Goal: Information Seeking & Learning: Check status

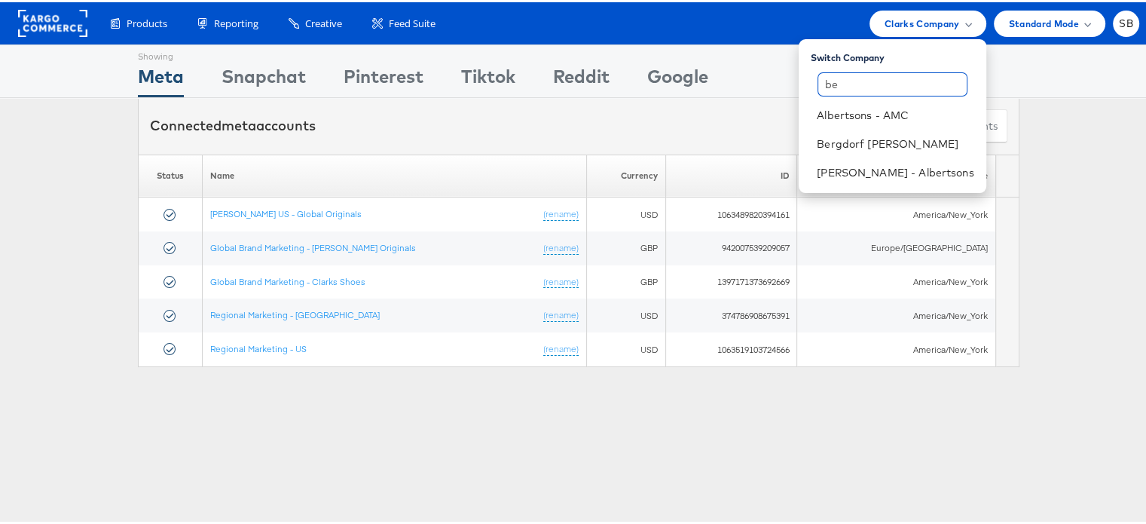
type input "b"
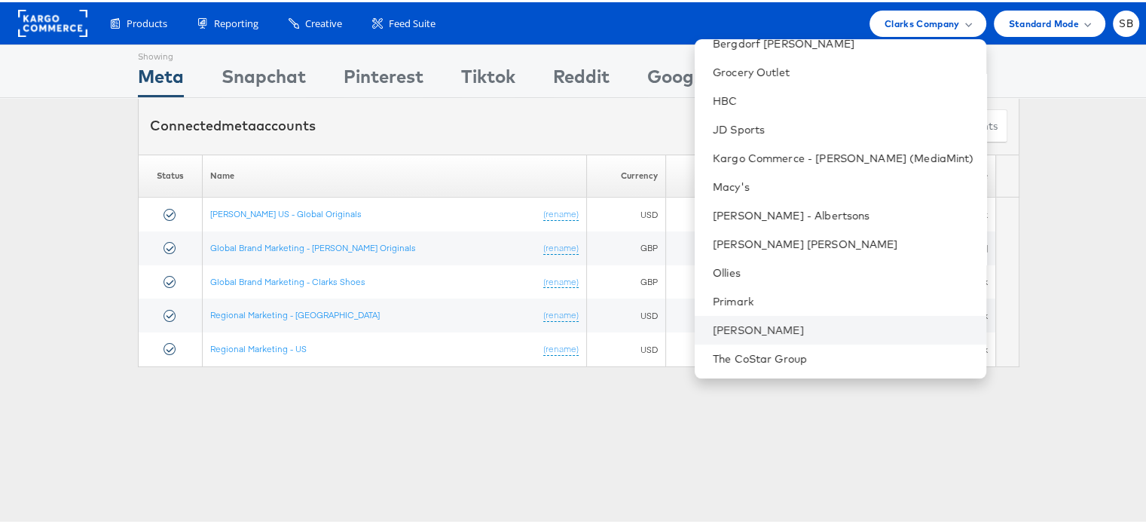
scroll to position [157, 0]
click at [753, 319] on li "[PERSON_NAME]" at bounding box center [841, 328] width 292 height 29
click at [773, 321] on link "[PERSON_NAME]" at bounding box center [843, 328] width 261 height 15
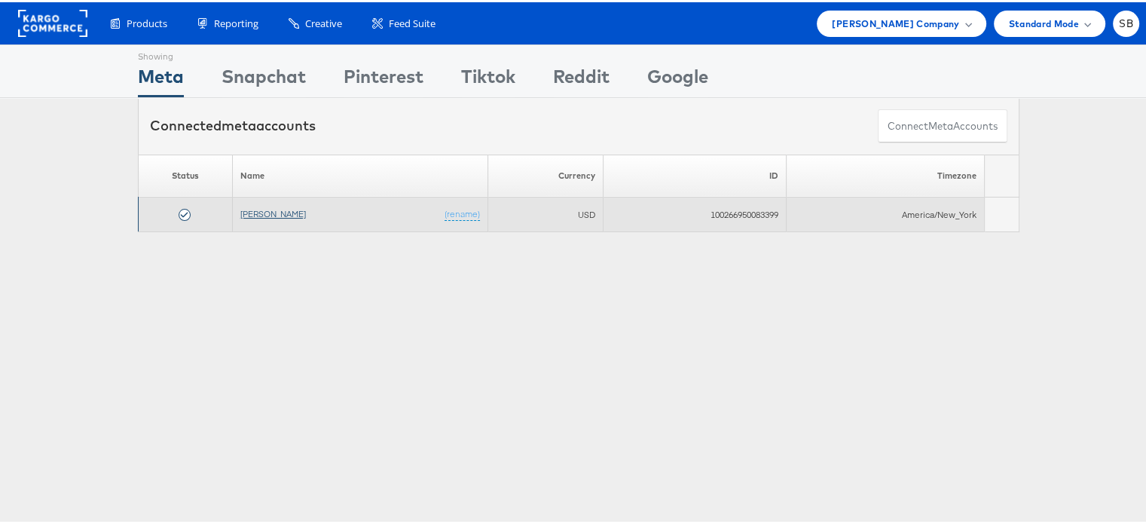
click at [250, 208] on link "[PERSON_NAME]" at bounding box center [273, 211] width 66 height 11
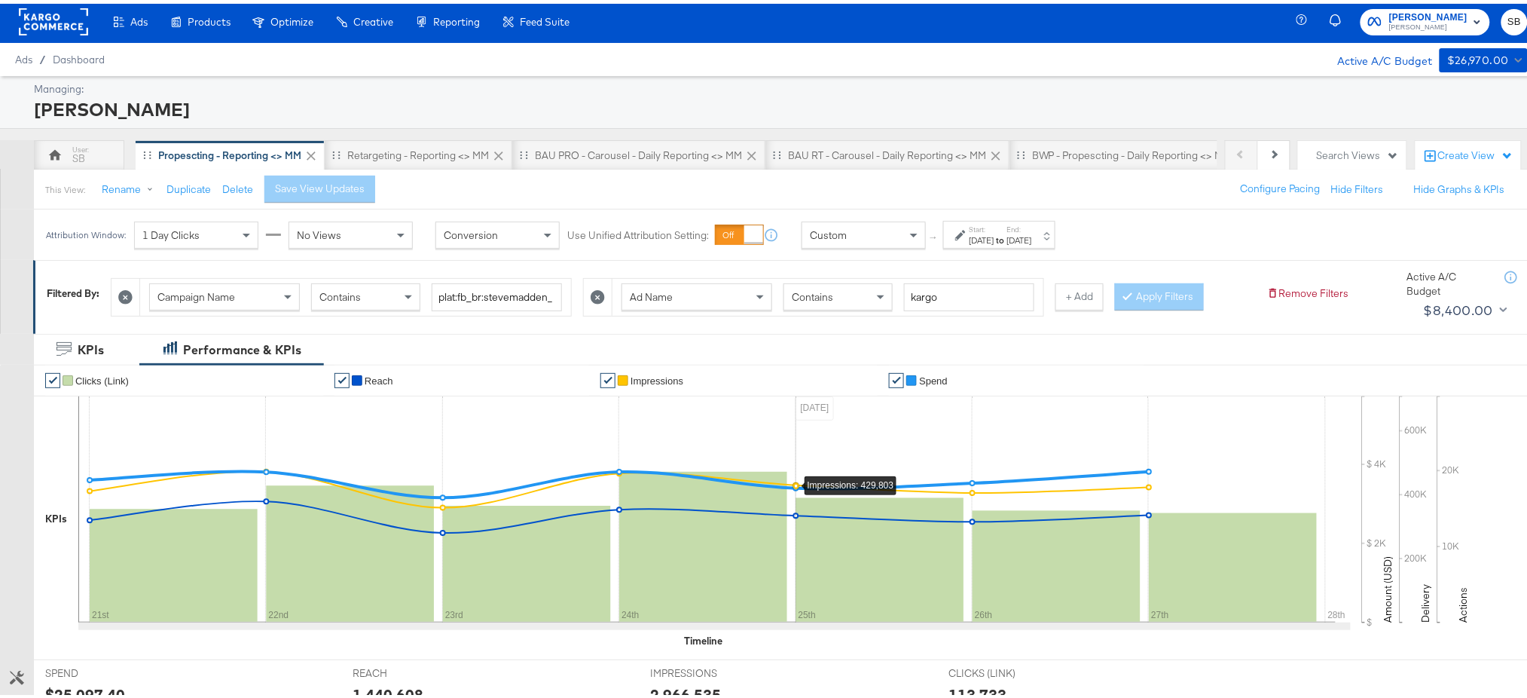
scroll to position [4, 0]
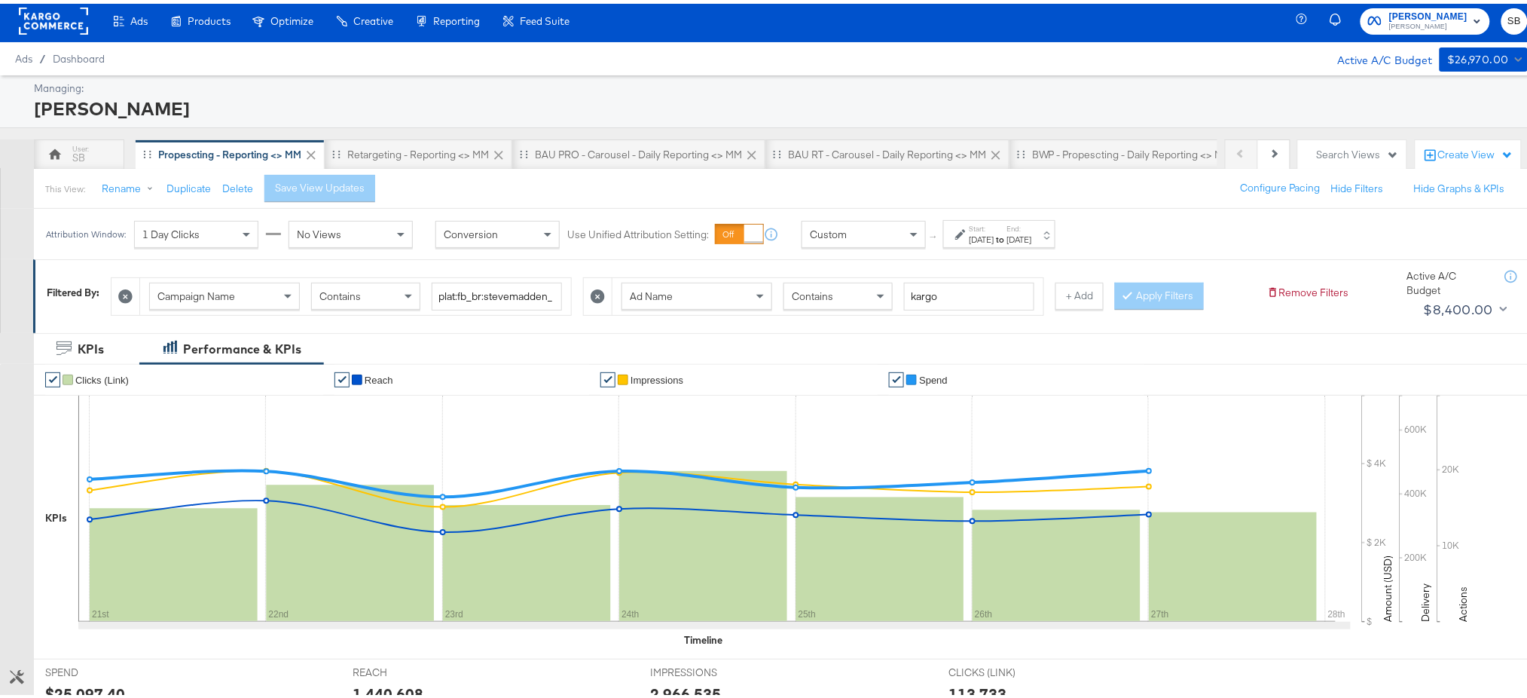
click at [1032, 233] on div "[DATE]" at bounding box center [1019, 236] width 25 height 12
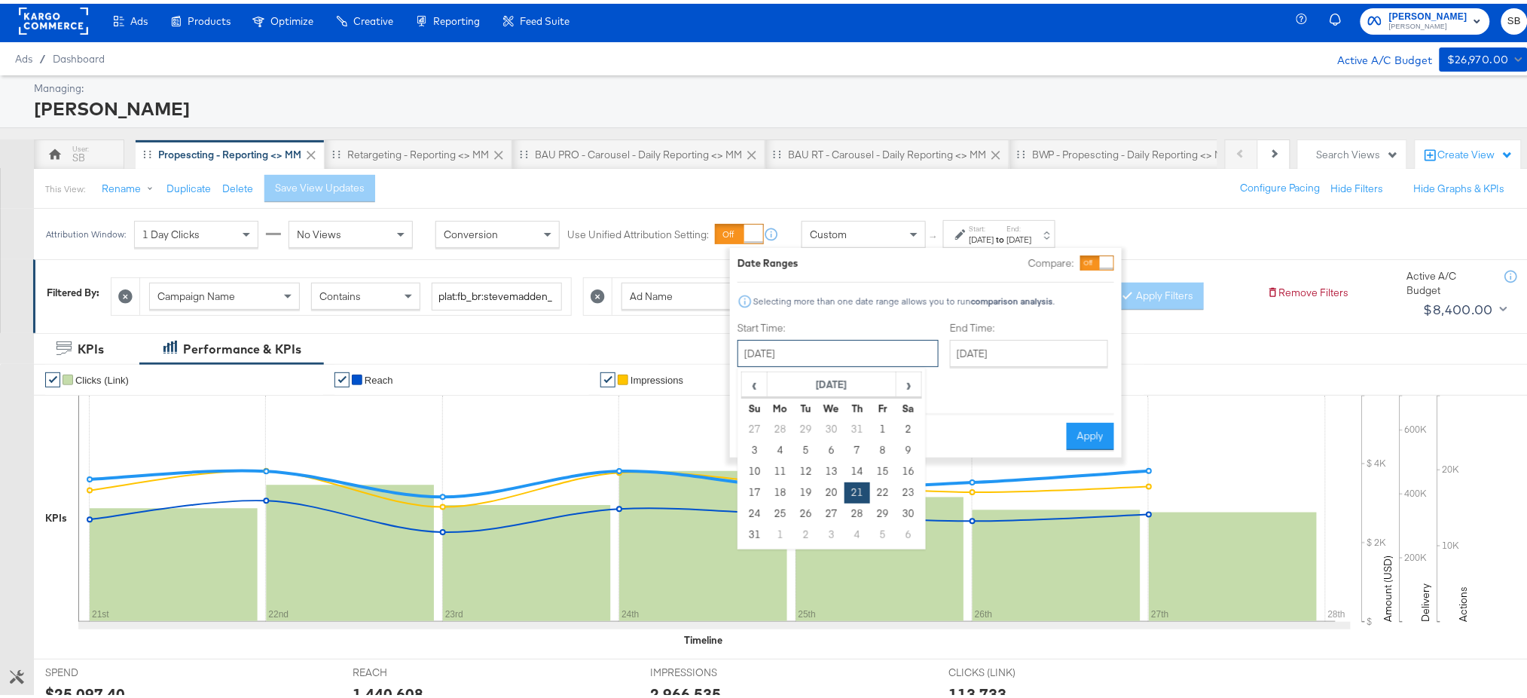
click at [793, 362] on input "[DATE]" at bounding box center [838, 349] width 201 height 27
click at [878, 513] on td "29" at bounding box center [883, 509] width 26 height 21
type input "August 29th 2025"
click at [823, 360] on input "August 29th 2025" at bounding box center [838, 349] width 201 height 27
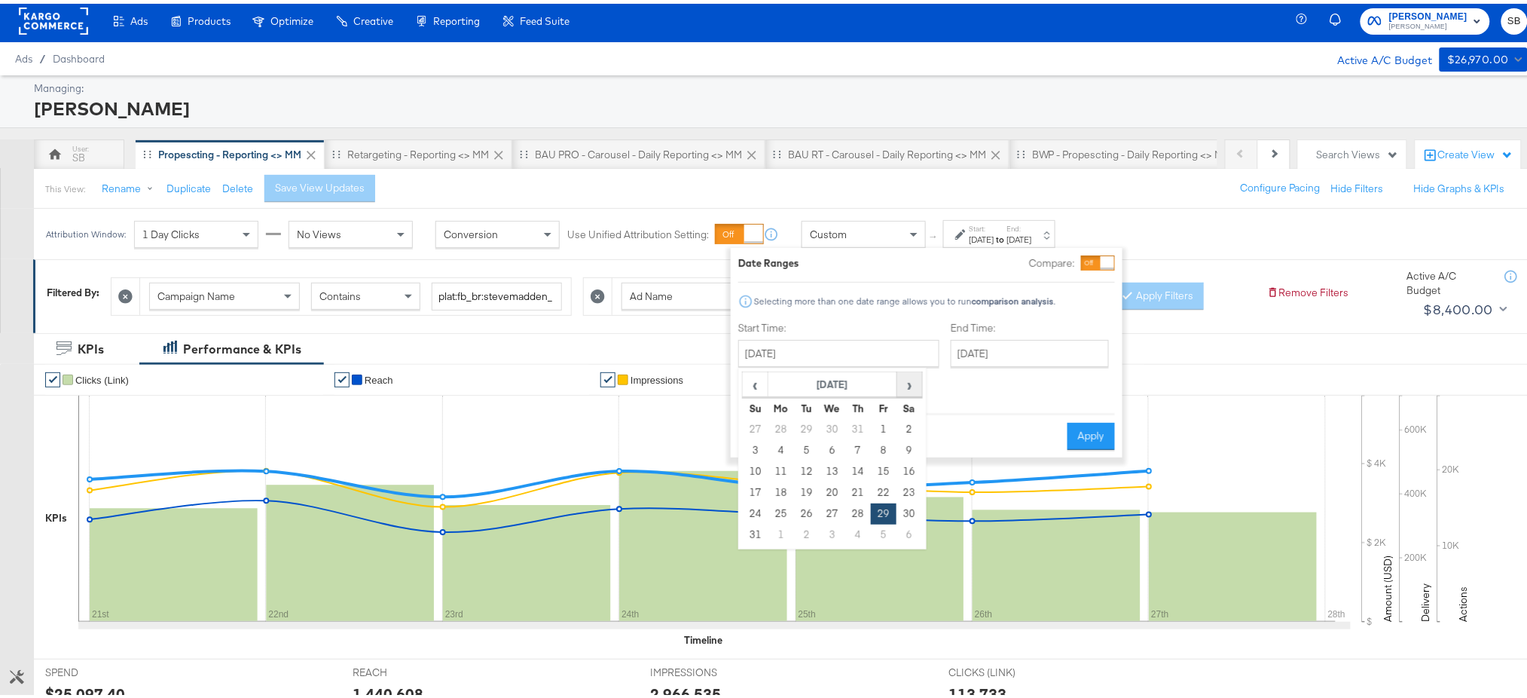
click at [902, 382] on span "›" at bounding box center [909, 380] width 23 height 23
click at [785, 512] on td "29" at bounding box center [781, 509] width 26 height 21
type input "[DATE]"
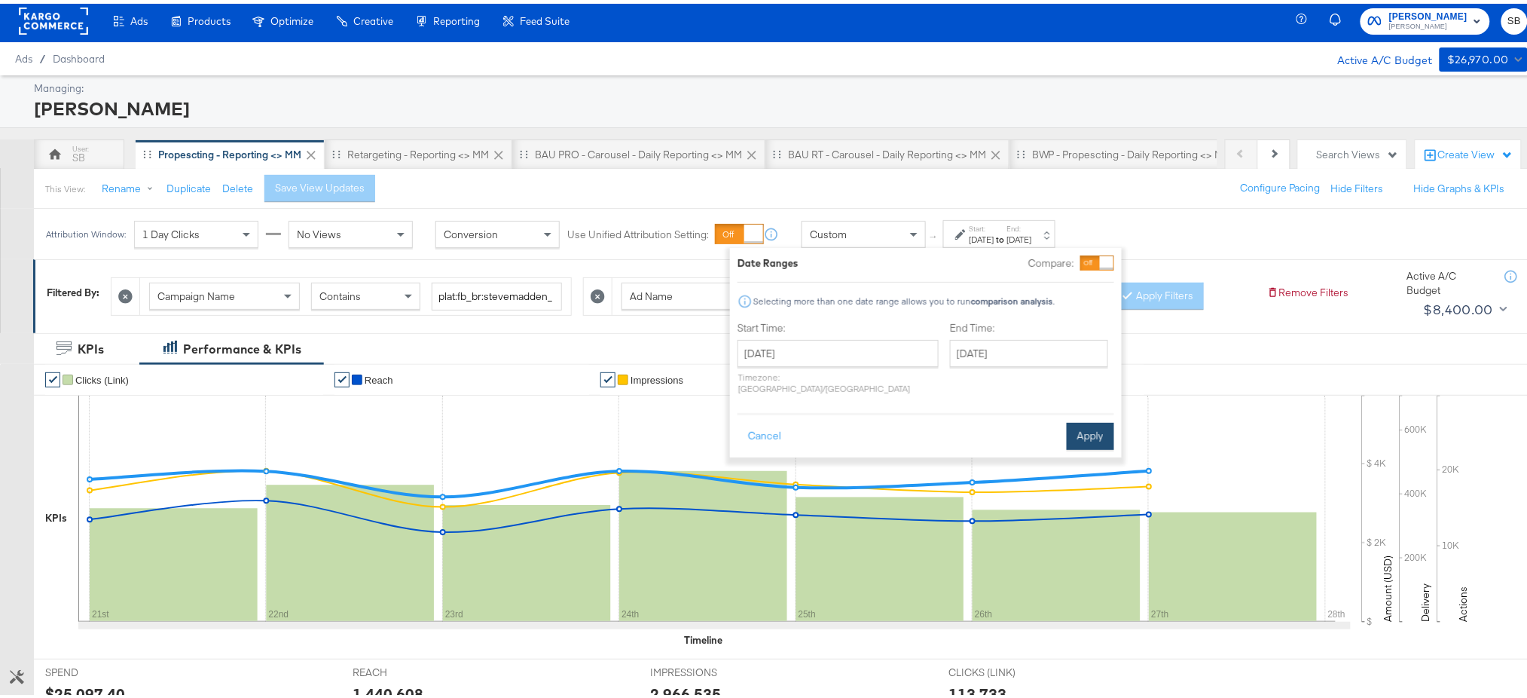
click at [1079, 419] on button "Apply" at bounding box center [1090, 432] width 47 height 27
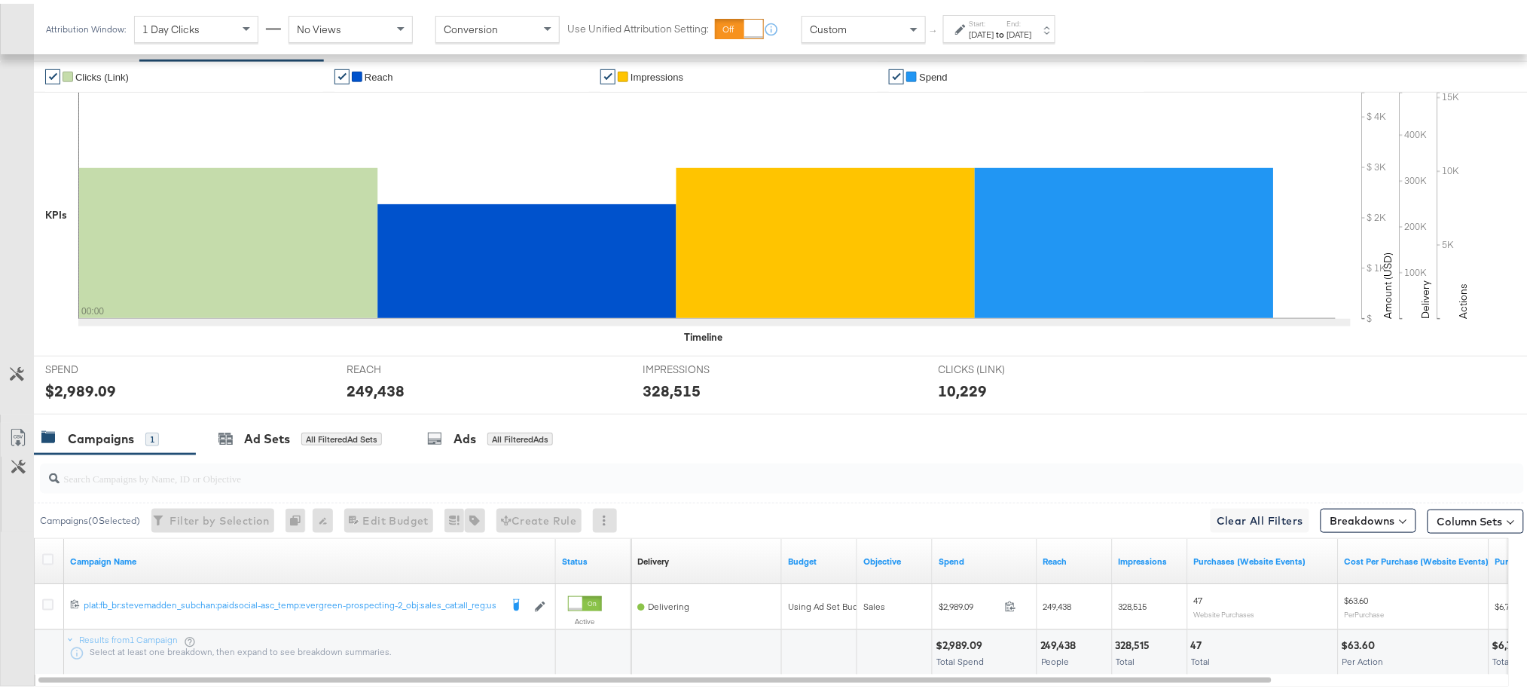
scroll to position [0, 0]
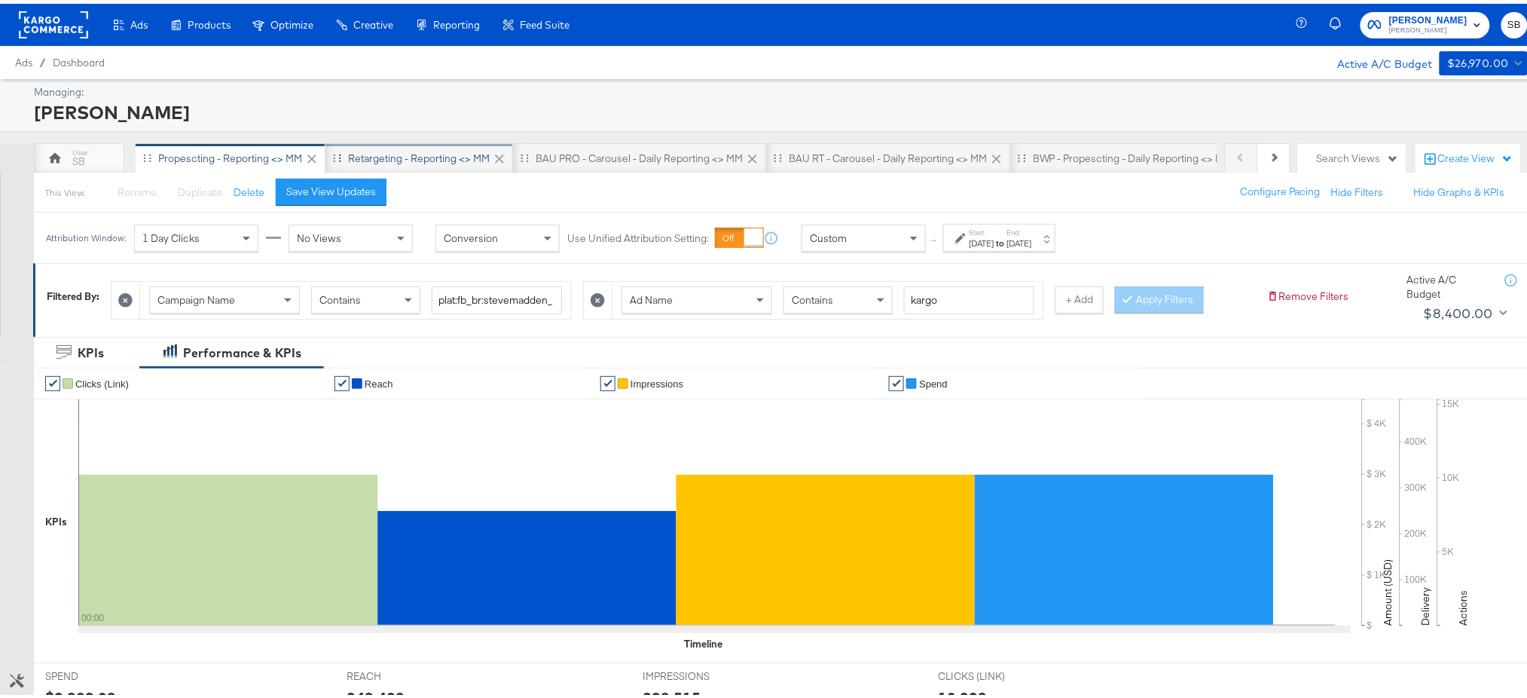
click at [453, 149] on div "Retargeting - Reporting <> MM" at bounding box center [419, 155] width 142 height 14
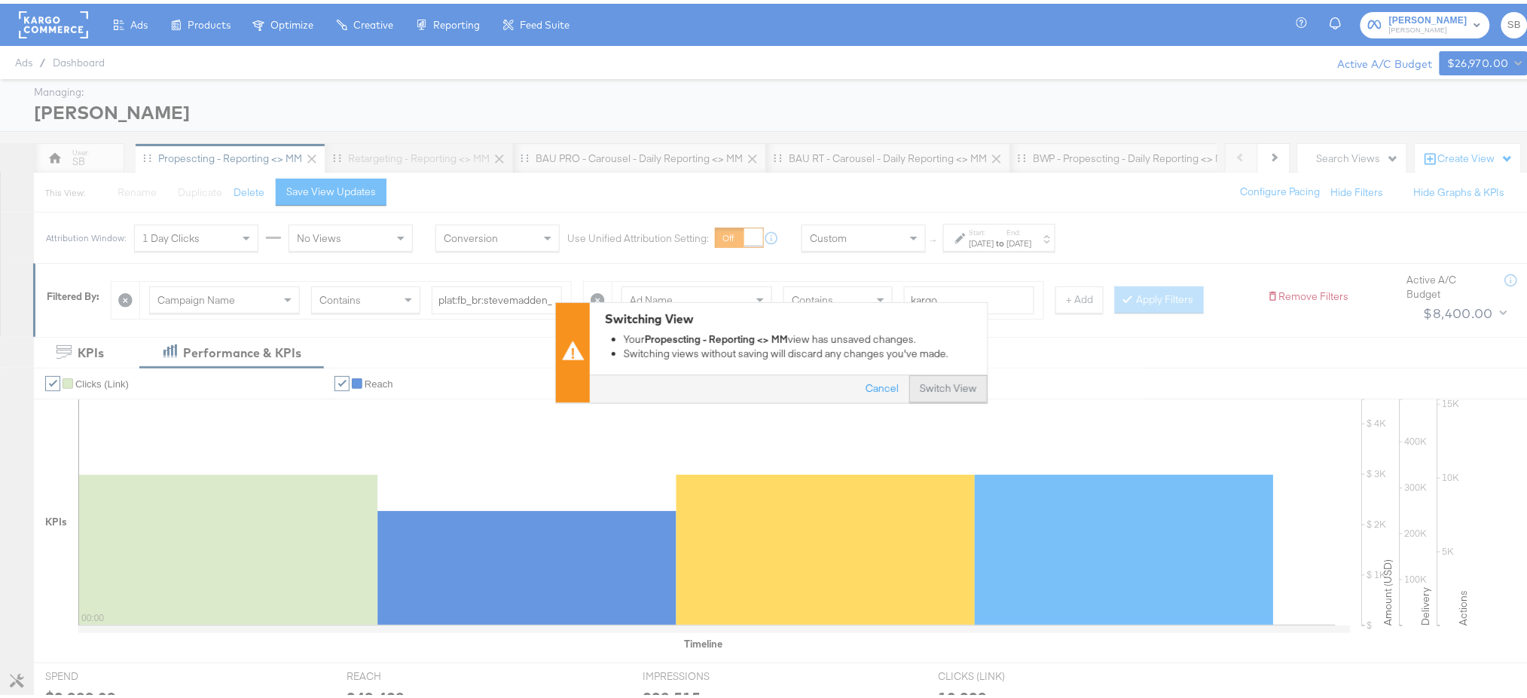
click at [937, 378] on button "Switch View" at bounding box center [948, 385] width 78 height 27
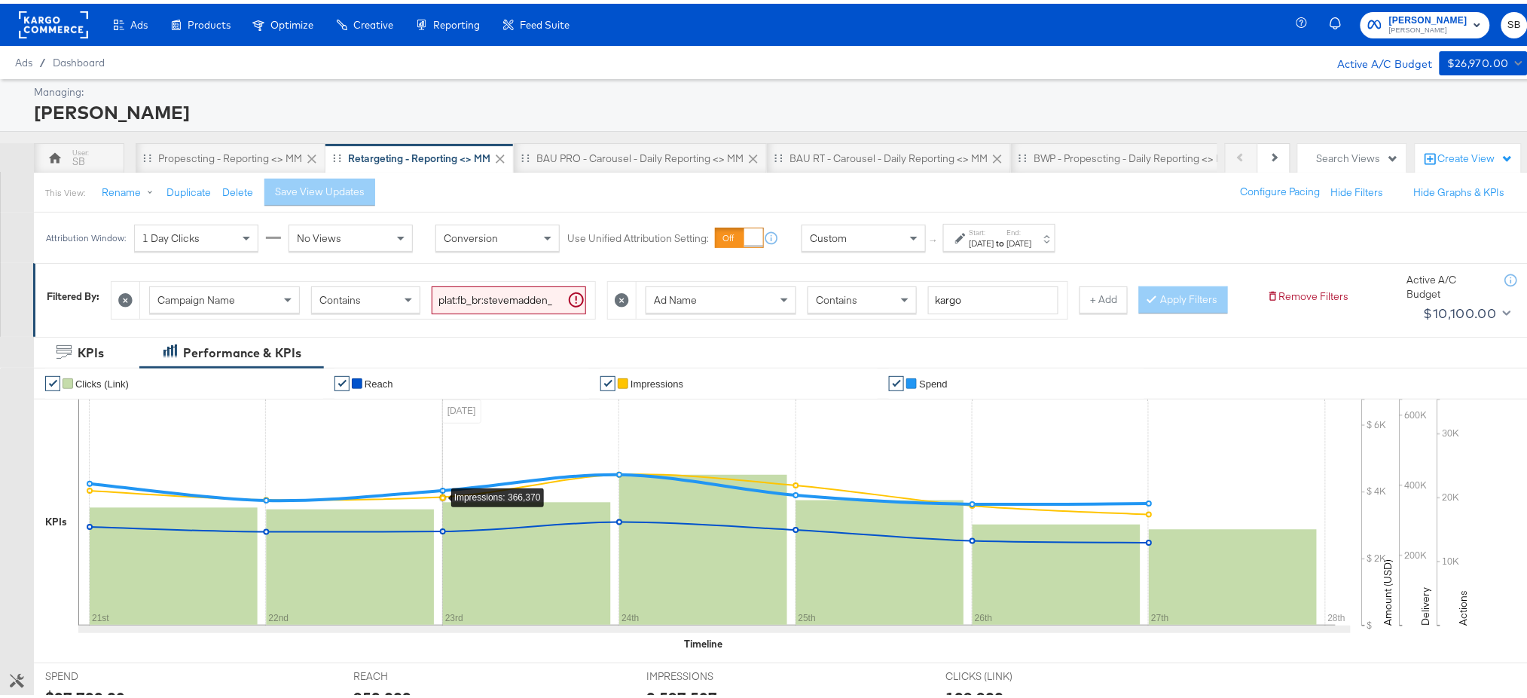
scroll to position [1, 0]
click at [988, 237] on div "[DATE]" at bounding box center [982, 239] width 25 height 12
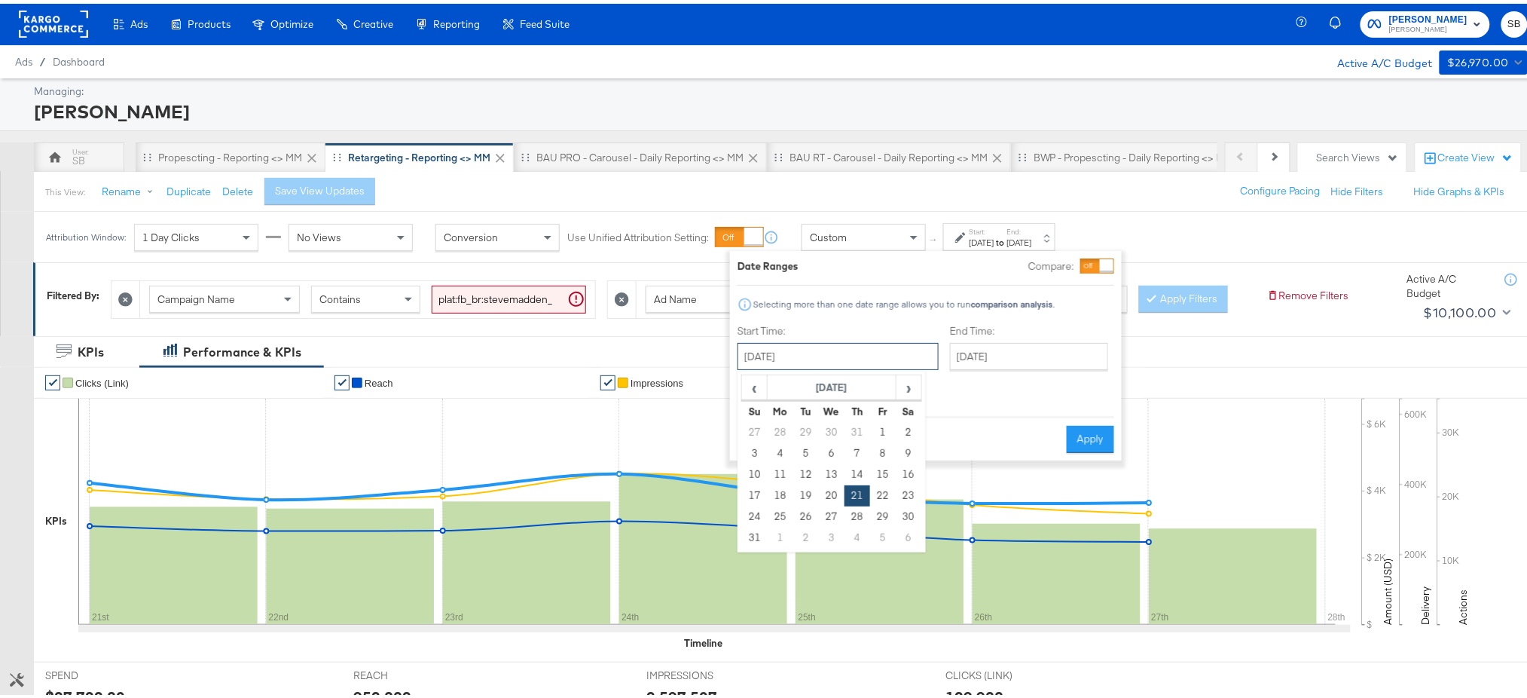
click at [829, 348] on input "[DATE]" at bounding box center [838, 352] width 201 height 27
click at [889, 515] on td "29" at bounding box center [883, 512] width 26 height 21
type input "August 29th 2025"
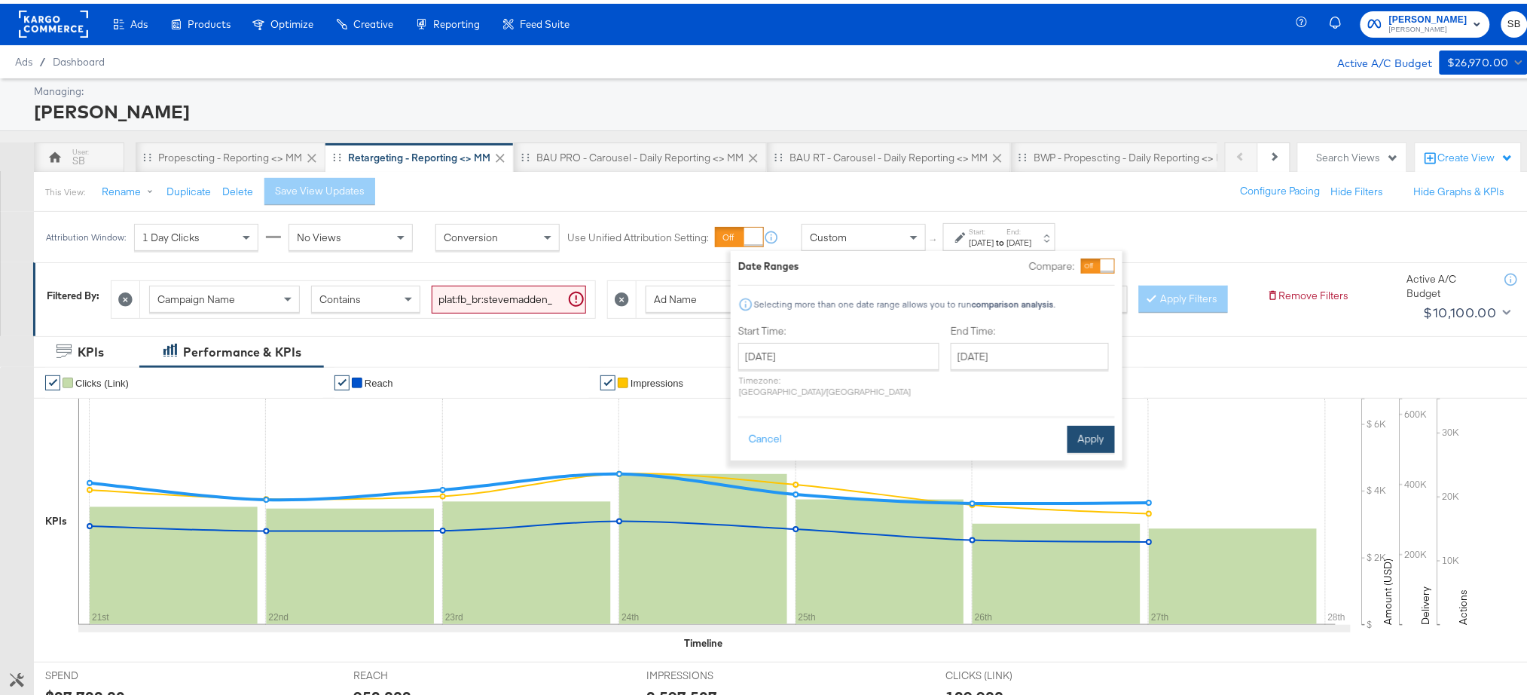
click at [1098, 422] on button "Apply" at bounding box center [1091, 435] width 47 height 27
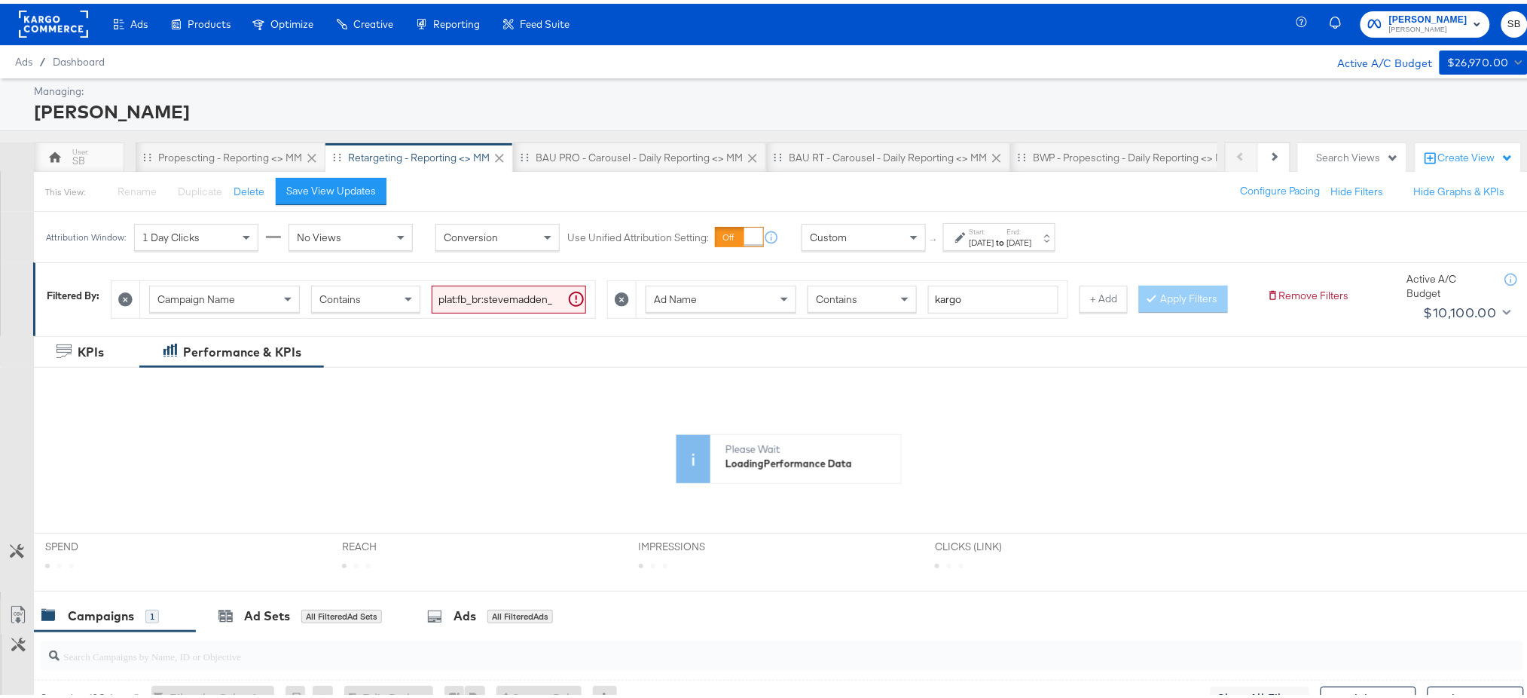
scroll to position [261, 0]
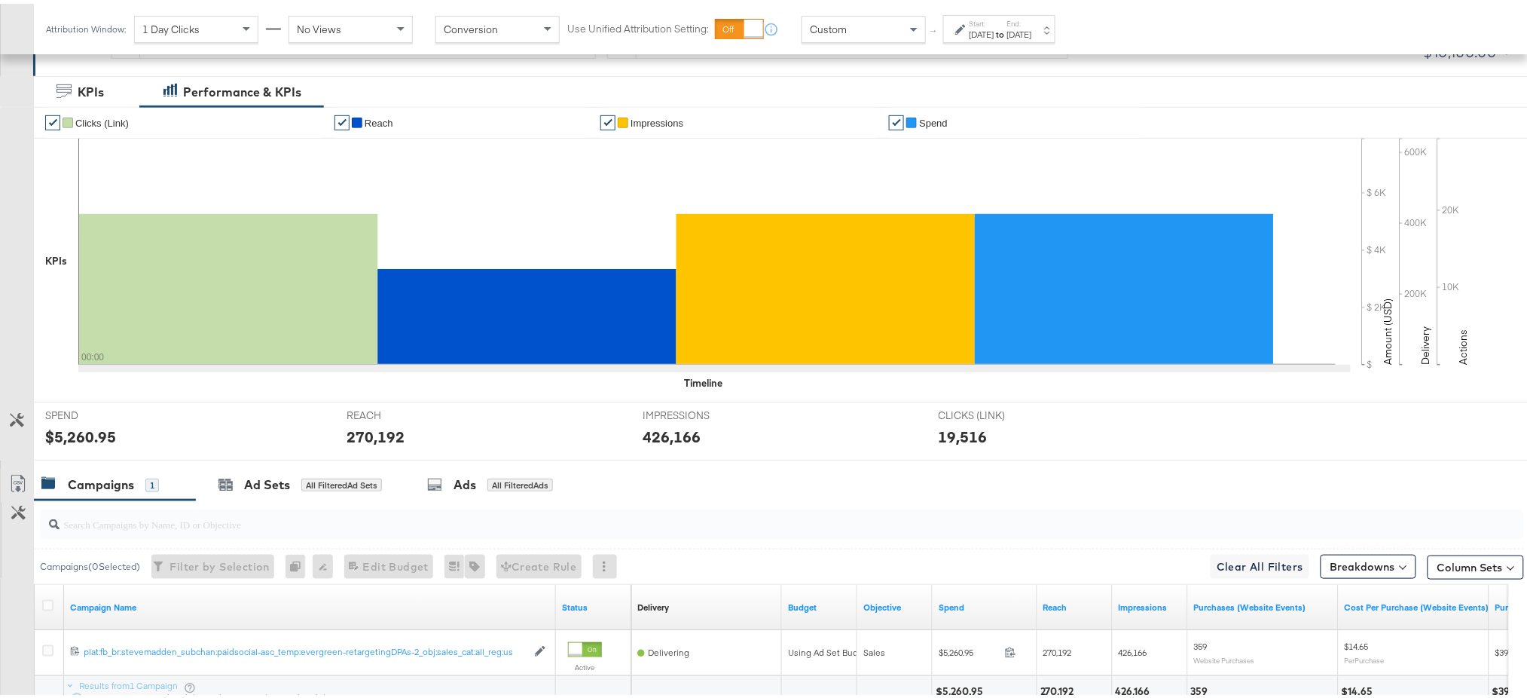
click at [994, 31] on div "Aug 29th 2025" at bounding box center [982, 31] width 25 height 12
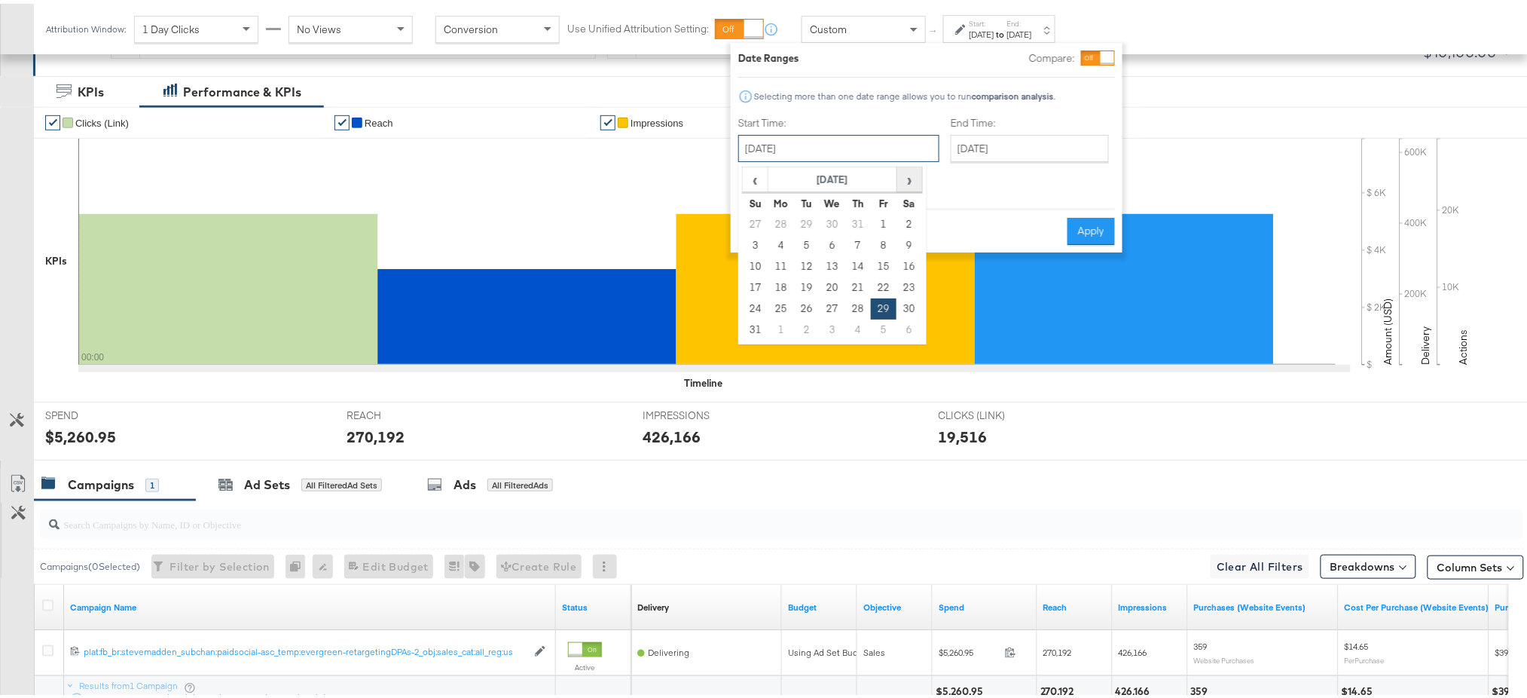
drag, startPoint x: 837, startPoint y: 131, endPoint x: 907, endPoint y: 179, distance: 84.6
click at [907, 158] on div "August 29th 2025 ‹ August 2025 › Su Mo Tu We Th Fr Sa 27 28 29 30 31 1 2 3 4 5 …" at bounding box center [838, 144] width 201 height 27
click at [907, 179] on span "›" at bounding box center [909, 175] width 23 height 23
click at [777, 307] on td "29" at bounding box center [781, 305] width 26 height 21
type input "[DATE]"
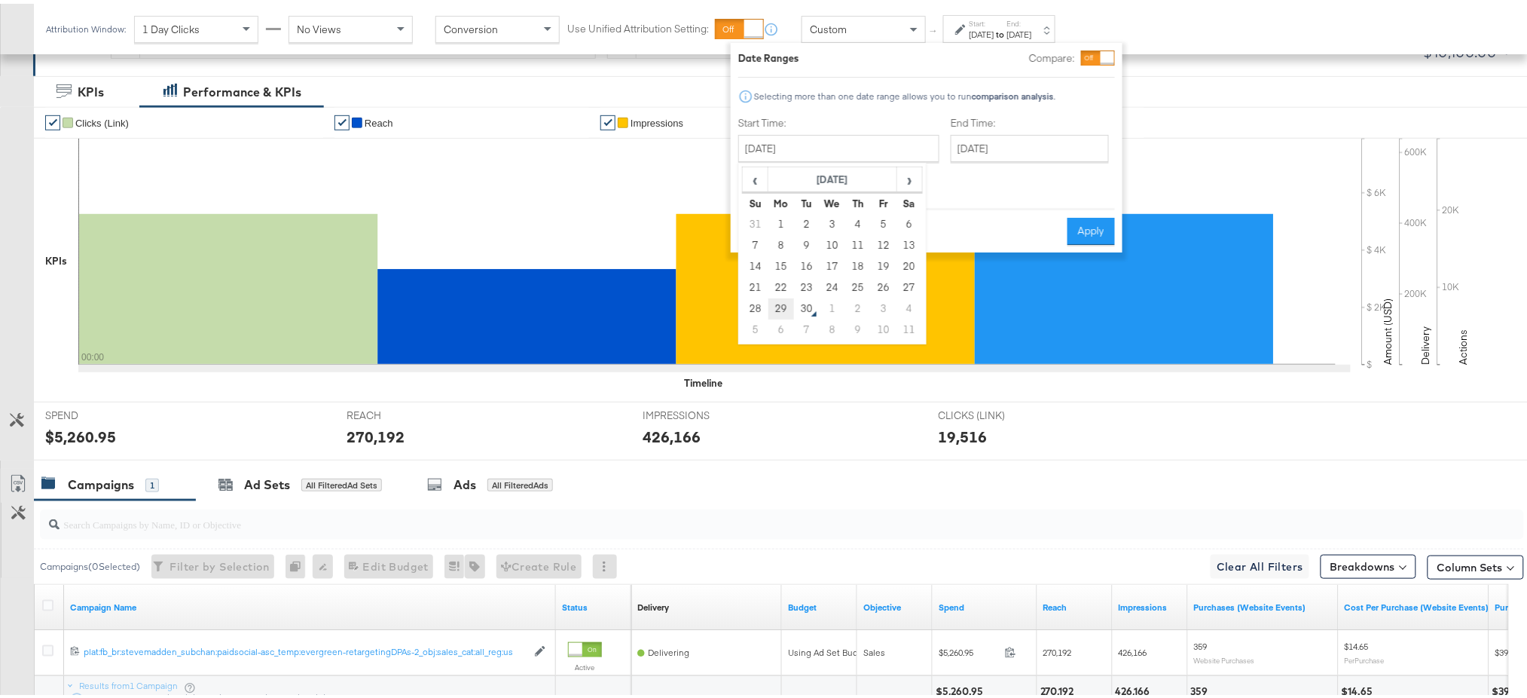
type input "[DATE]"
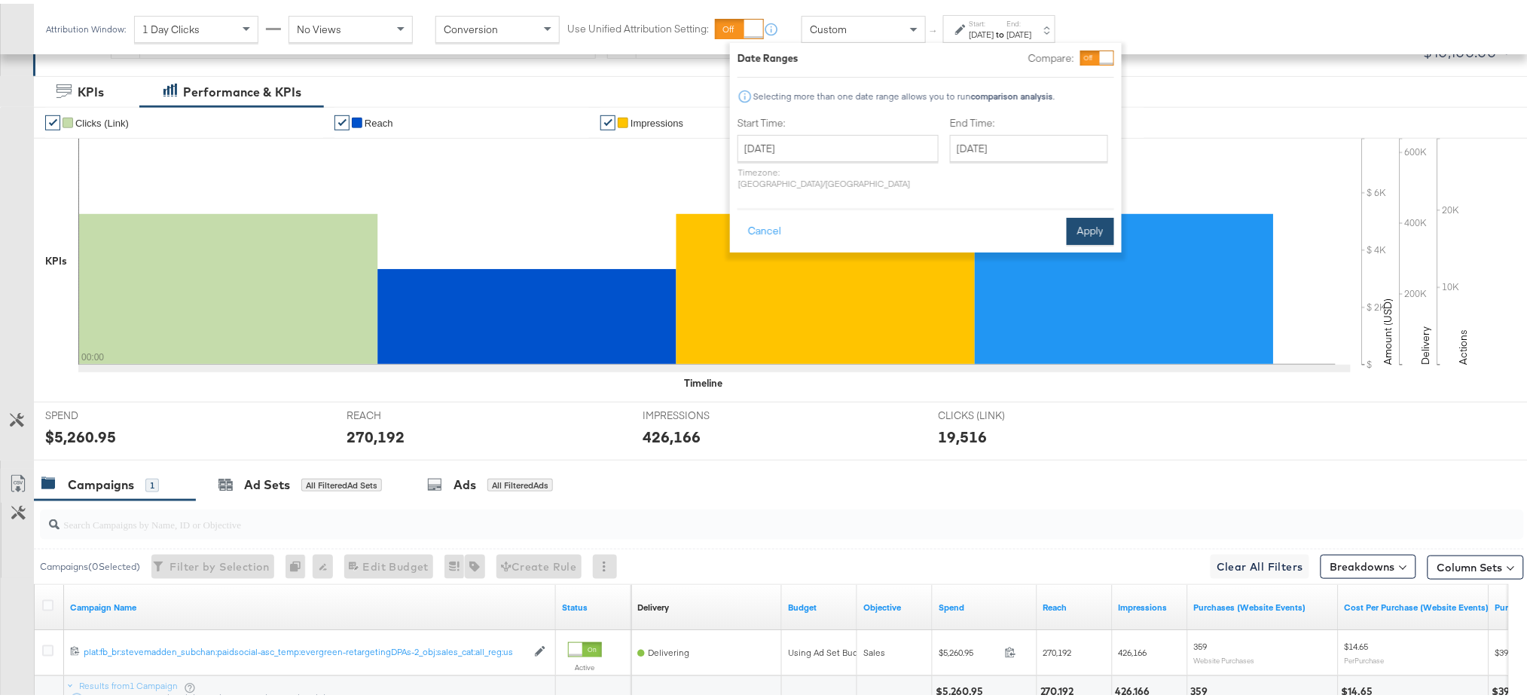
click at [1091, 214] on button "Apply" at bounding box center [1090, 227] width 47 height 27
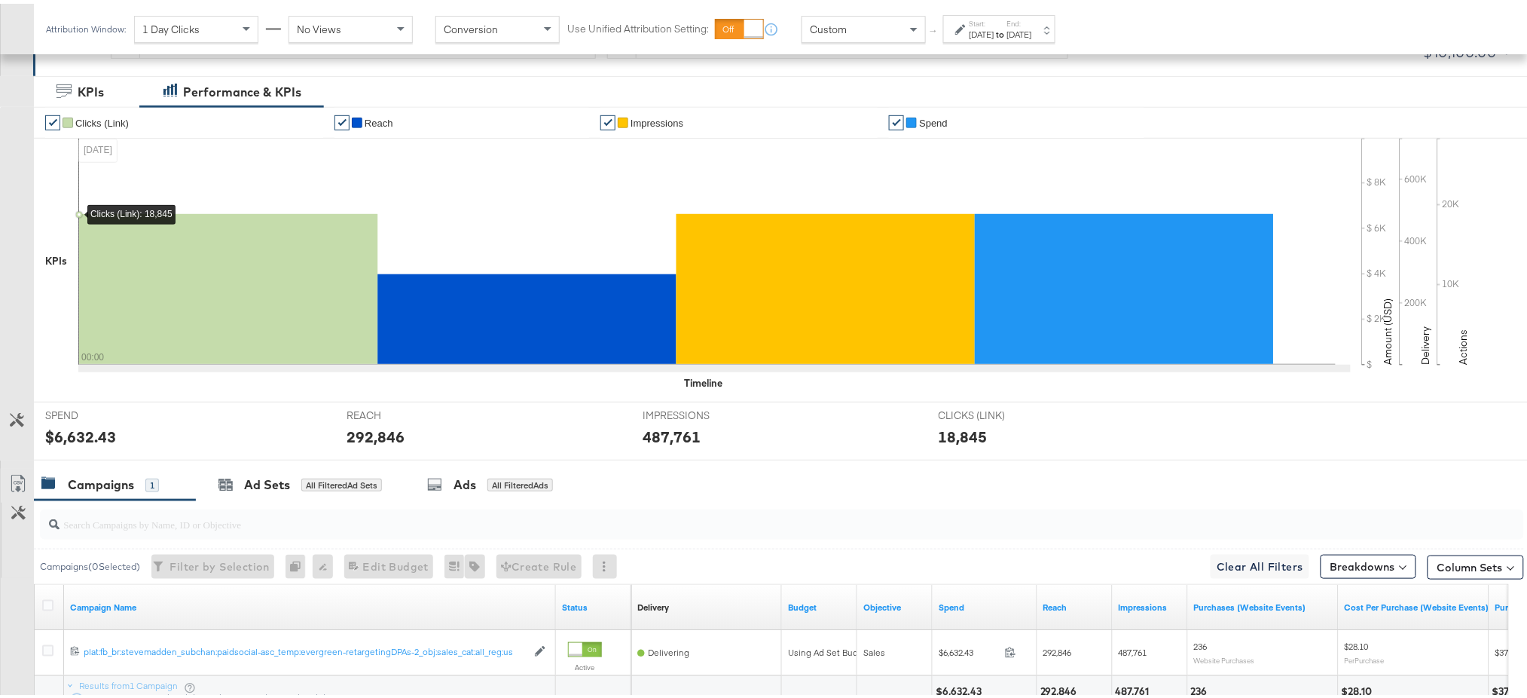
scroll to position [0, 0]
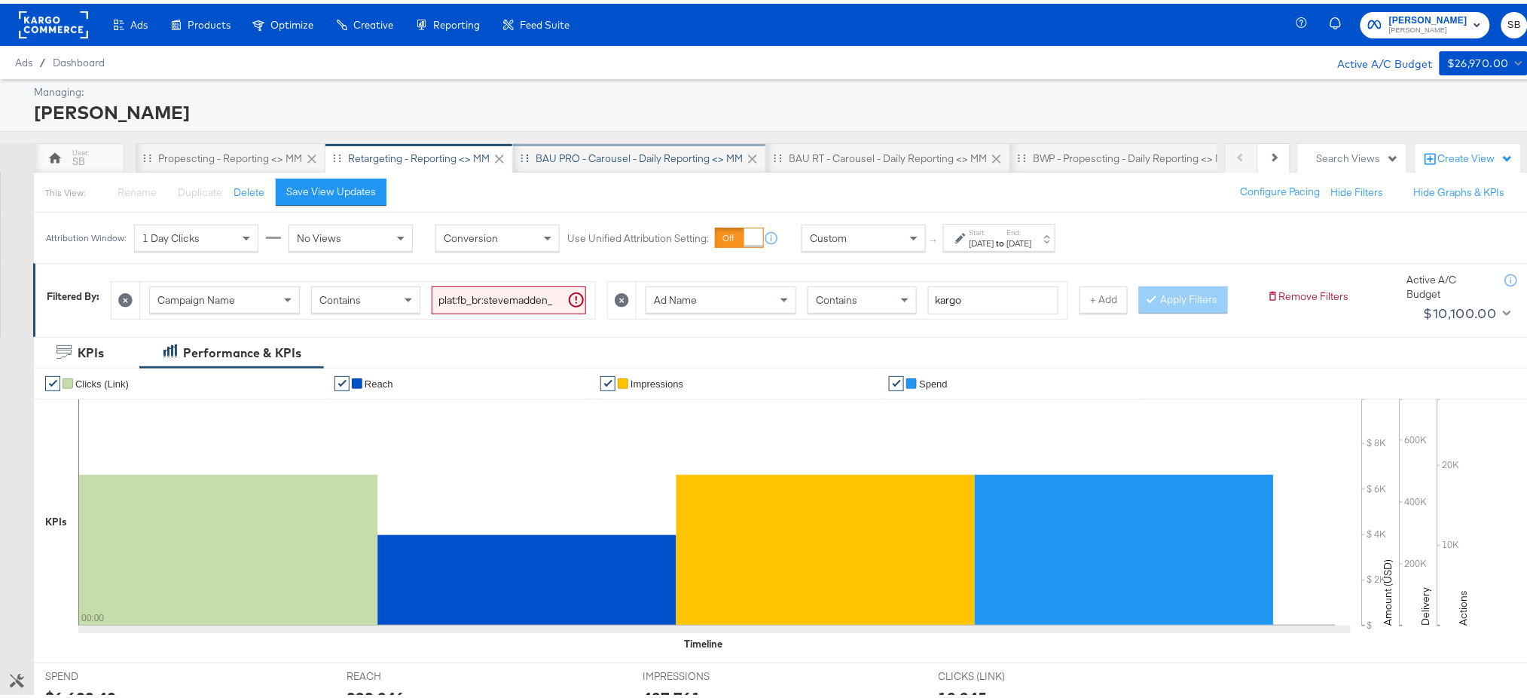
click at [621, 151] on div "BAU PRO - Carousel - Daily Reporting <> MM" at bounding box center [639, 155] width 207 height 14
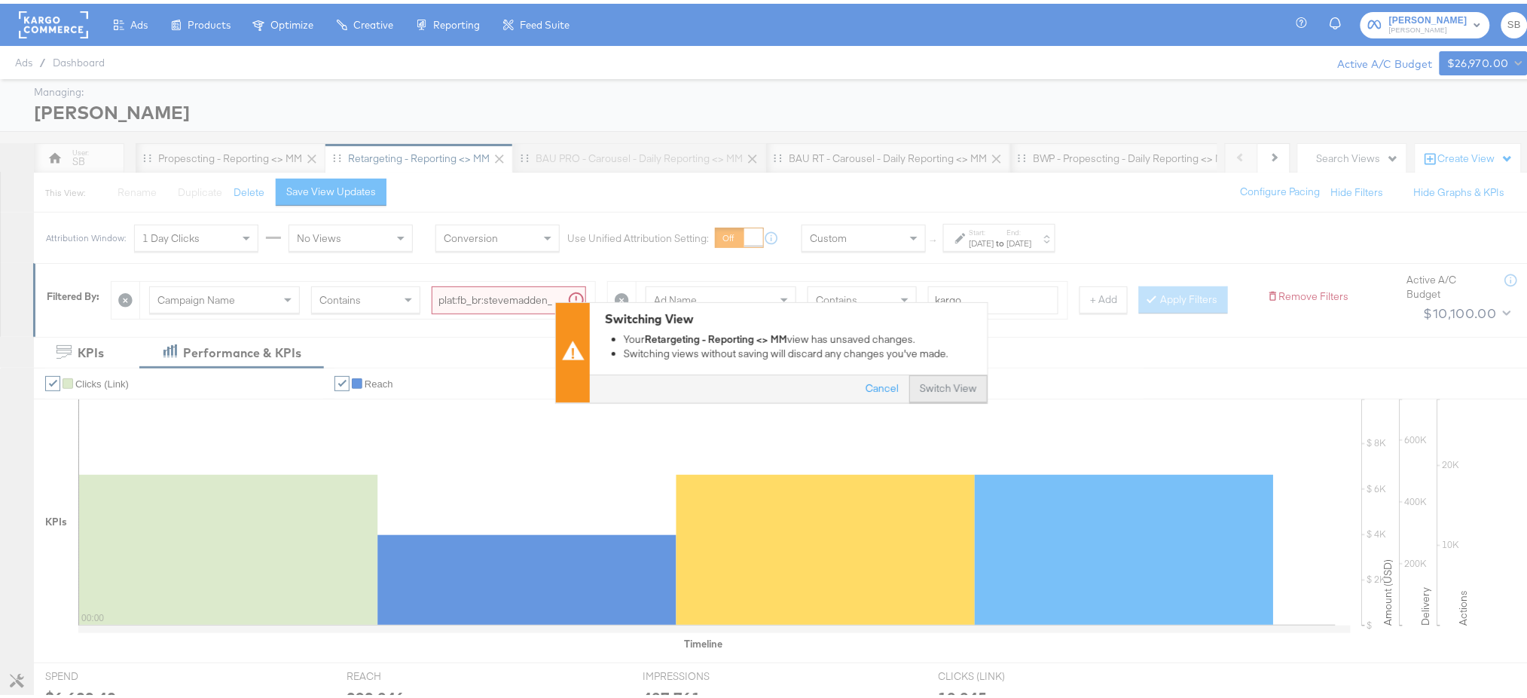
click at [951, 383] on button "Switch View" at bounding box center [948, 385] width 78 height 27
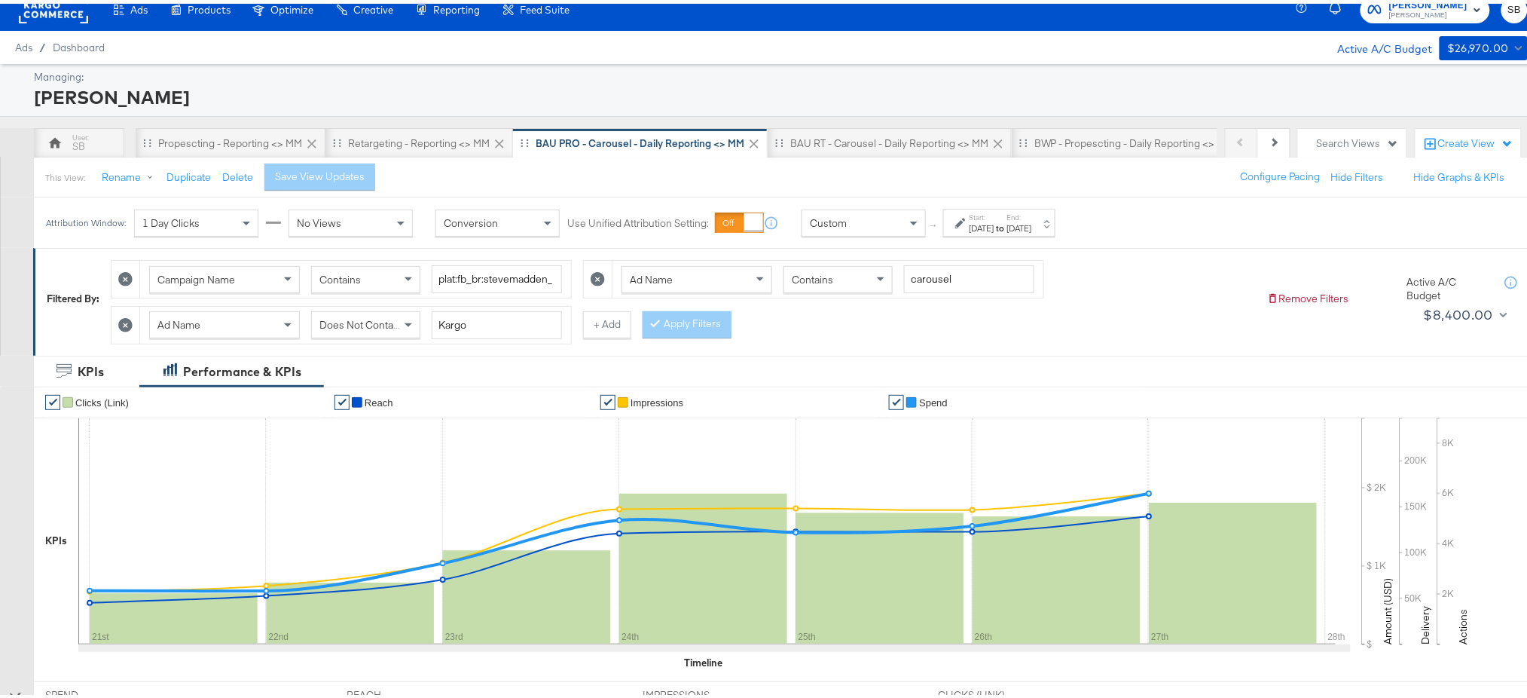
scroll to position [11, 0]
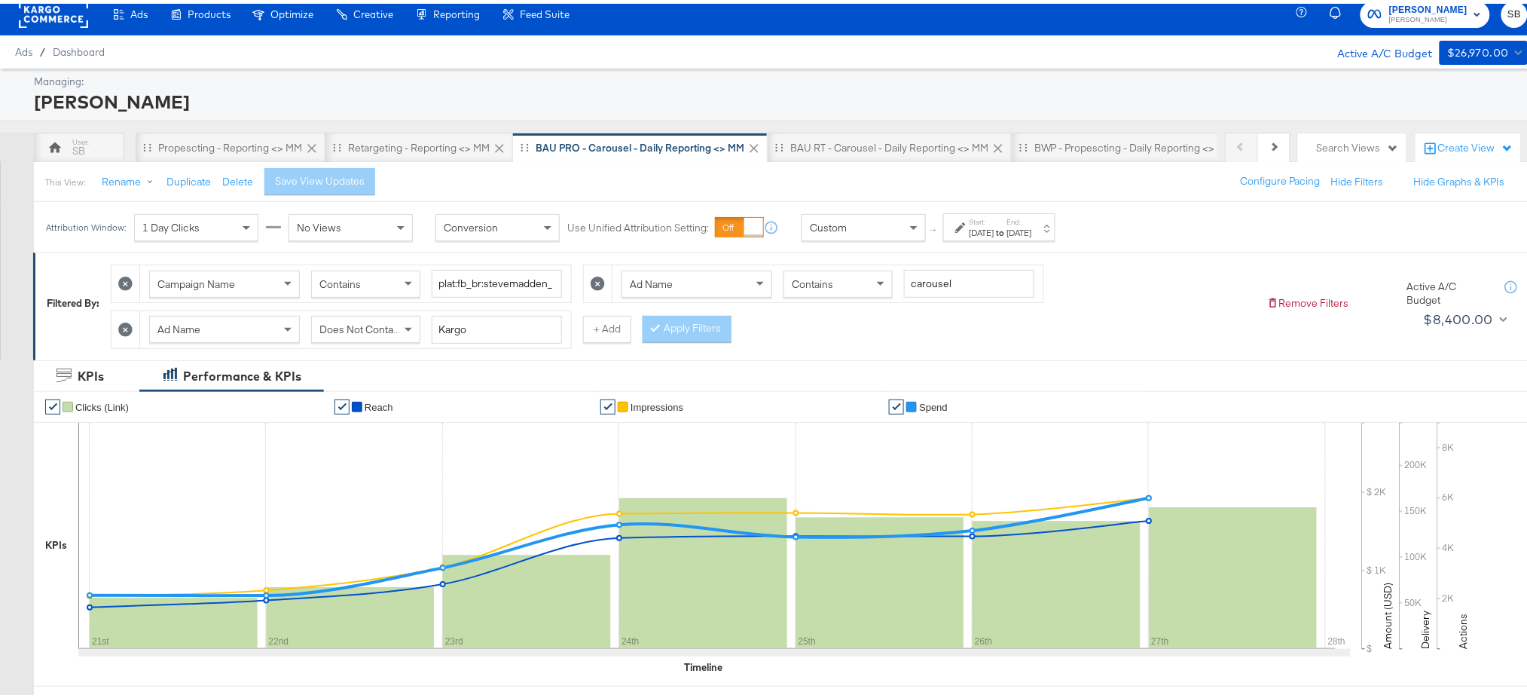
click at [1032, 223] on div "[DATE]" at bounding box center [1019, 229] width 25 height 12
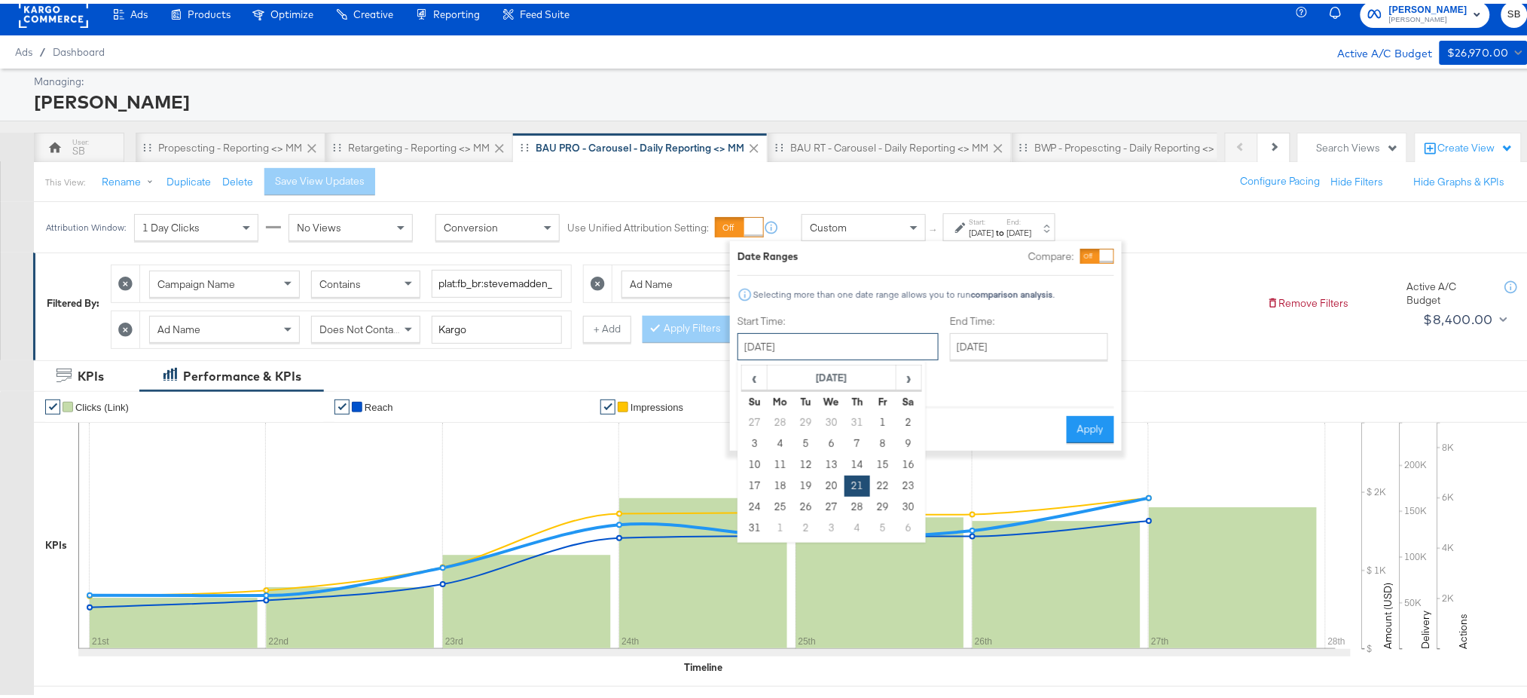
click at [881, 344] on input "[DATE]" at bounding box center [838, 342] width 201 height 27
click at [914, 375] on span "›" at bounding box center [908, 373] width 23 height 23
click at [775, 509] on td "29" at bounding box center [781, 503] width 26 height 21
type input "[DATE]"
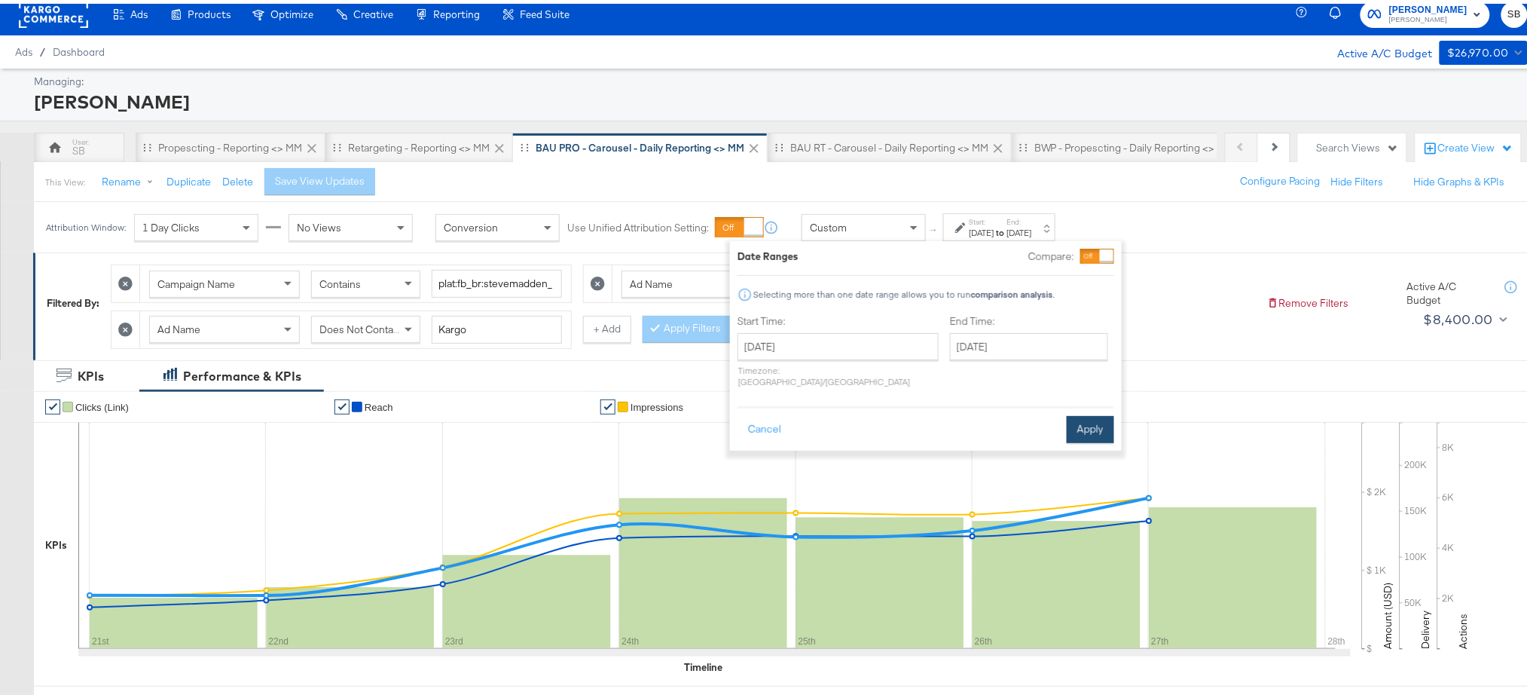
click at [1091, 412] on button "Apply" at bounding box center [1090, 425] width 47 height 27
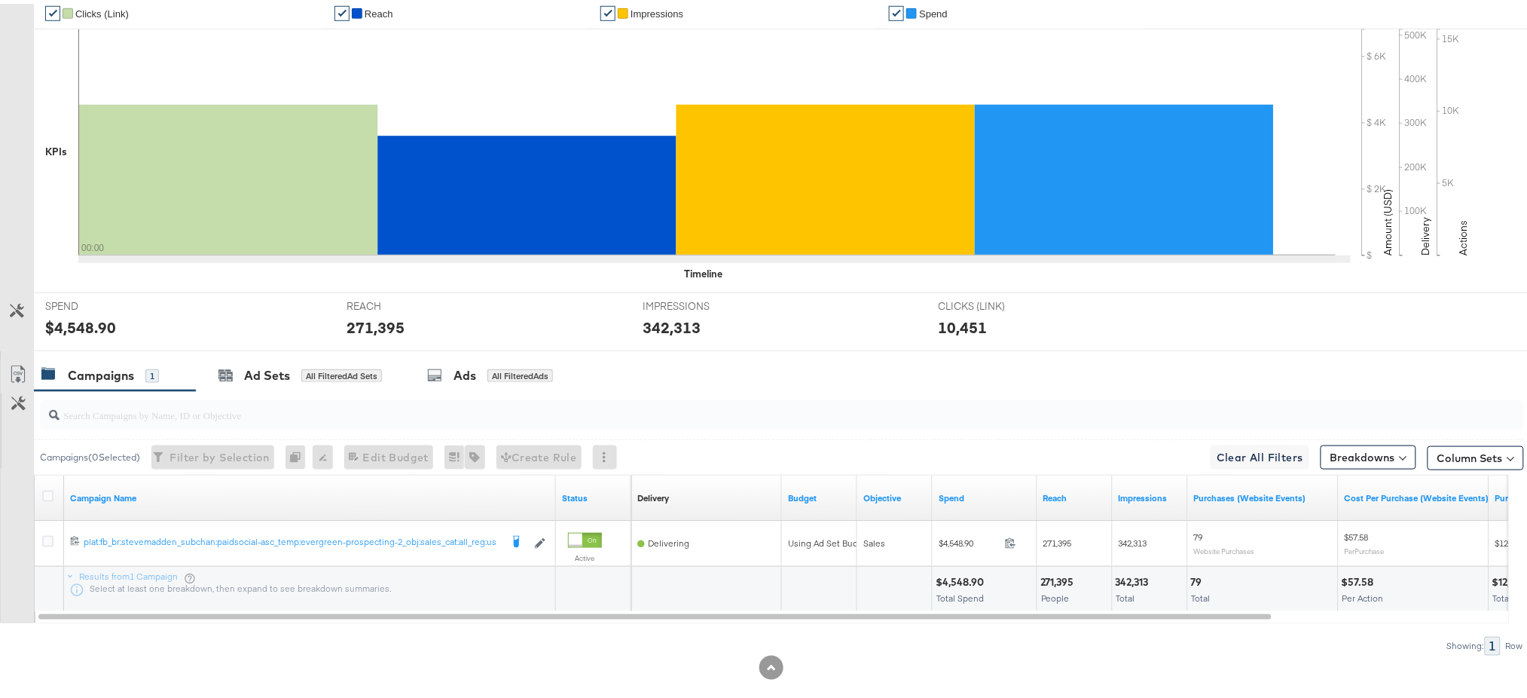
scroll to position [0, 0]
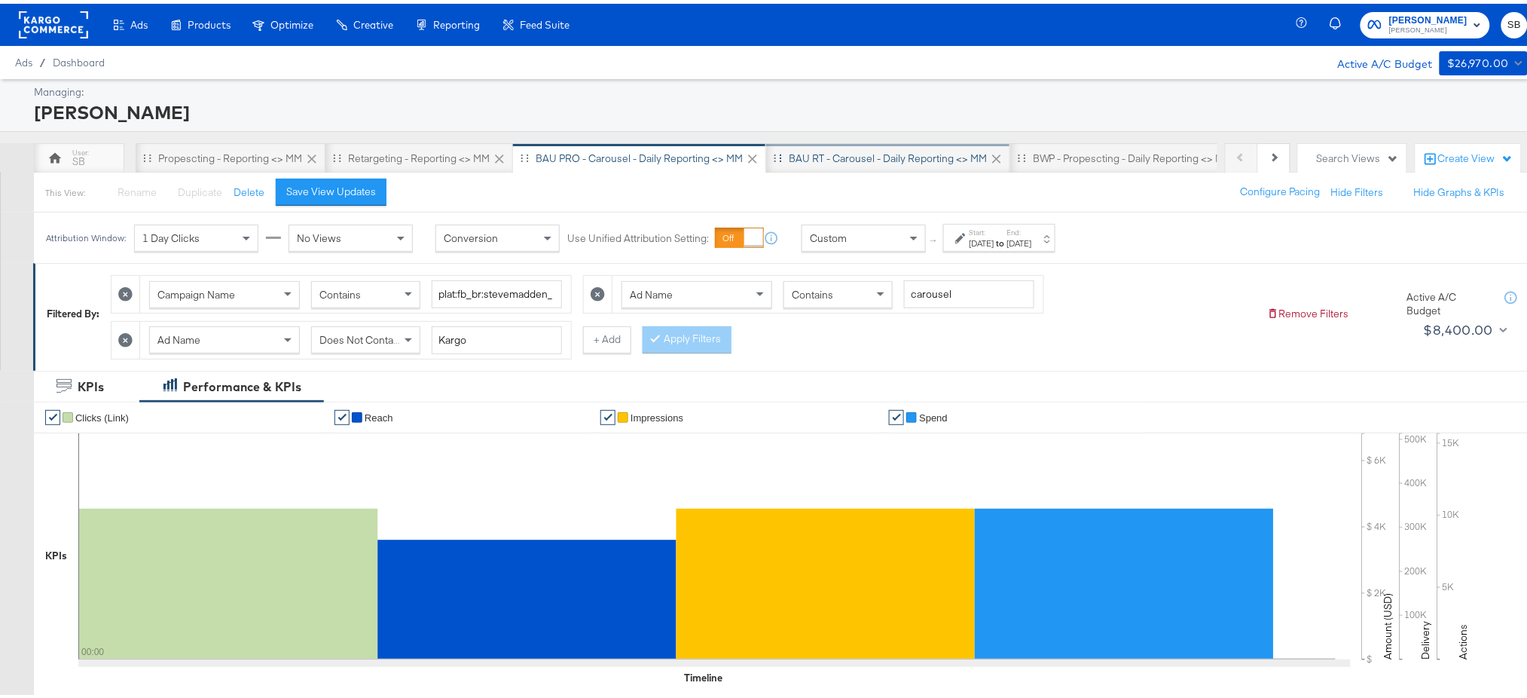
click at [868, 157] on div "BAU RT - Carousel - Daily Reporting <> MM" at bounding box center [888, 155] width 198 height 14
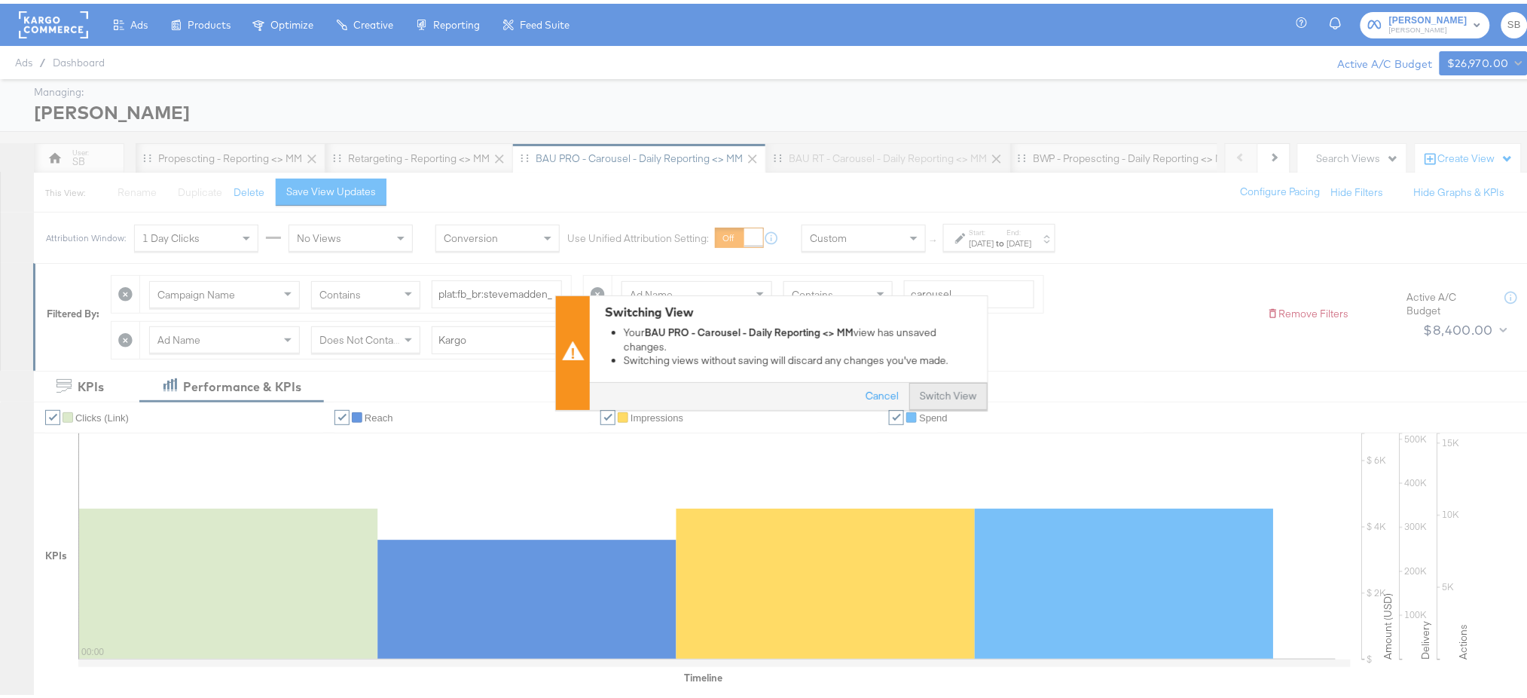
click at [942, 386] on button "Switch View" at bounding box center [948, 392] width 78 height 27
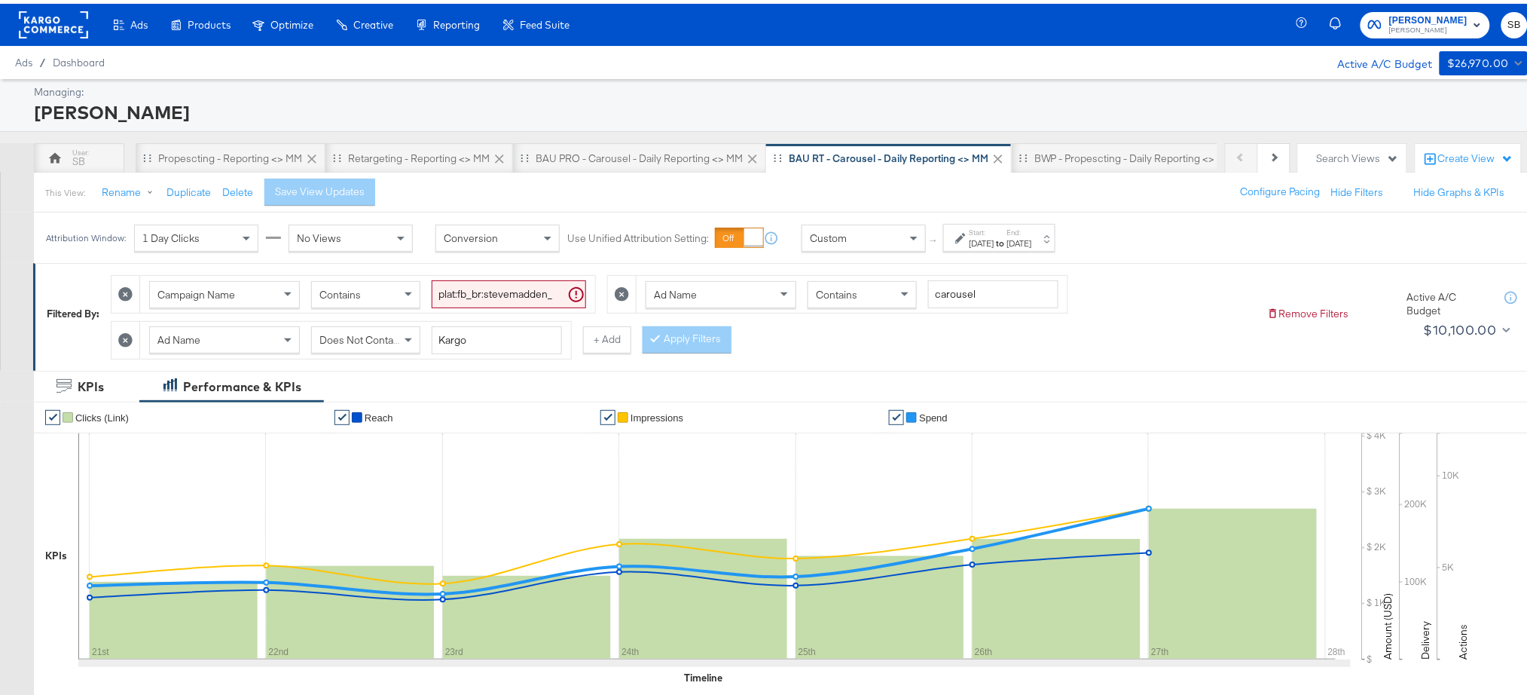
click at [1030, 228] on div "Start: Aug 21st 2025 to End: Aug 27th 2025" at bounding box center [1001, 235] width 63 height 22
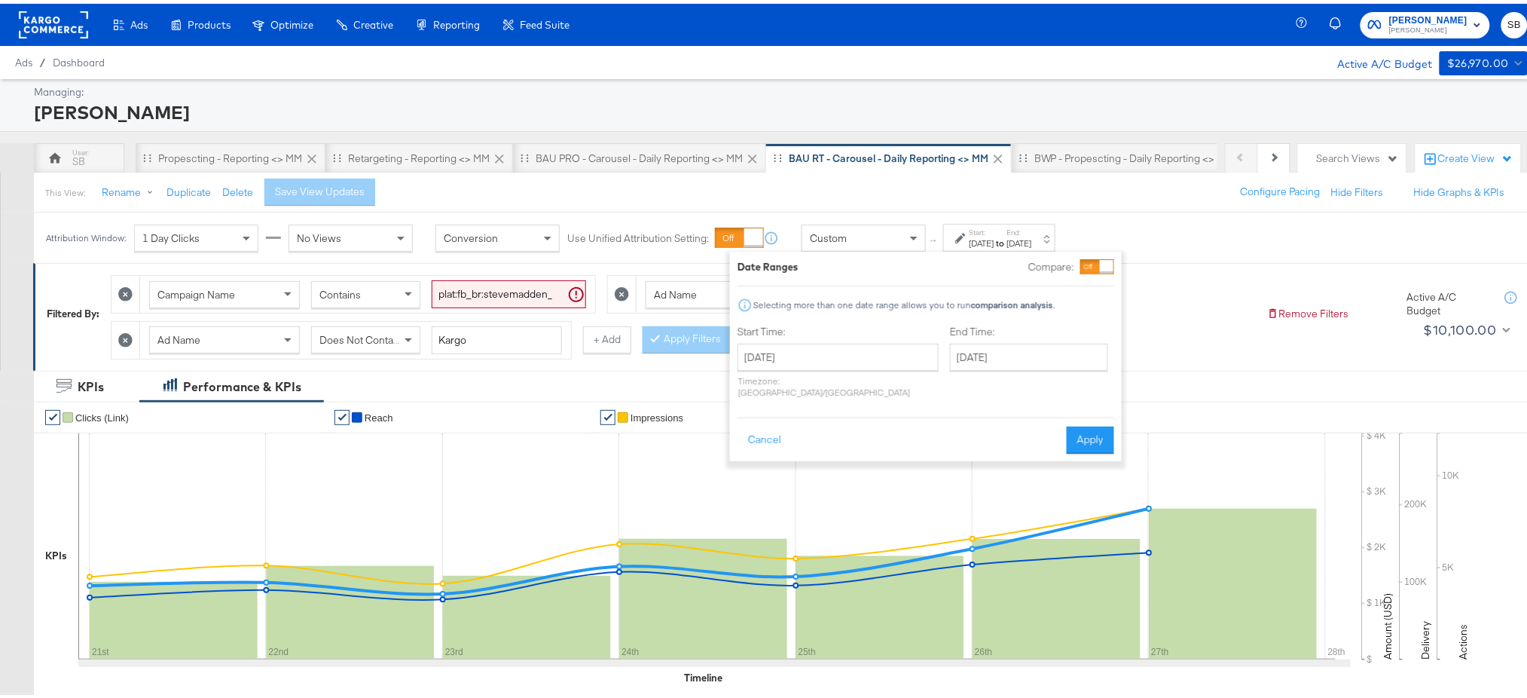
drag, startPoint x: 864, startPoint y: 338, endPoint x: 863, endPoint y: 347, distance: 9.1
click at [863, 347] on div "Start Time: August 21st 2025 ‹ August 2025 › Su Mo Tu We Th Fr Sa 27 28 29 30 3…" at bounding box center [838, 361] width 201 height 80
click at [863, 347] on input "[DATE]" at bounding box center [838, 353] width 201 height 27
click at [907, 380] on span "›" at bounding box center [908, 384] width 23 height 23
click at [769, 514] on td "29" at bounding box center [781, 513] width 26 height 21
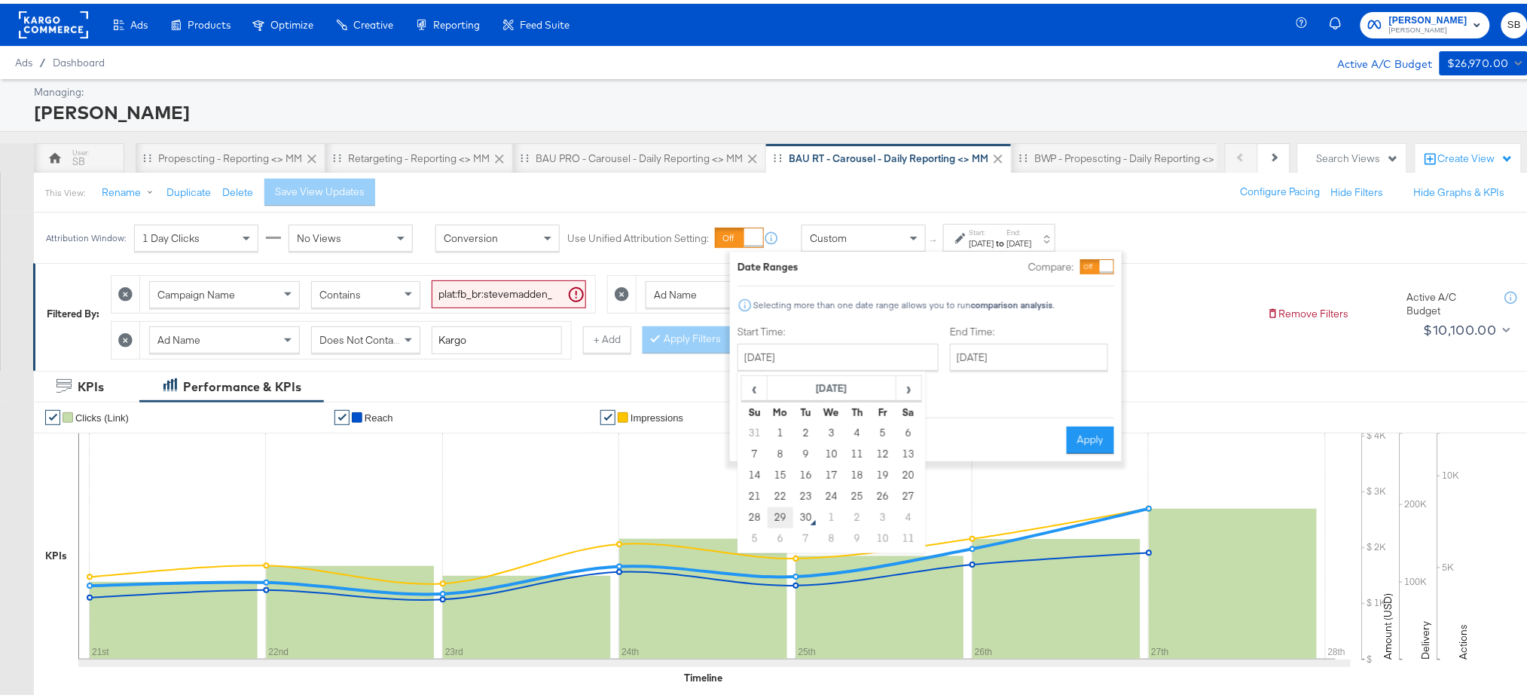
type input "[DATE]"
click at [1082, 423] on button "Apply" at bounding box center [1090, 436] width 47 height 27
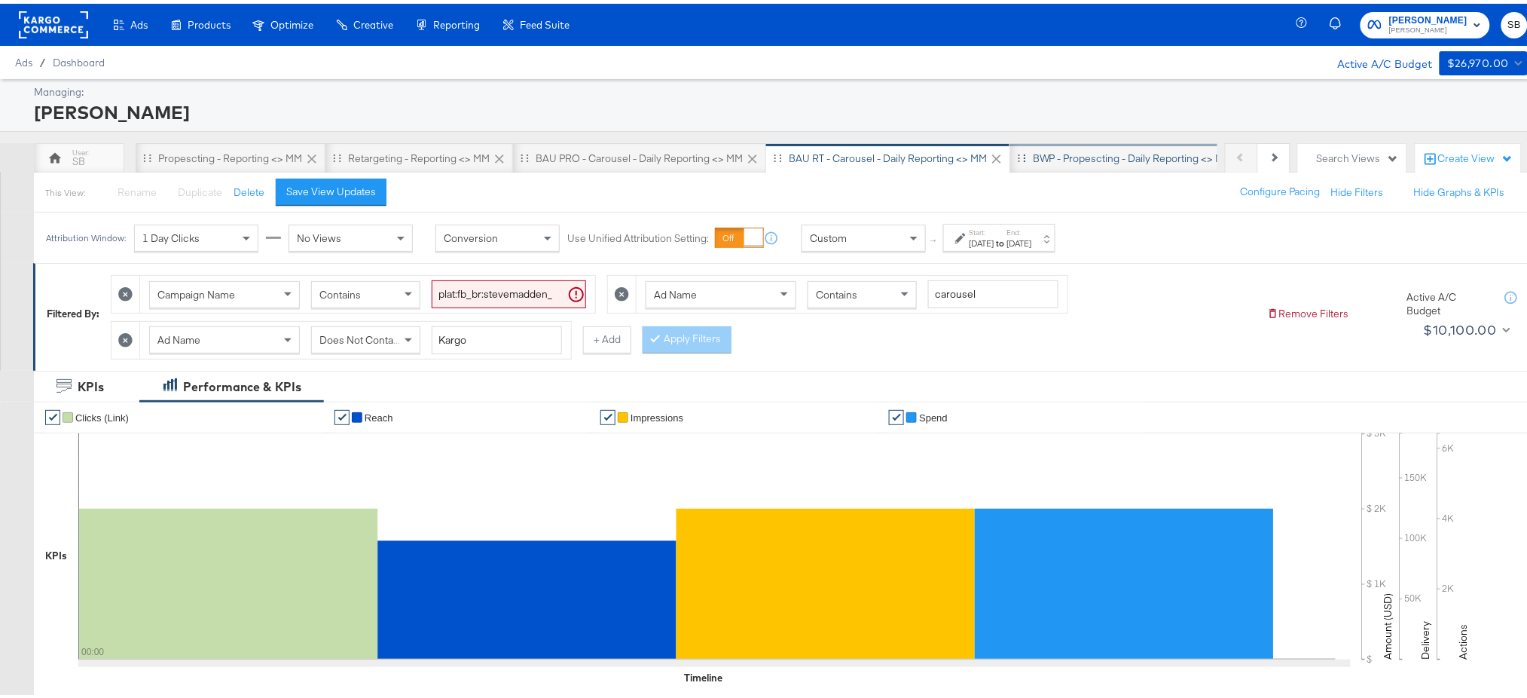
click at [1089, 160] on div "BWP - Propescting - Daily Reporting <> MM" at bounding box center [1133, 155] width 200 height 14
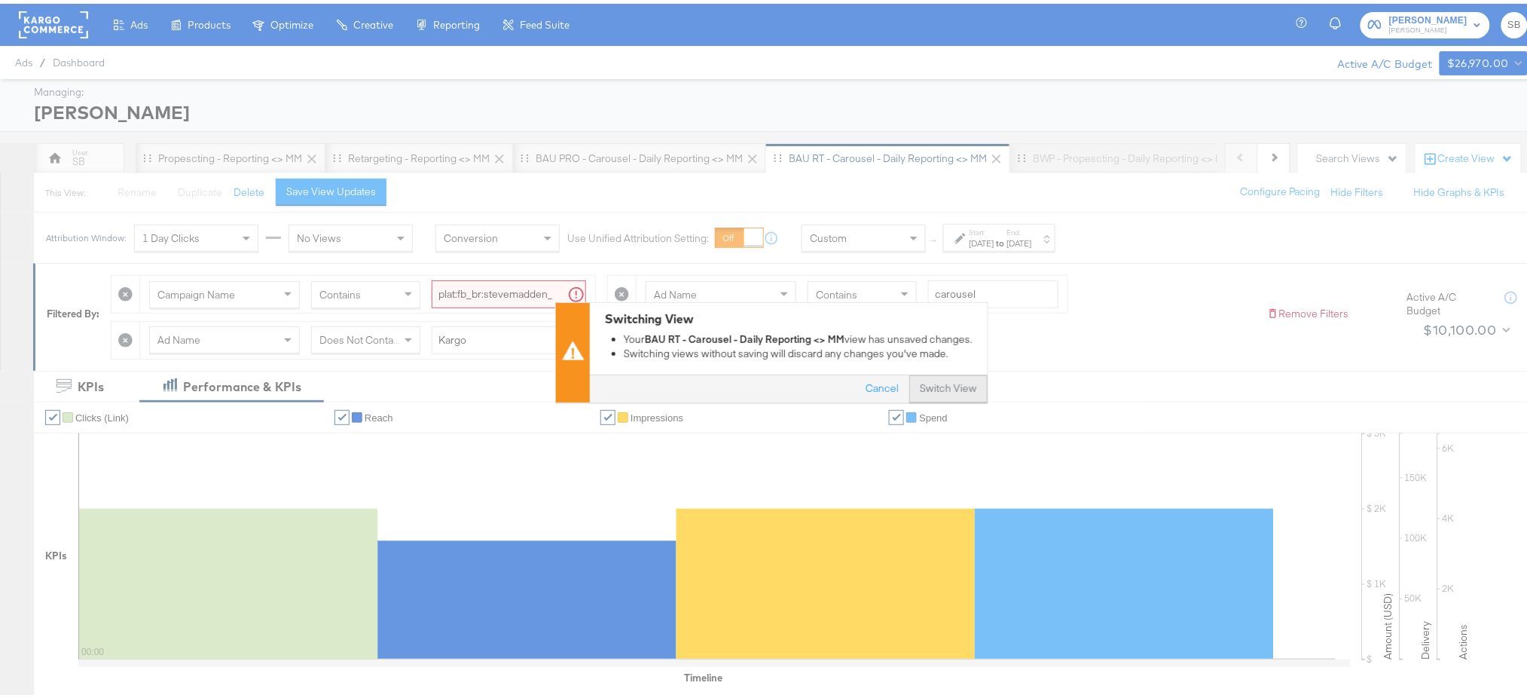
click at [951, 386] on button "Switch View" at bounding box center [948, 385] width 78 height 27
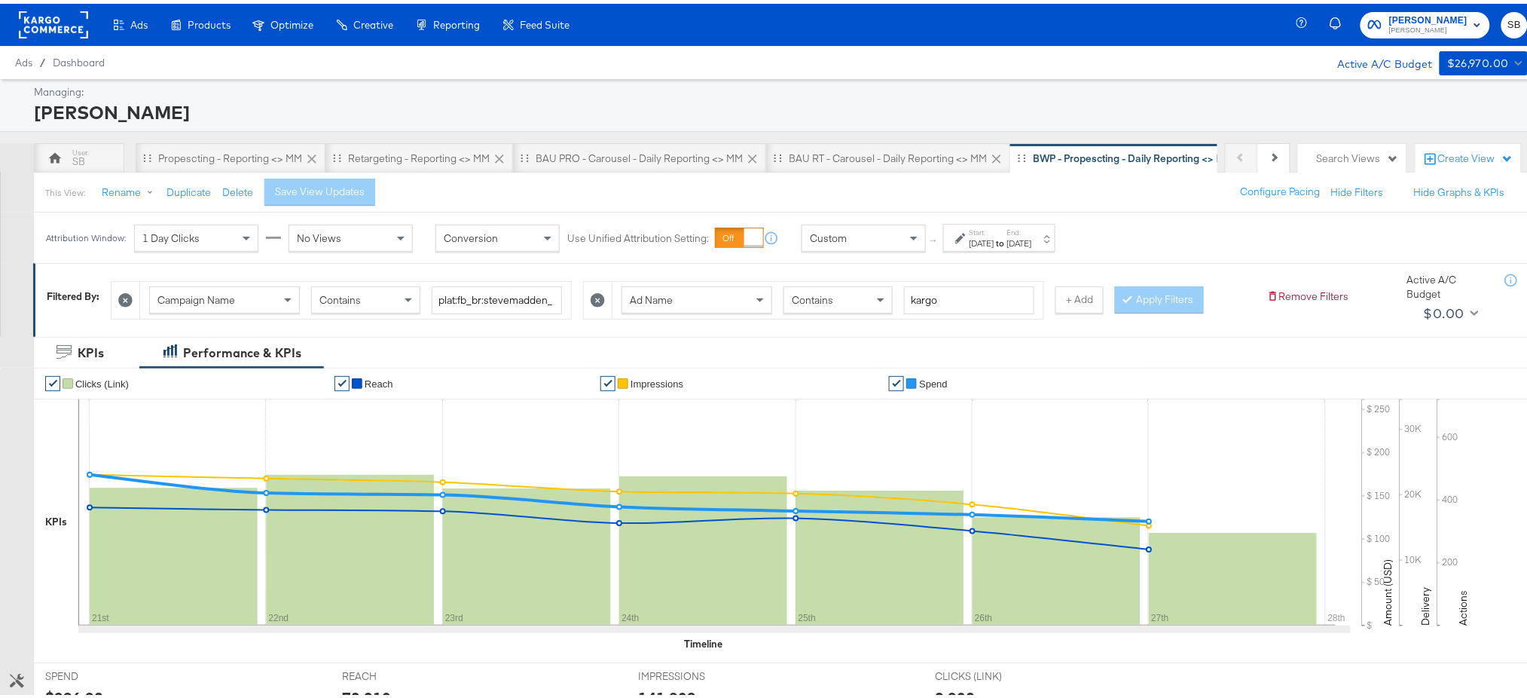
click at [1032, 234] on div "[DATE]" at bounding box center [1019, 240] width 25 height 12
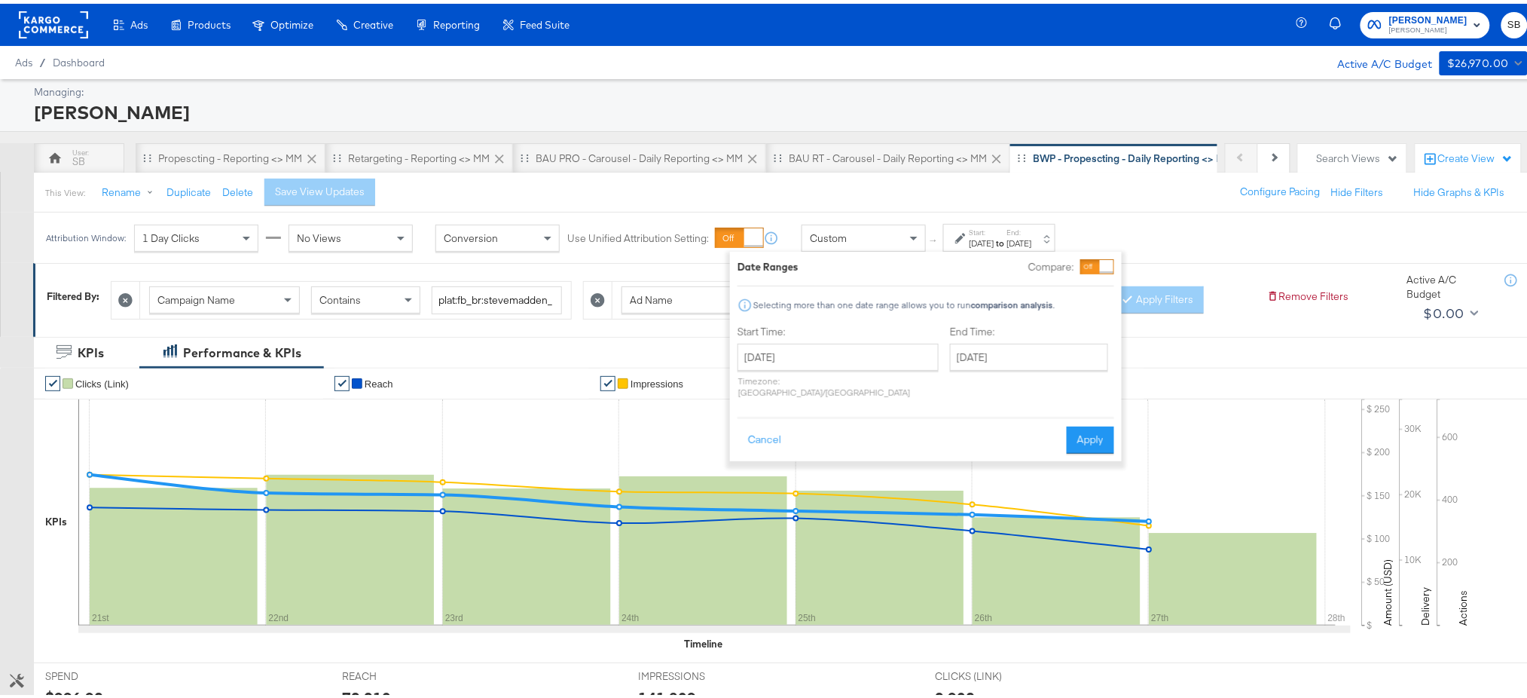
click at [837, 336] on div "Start Time: August 21st 2025 ‹ August 2025 › Su Mo Tu We Th Fr Sa 27 28 29 30 3…" at bounding box center [838, 361] width 201 height 80
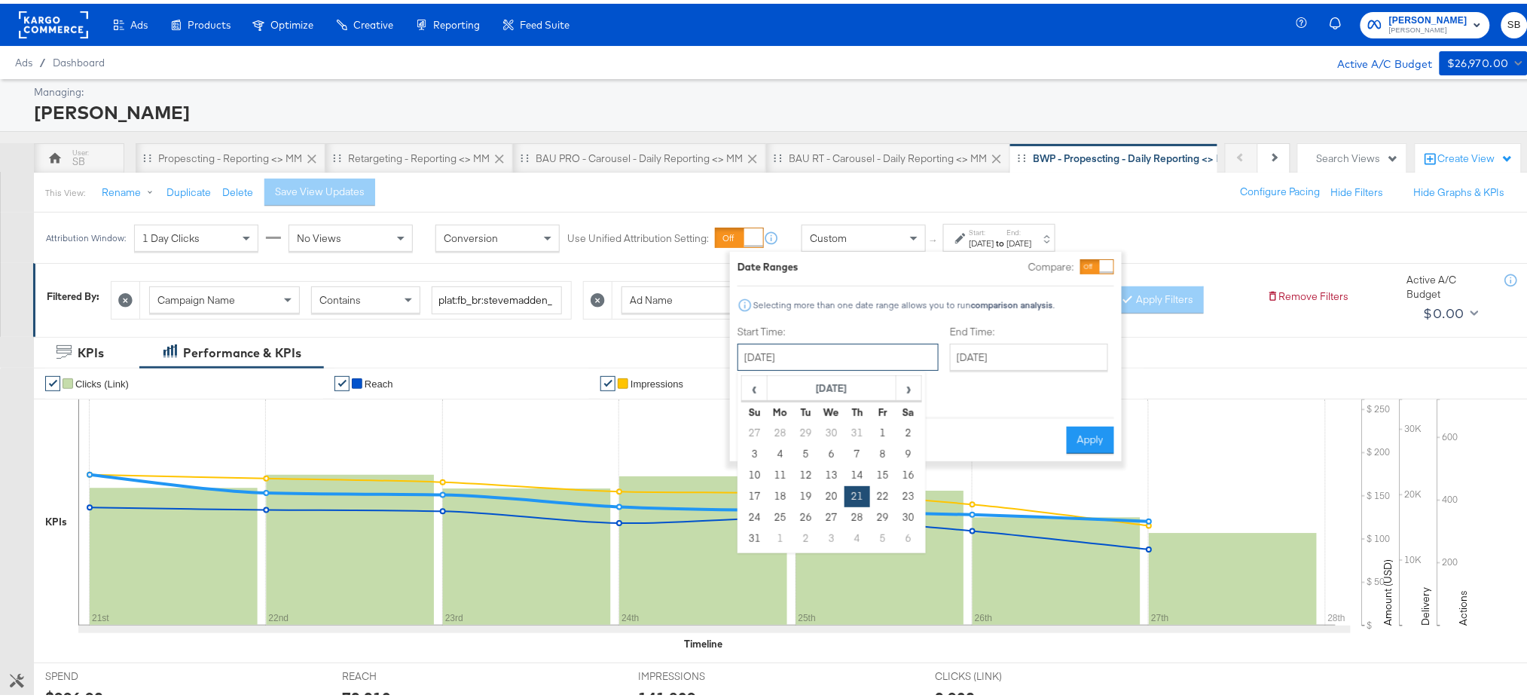
click at [829, 347] on input "[DATE]" at bounding box center [838, 353] width 201 height 27
click at [876, 518] on td "29" at bounding box center [883, 513] width 26 height 21
type input "August 29th 2025"
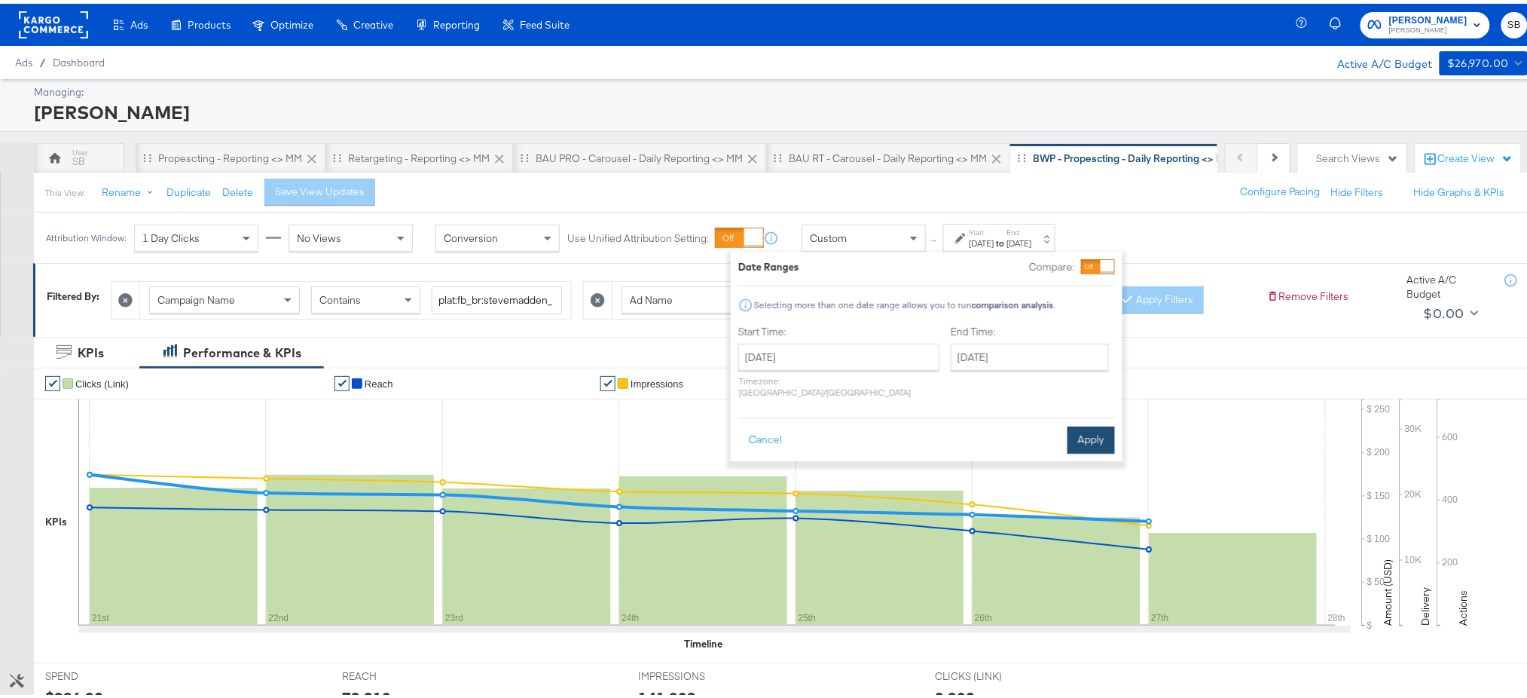
click at [1089, 423] on button "Apply" at bounding box center [1091, 436] width 47 height 27
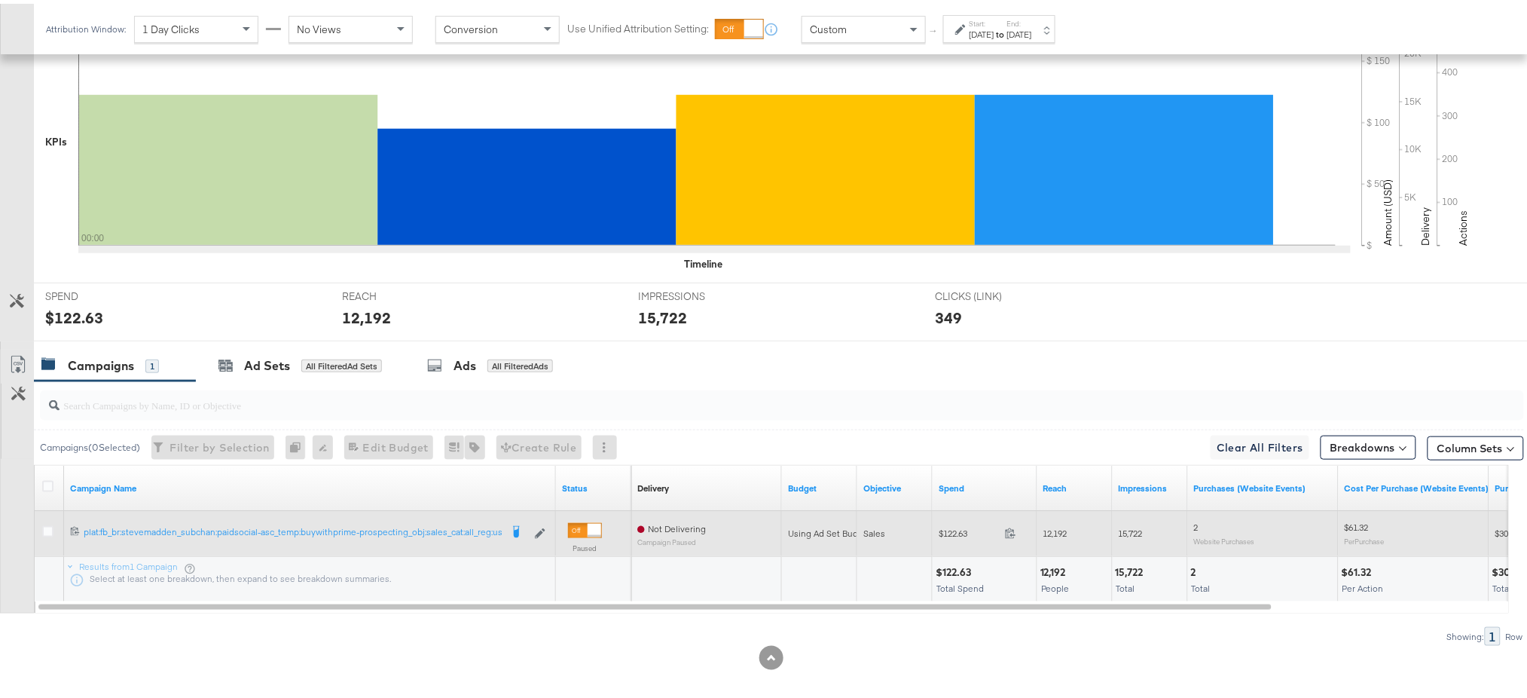
scroll to position [380, 0]
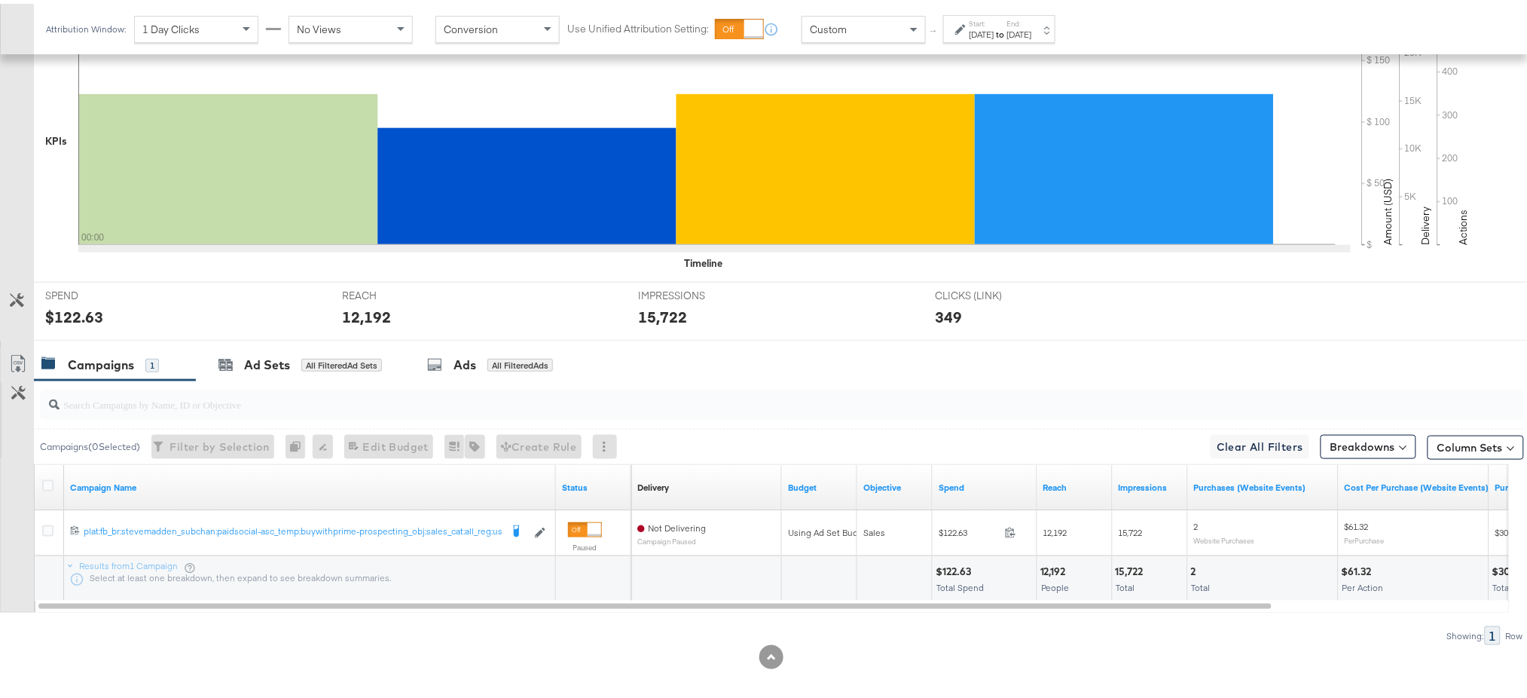
click at [545, 636] on div "Showing: 1 Row" at bounding box center [762, 631] width 1524 height 19
click at [1032, 28] on div "Aug 29th 2025" at bounding box center [1019, 31] width 25 height 12
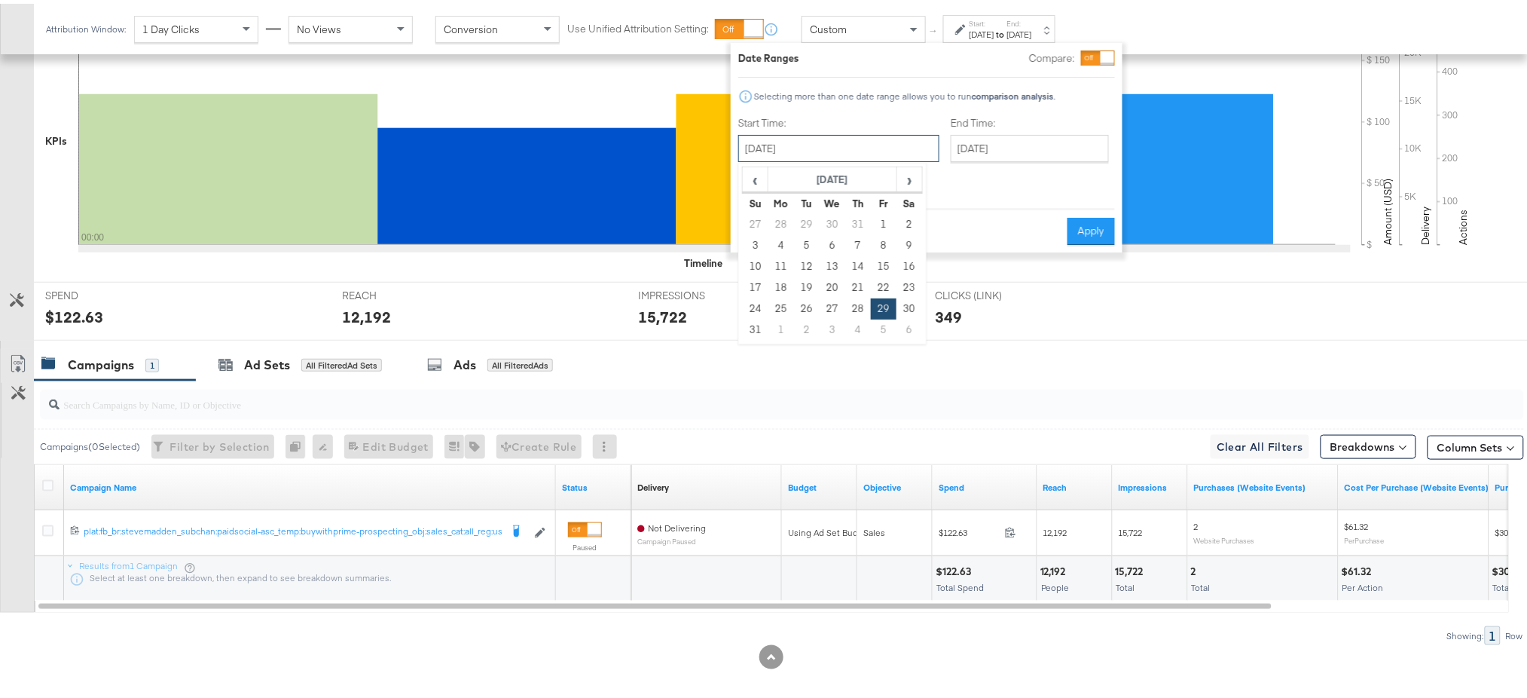
click at [847, 148] on input "August 29th 2025" at bounding box center [838, 144] width 201 height 27
click at [905, 173] on span "›" at bounding box center [909, 175] width 23 height 23
click at [781, 307] on td "29" at bounding box center [781, 305] width 26 height 21
type input "[DATE]"
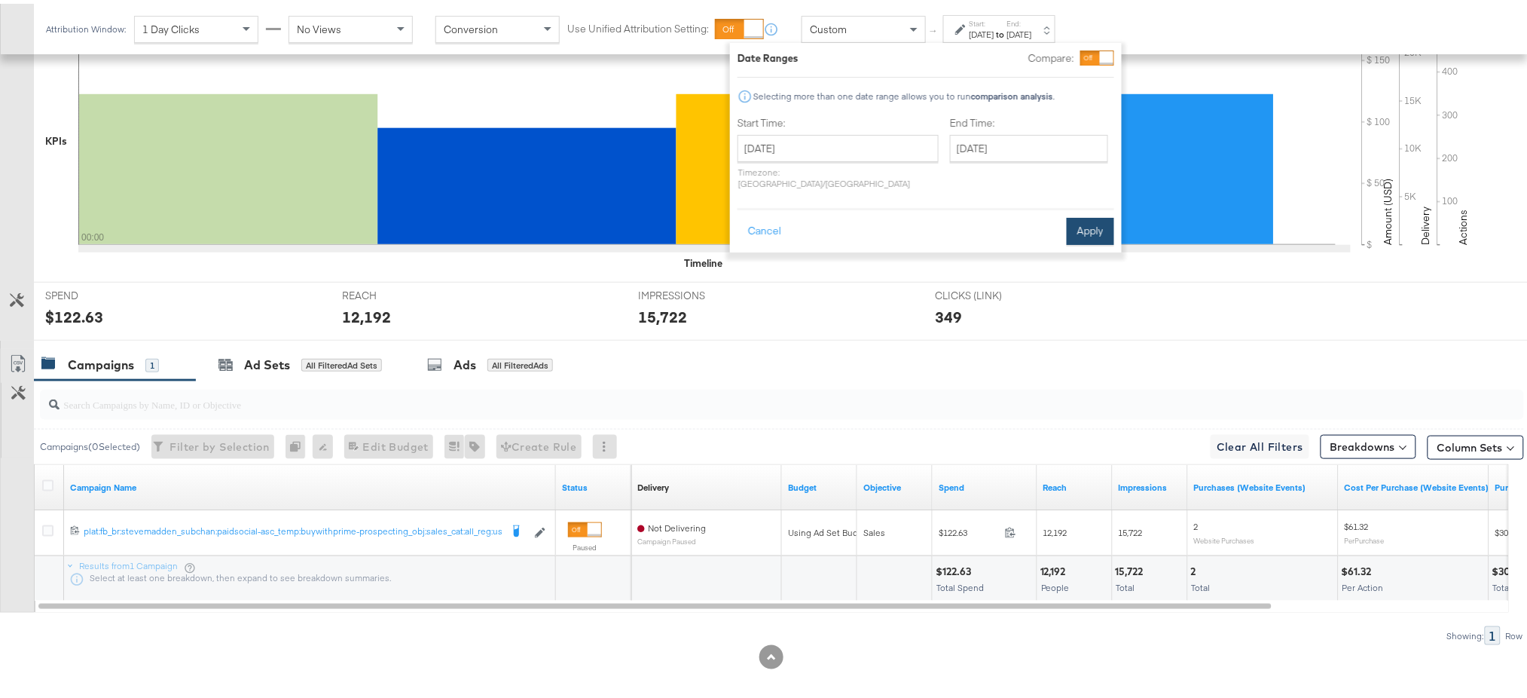
click at [1081, 214] on button "Apply" at bounding box center [1090, 227] width 47 height 27
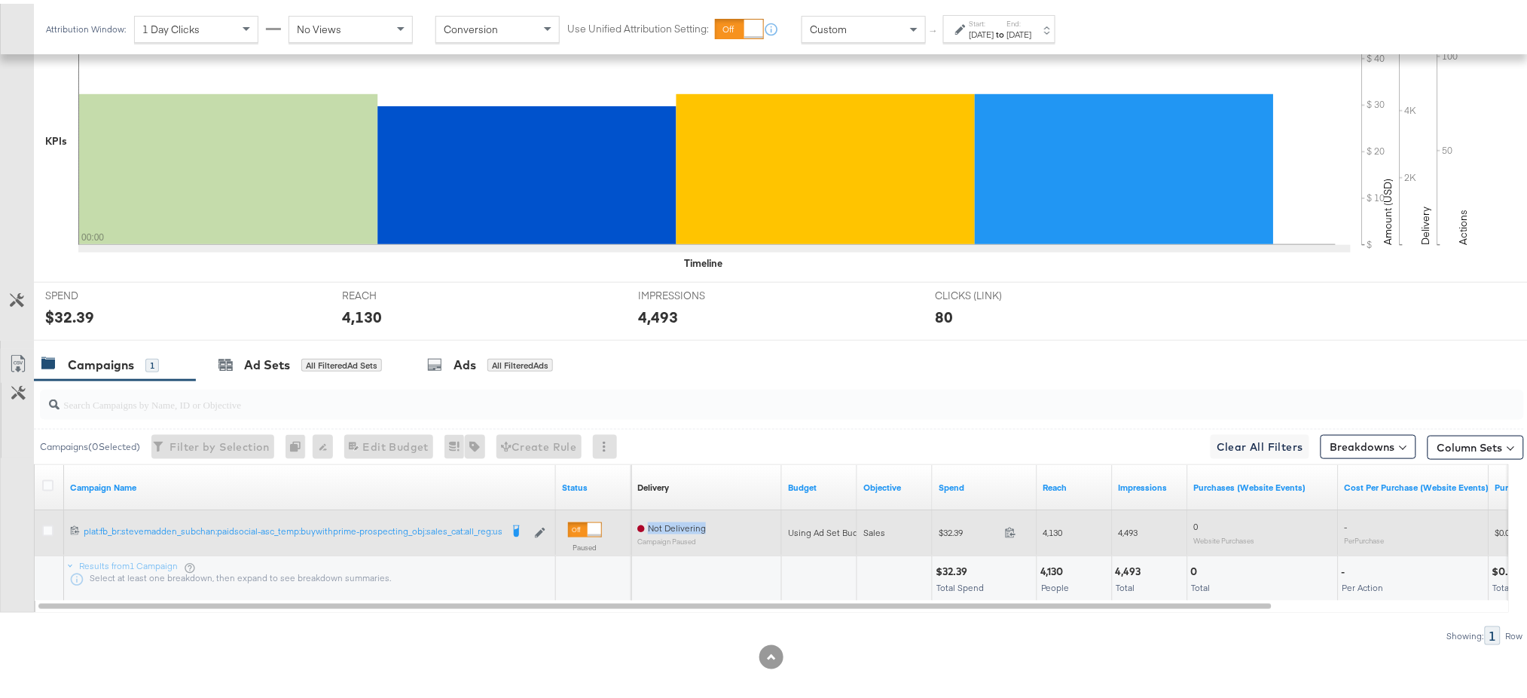
drag, startPoint x: 713, startPoint y: 524, endPoint x: 649, endPoint y: 522, distance: 64.1
click at [649, 522] on div "Not Delivering Campaign Paused" at bounding box center [706, 528] width 139 height 20
copy span "Not Delivering"
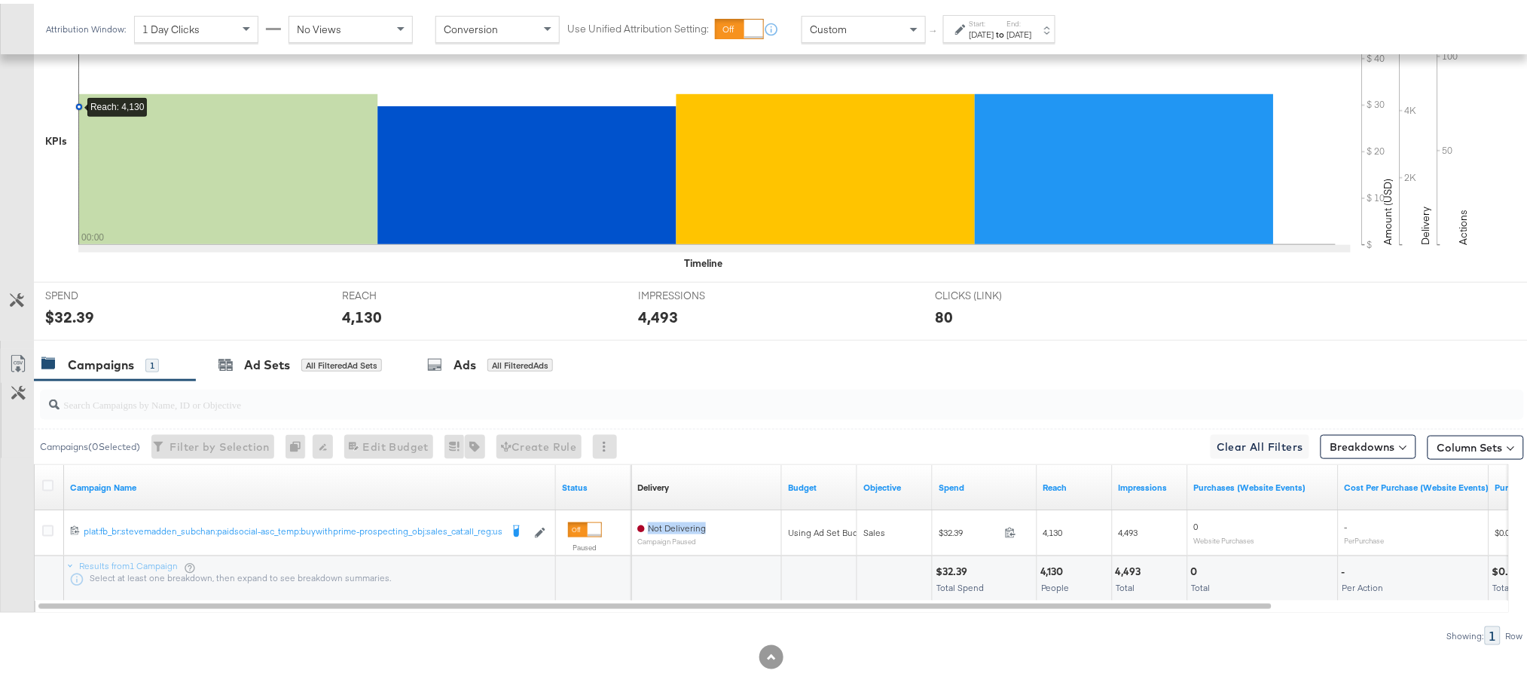
scroll to position [0, 0]
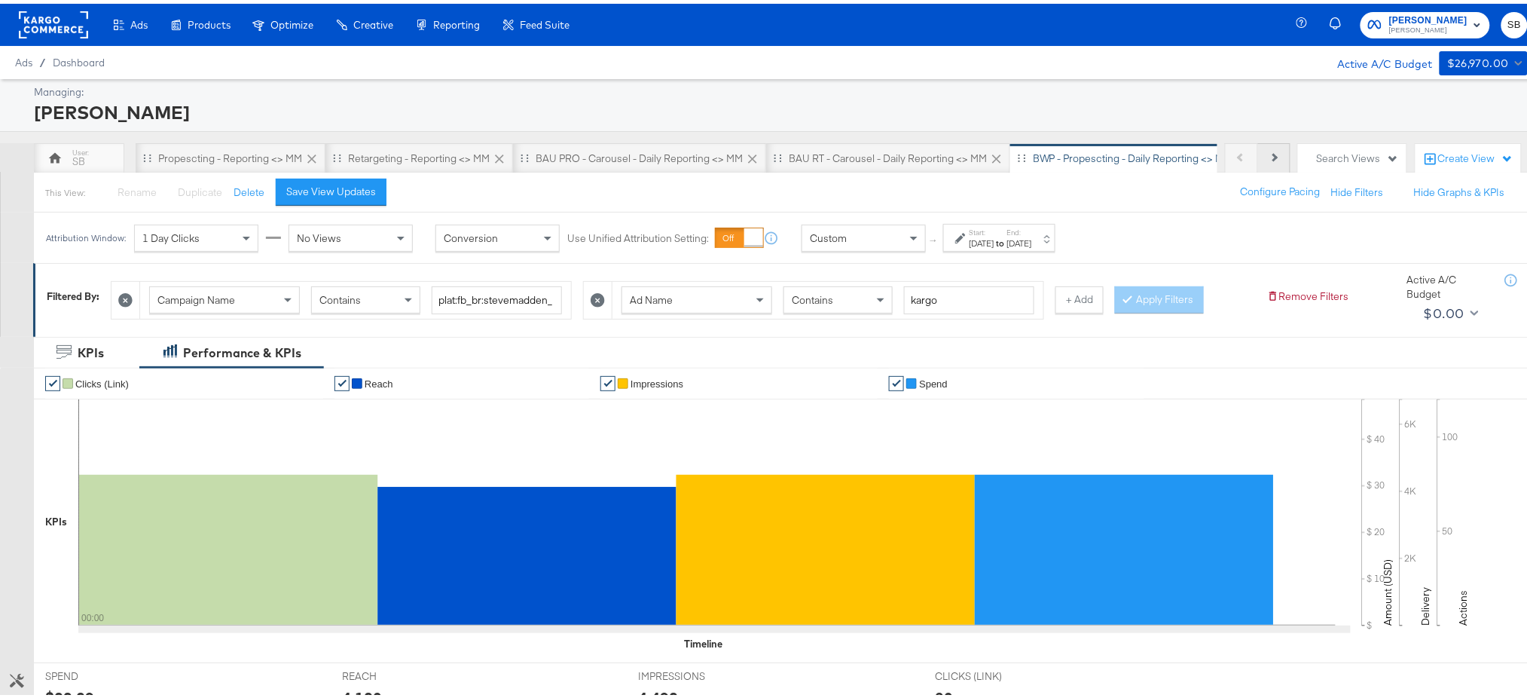
click at [1269, 151] on button "Next" at bounding box center [1274, 154] width 32 height 30
click at [1258, 160] on button "Next" at bounding box center [1274, 154] width 32 height 30
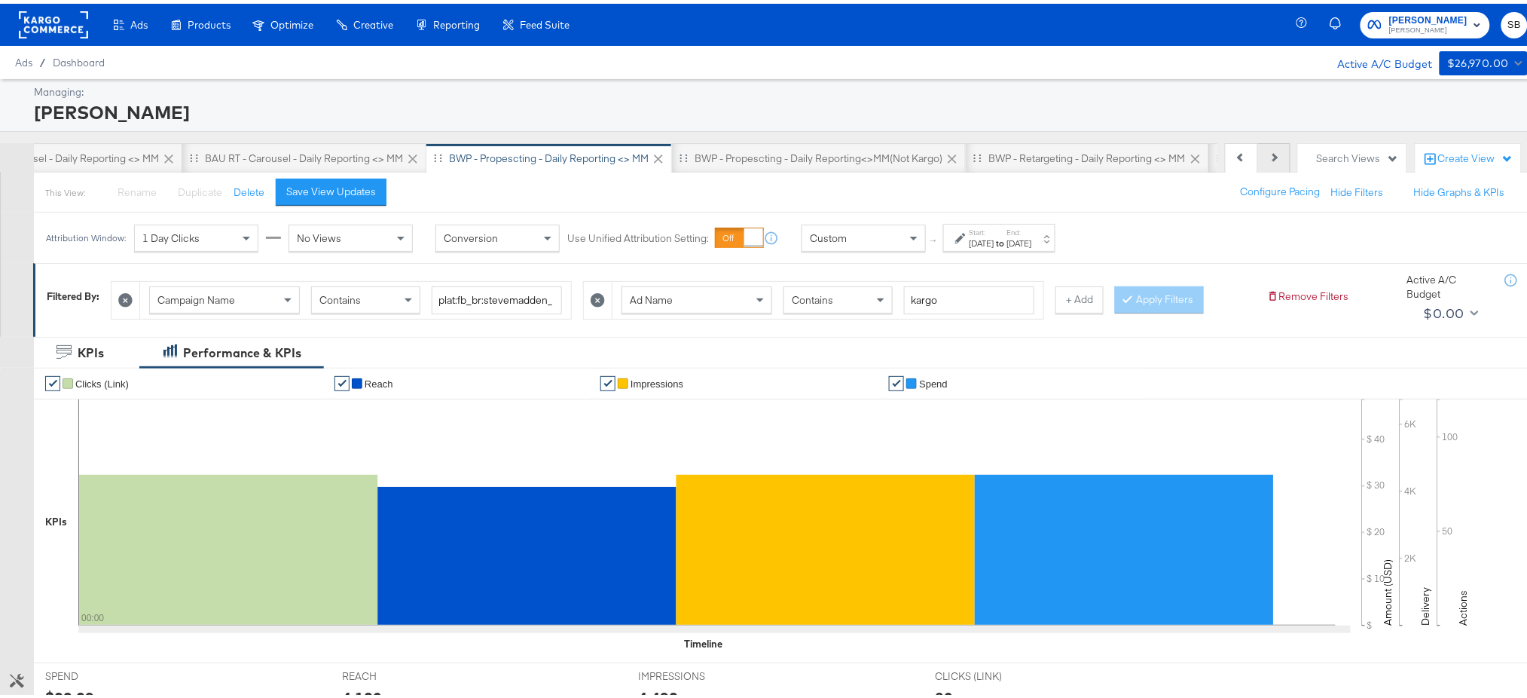
click at [1258, 160] on button "Next" at bounding box center [1274, 154] width 32 height 30
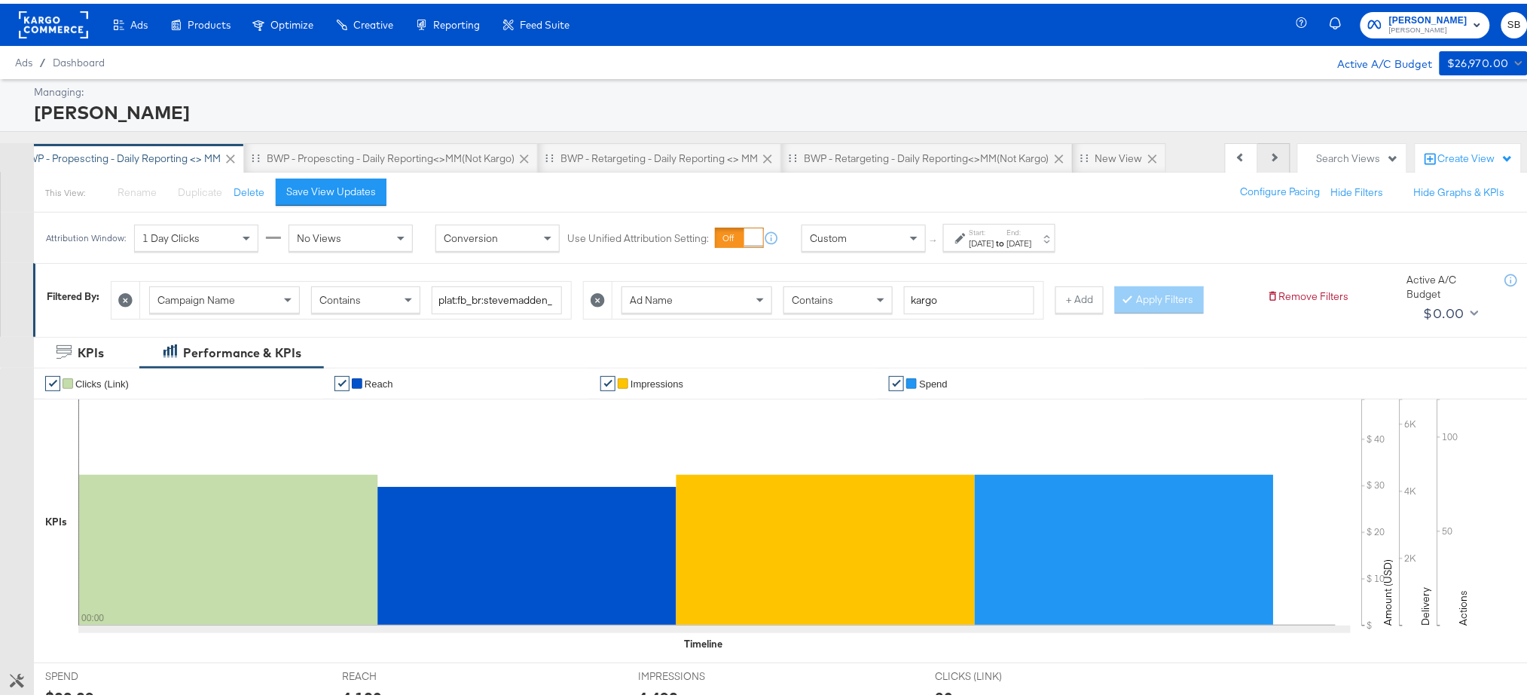
click at [1258, 160] on button "Next" at bounding box center [1274, 154] width 32 height 30
click at [394, 141] on div "BWP - Propescting - Daily Reporting<>MM(not kargo)" at bounding box center [391, 154] width 294 height 30
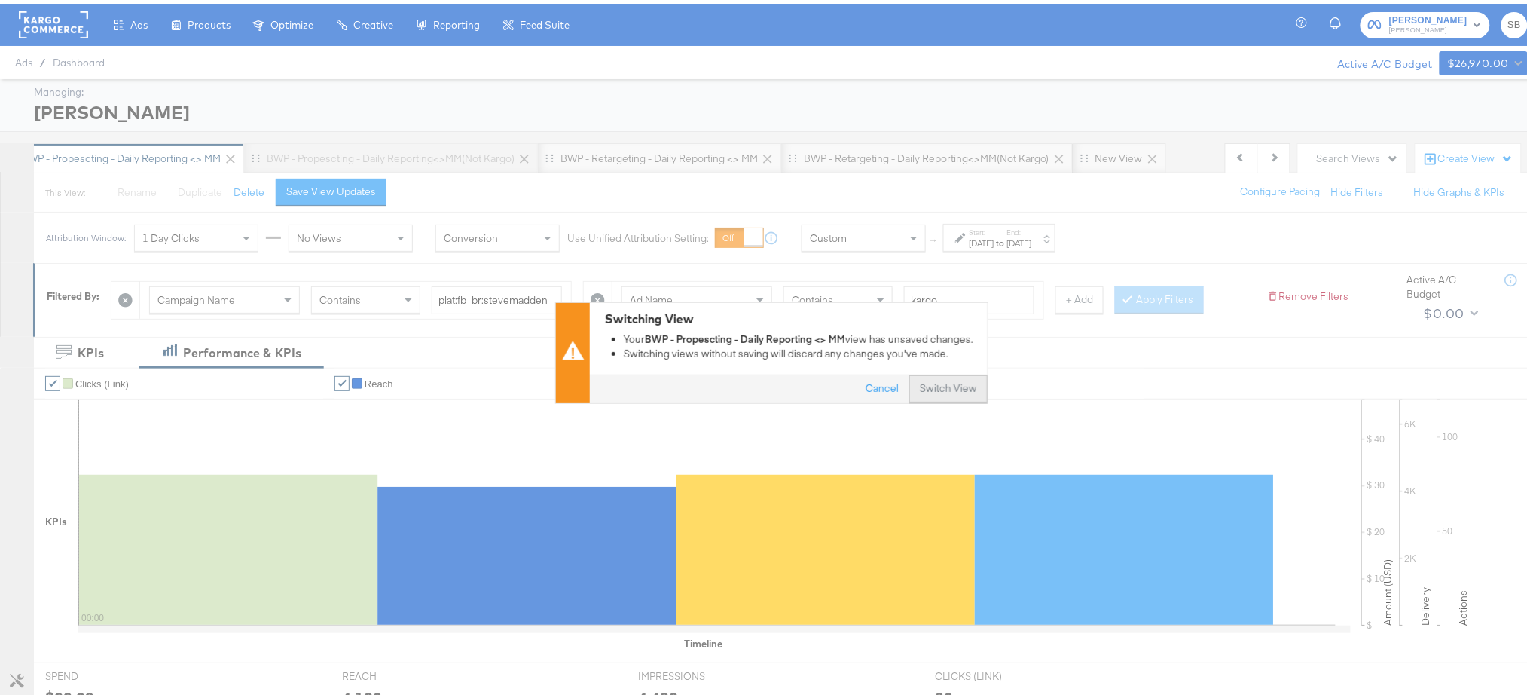
click at [934, 383] on button "Switch View" at bounding box center [948, 385] width 78 height 27
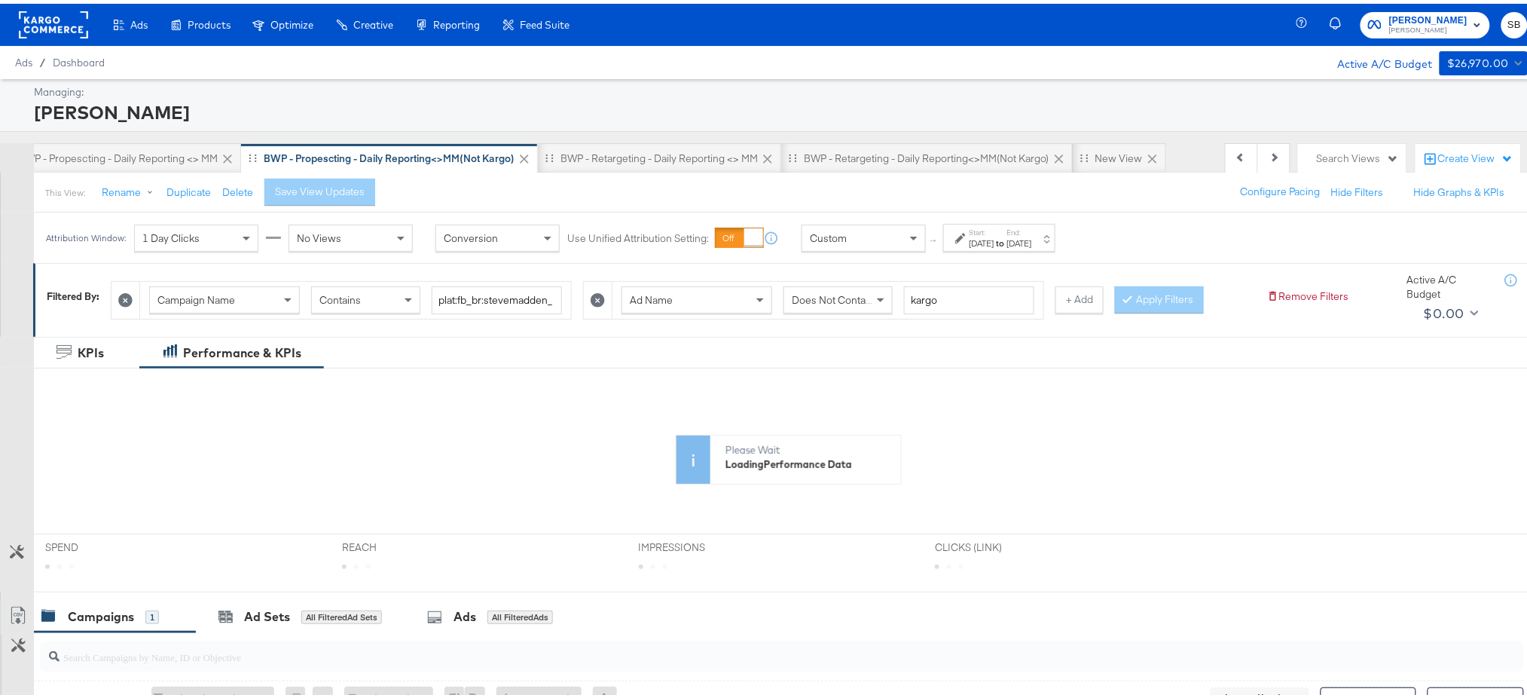
click at [994, 240] on div "[DATE]" at bounding box center [982, 240] width 25 height 12
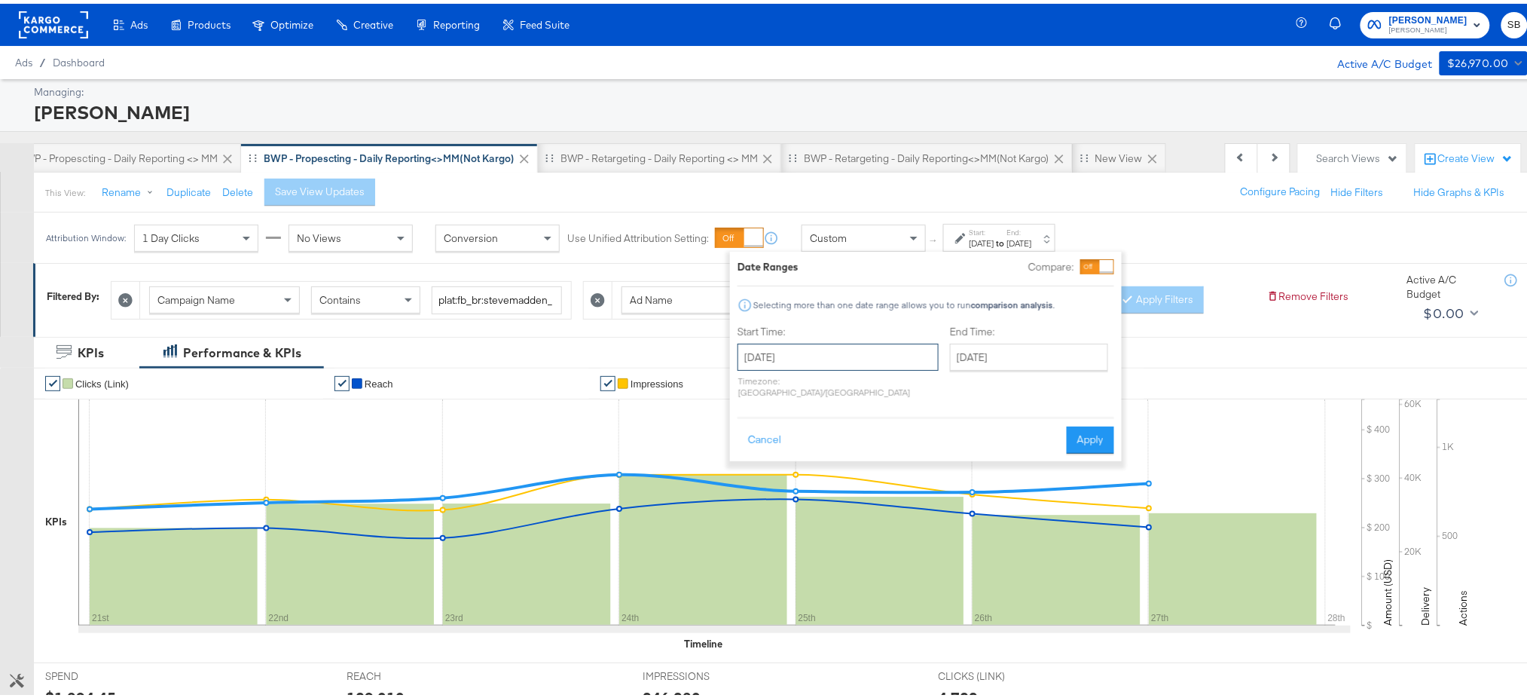
click at [866, 351] on input "[DATE]" at bounding box center [838, 353] width 201 height 27
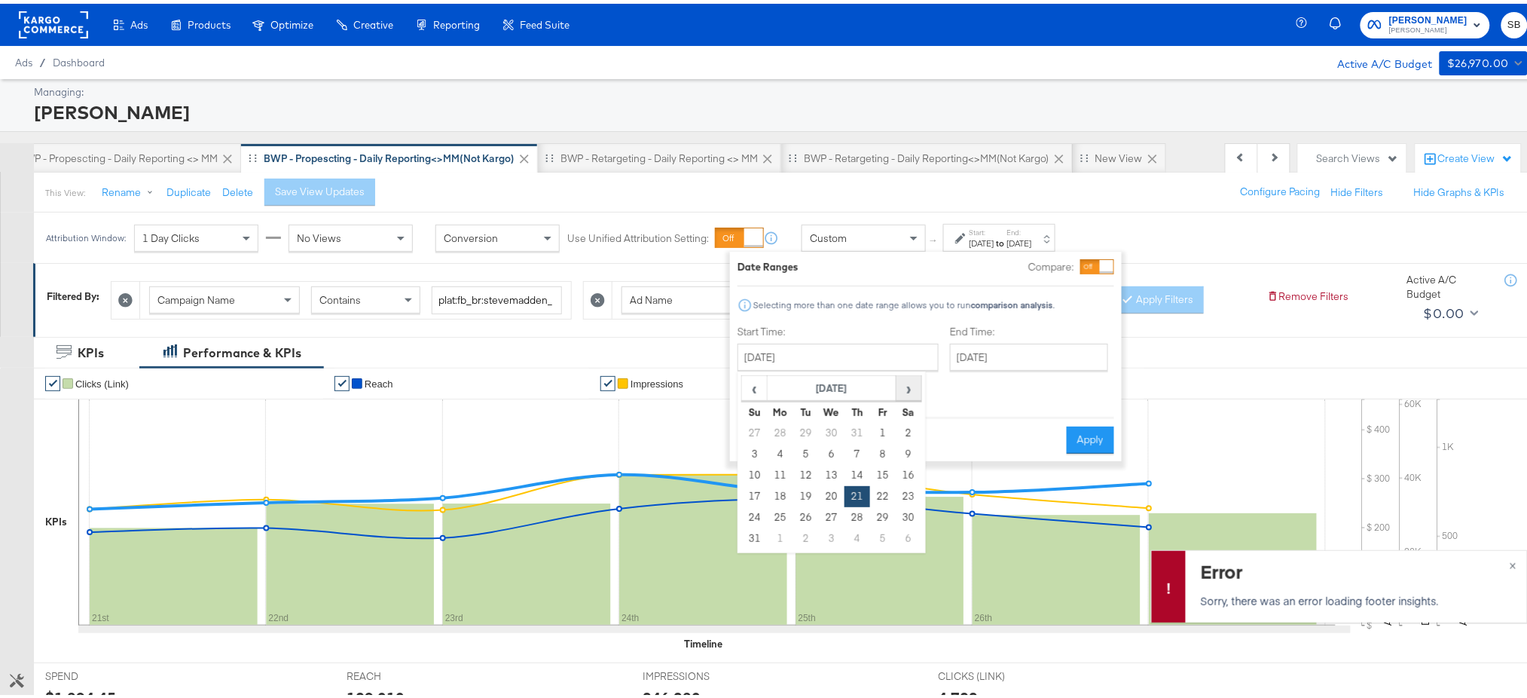
click at [909, 383] on span "›" at bounding box center [908, 384] width 23 height 23
click at [776, 514] on td "29" at bounding box center [781, 513] width 26 height 21
type input "[DATE]"
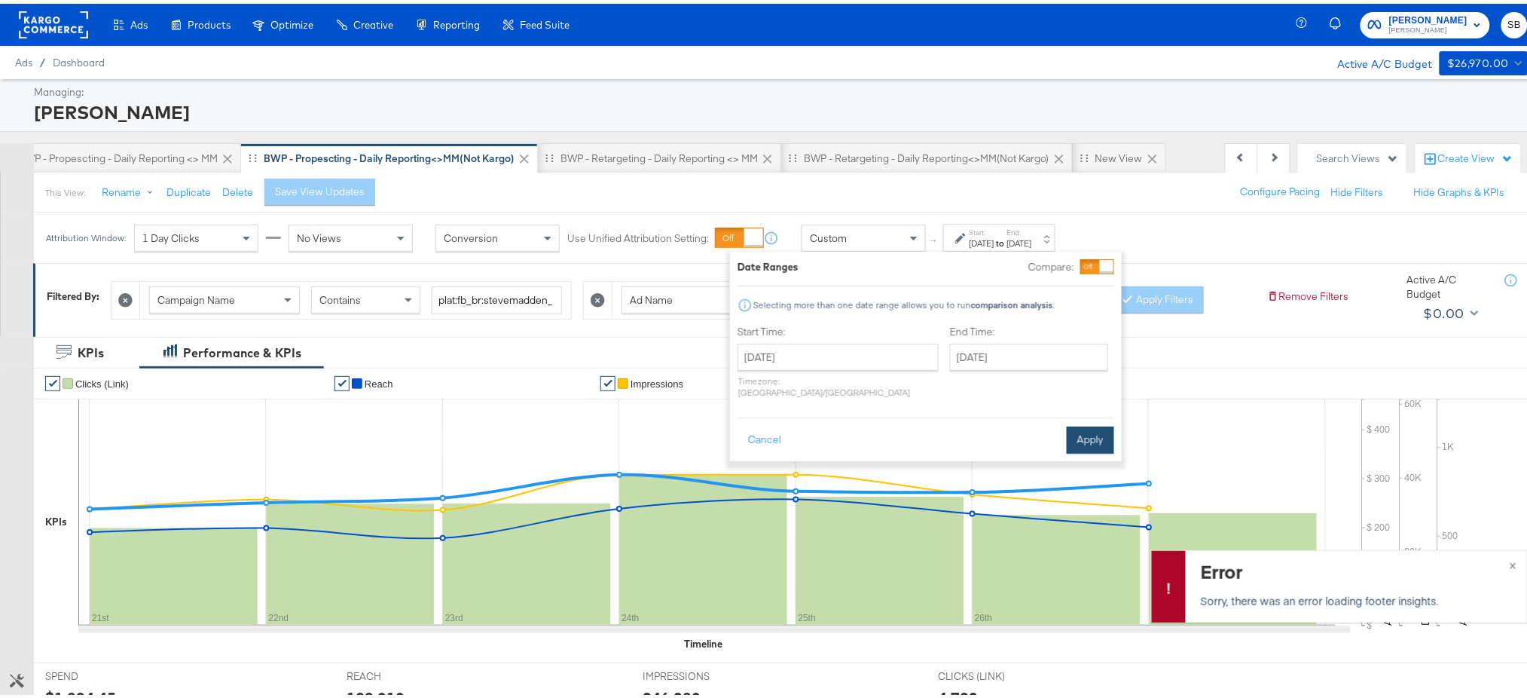
click at [1092, 423] on button "Apply" at bounding box center [1090, 436] width 47 height 27
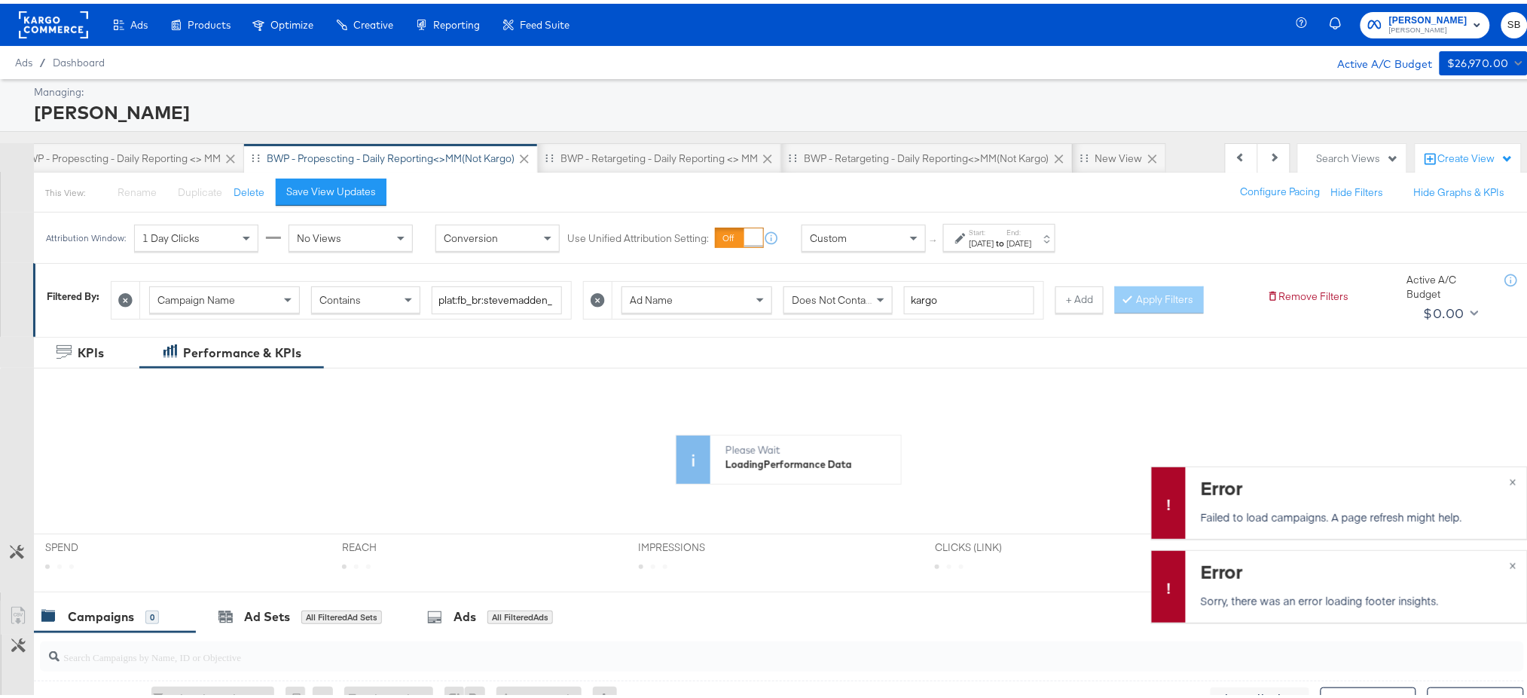
scroll to position [307, 0]
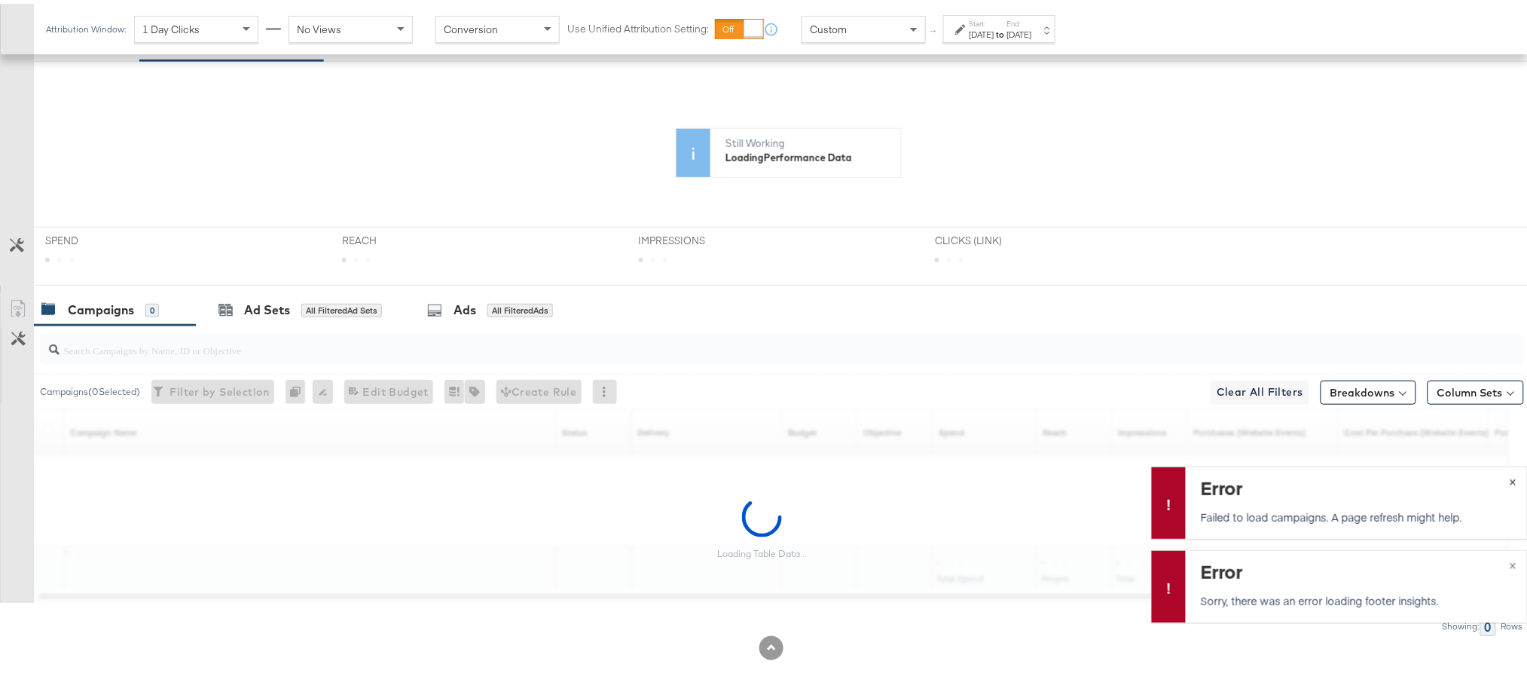
click at [1499, 480] on button "×" at bounding box center [1513, 476] width 28 height 27
click at [1510, 562] on span "×" at bounding box center [1513, 559] width 7 height 17
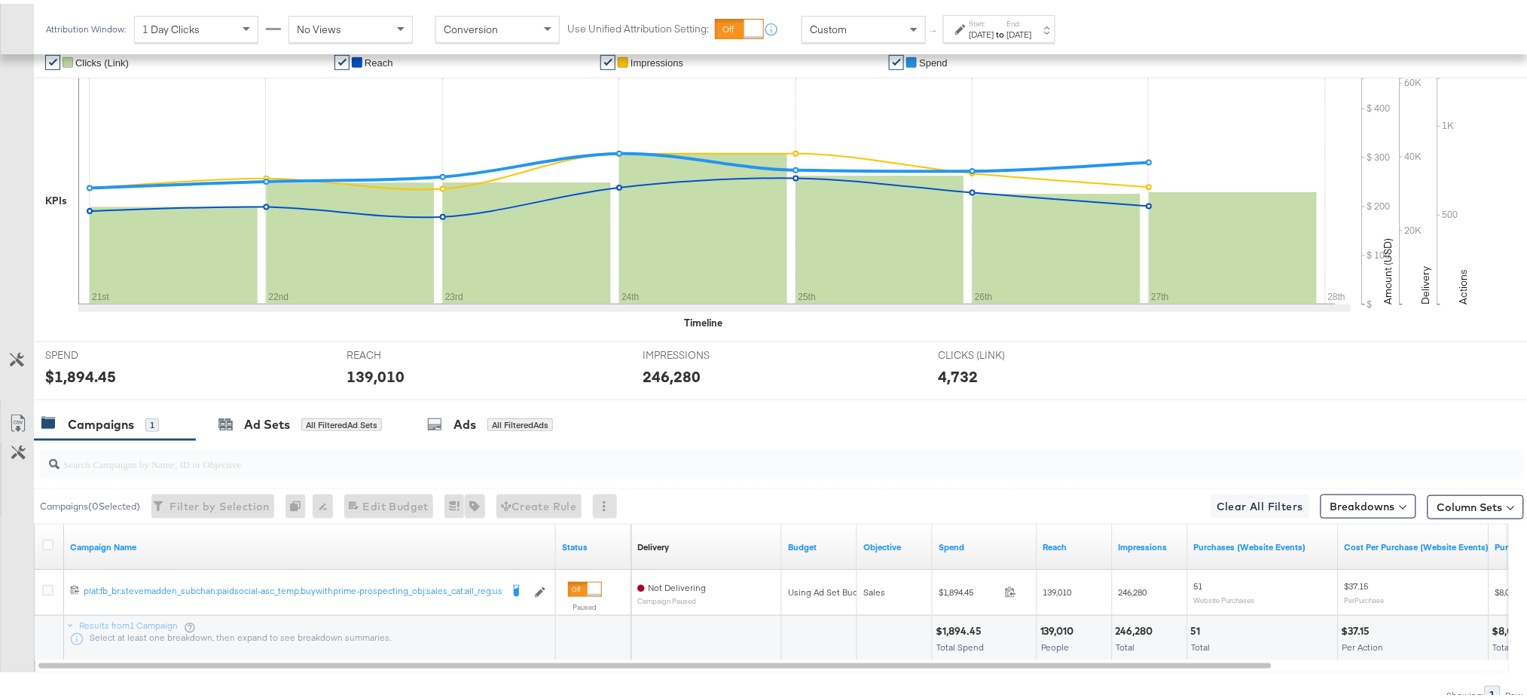
scroll to position [336, 0]
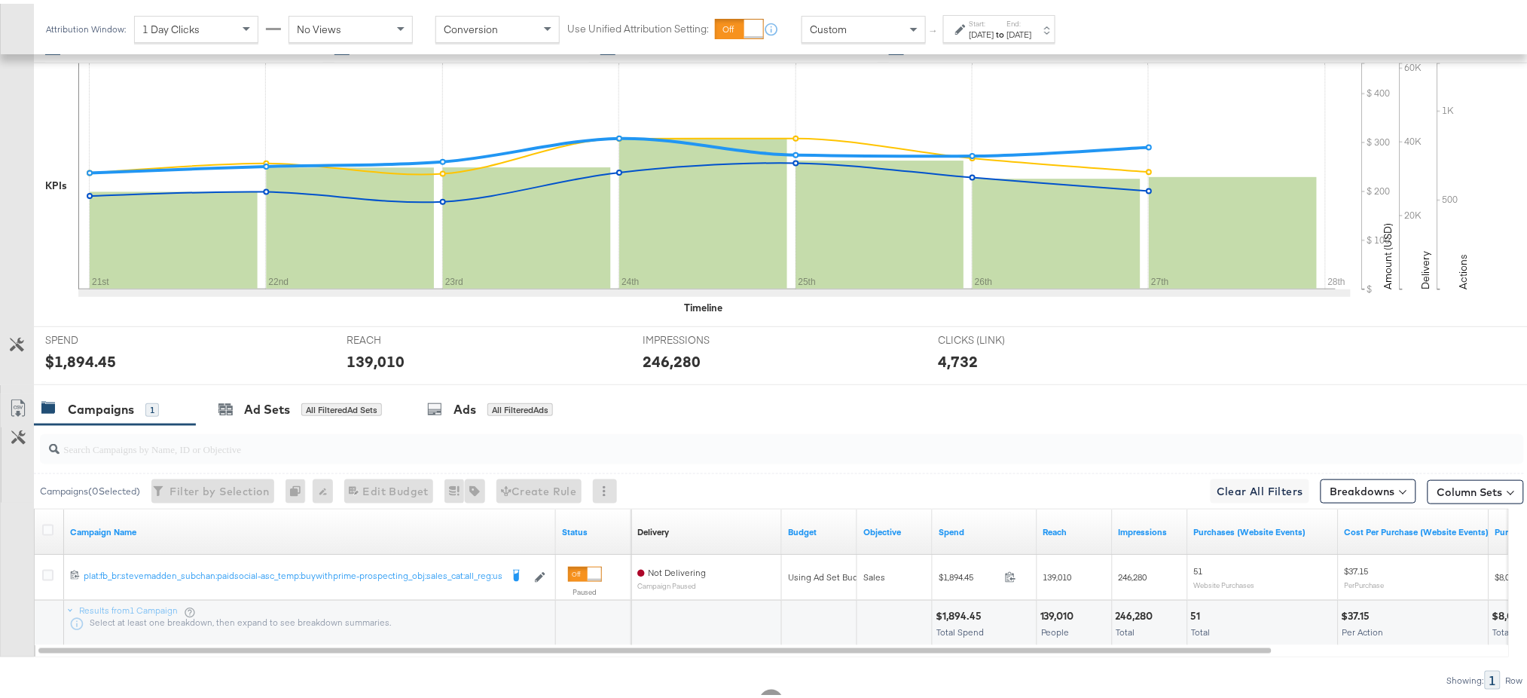
click at [1032, 18] on label "End:" at bounding box center [1019, 20] width 25 height 10
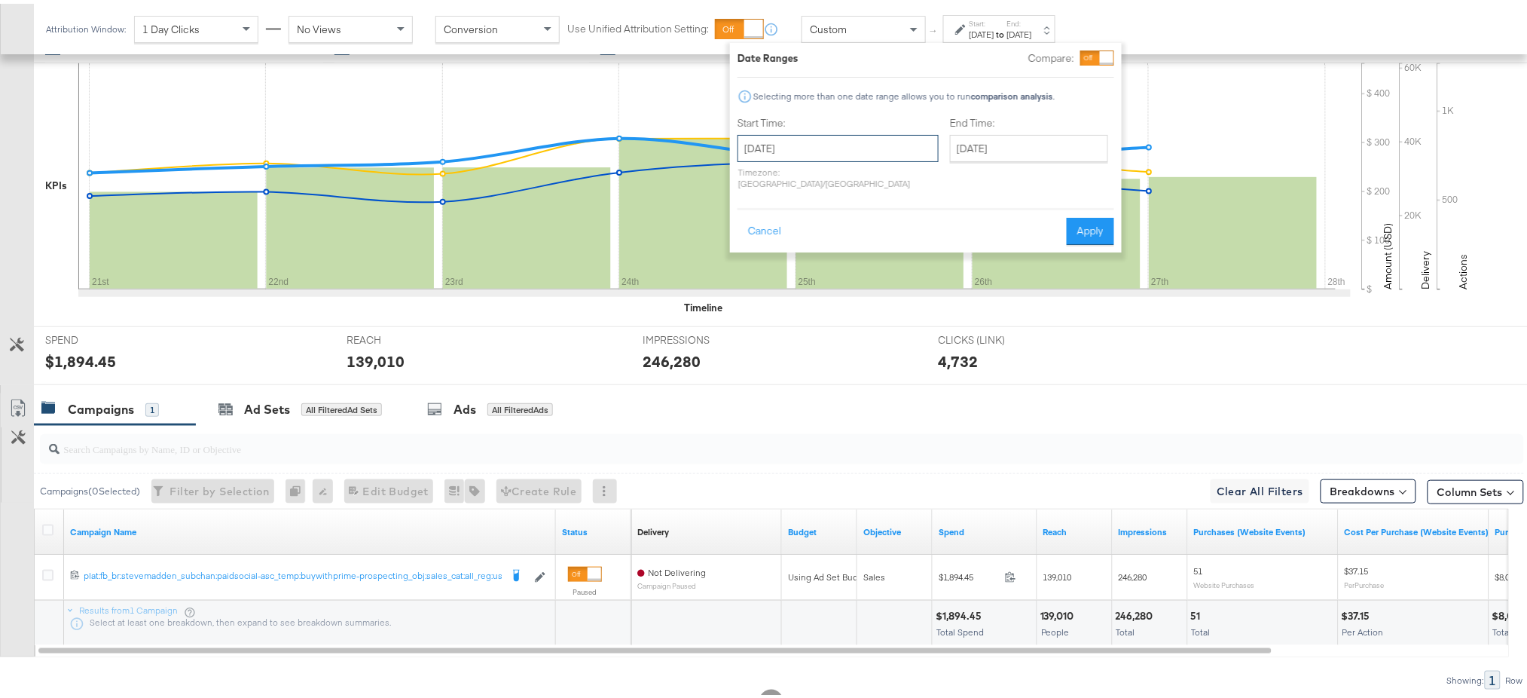
click at [846, 140] on input "[DATE]" at bounding box center [838, 144] width 201 height 27
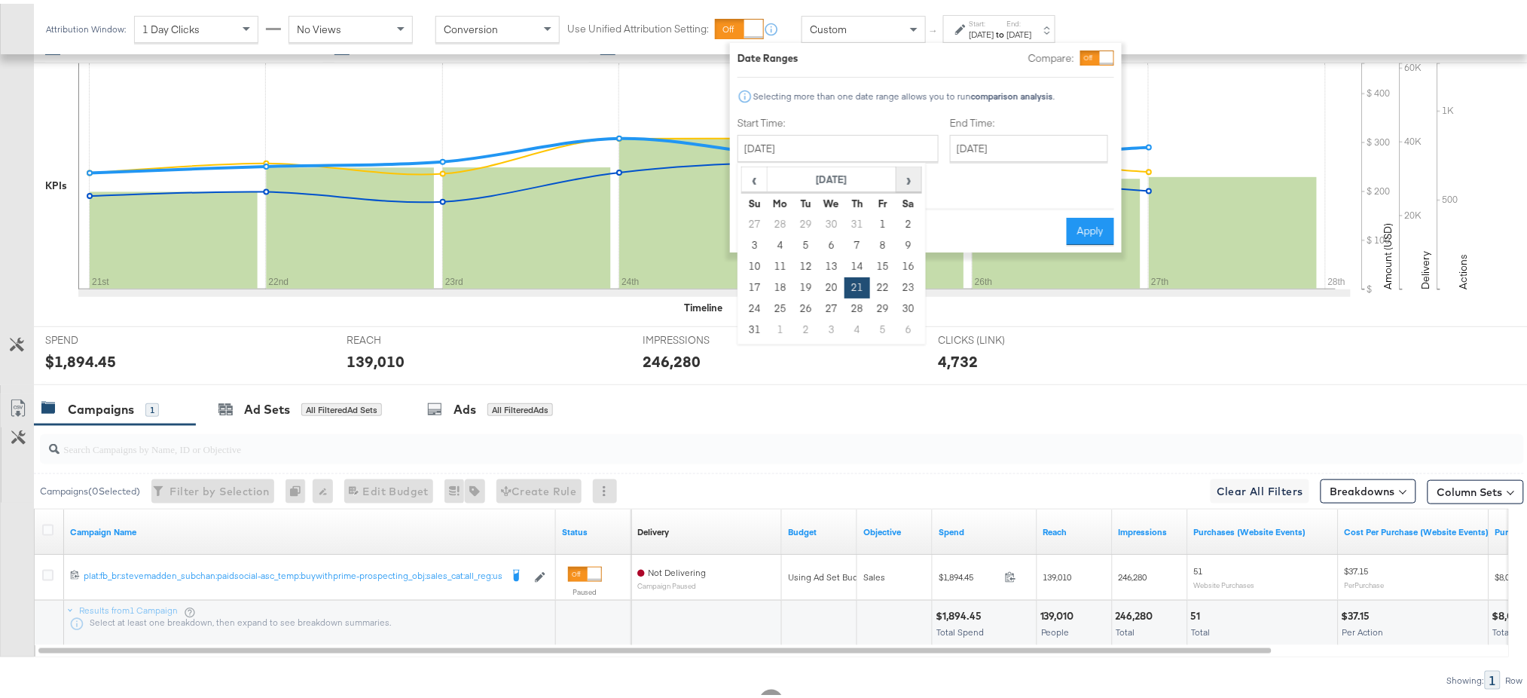
click at [912, 180] on span "›" at bounding box center [908, 175] width 23 height 23
click at [781, 310] on td "29" at bounding box center [781, 305] width 26 height 21
type input "[DATE]"
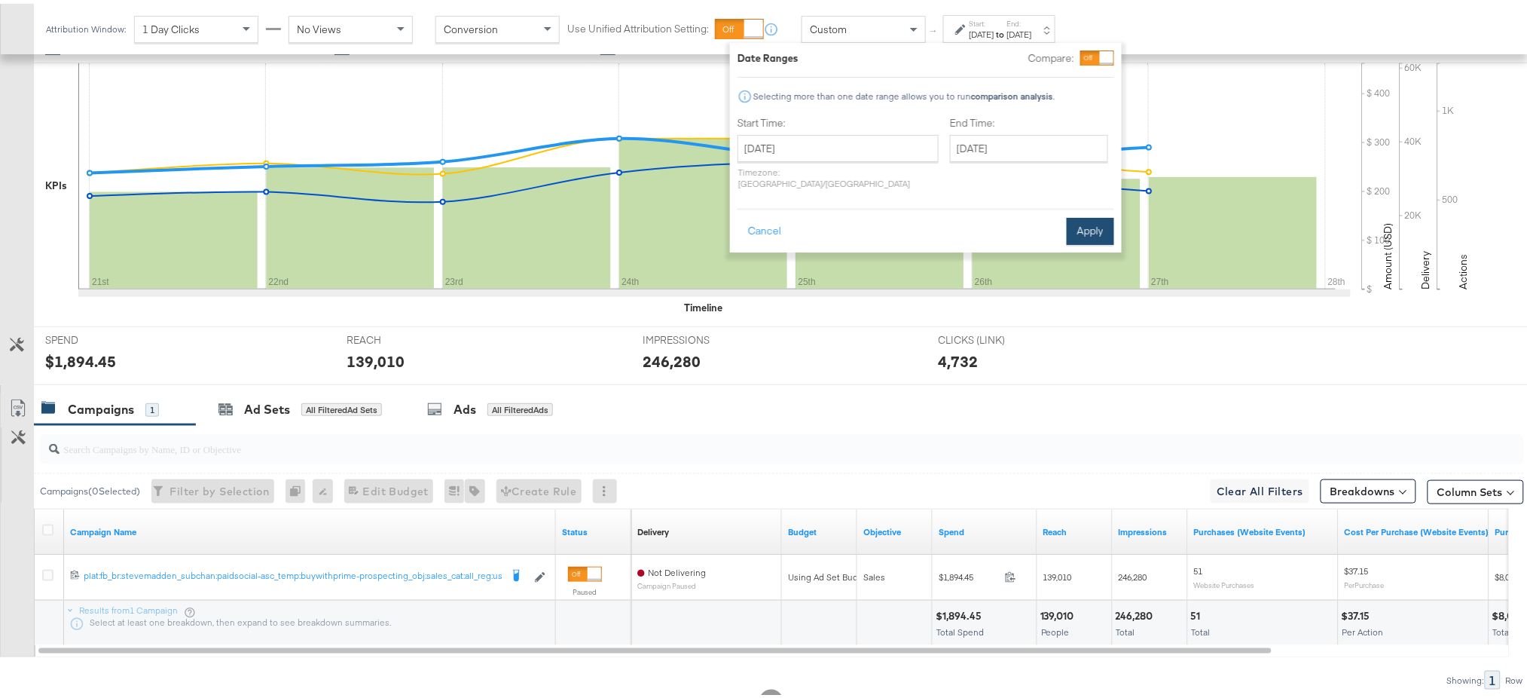
click at [1089, 220] on button "Apply" at bounding box center [1090, 227] width 47 height 27
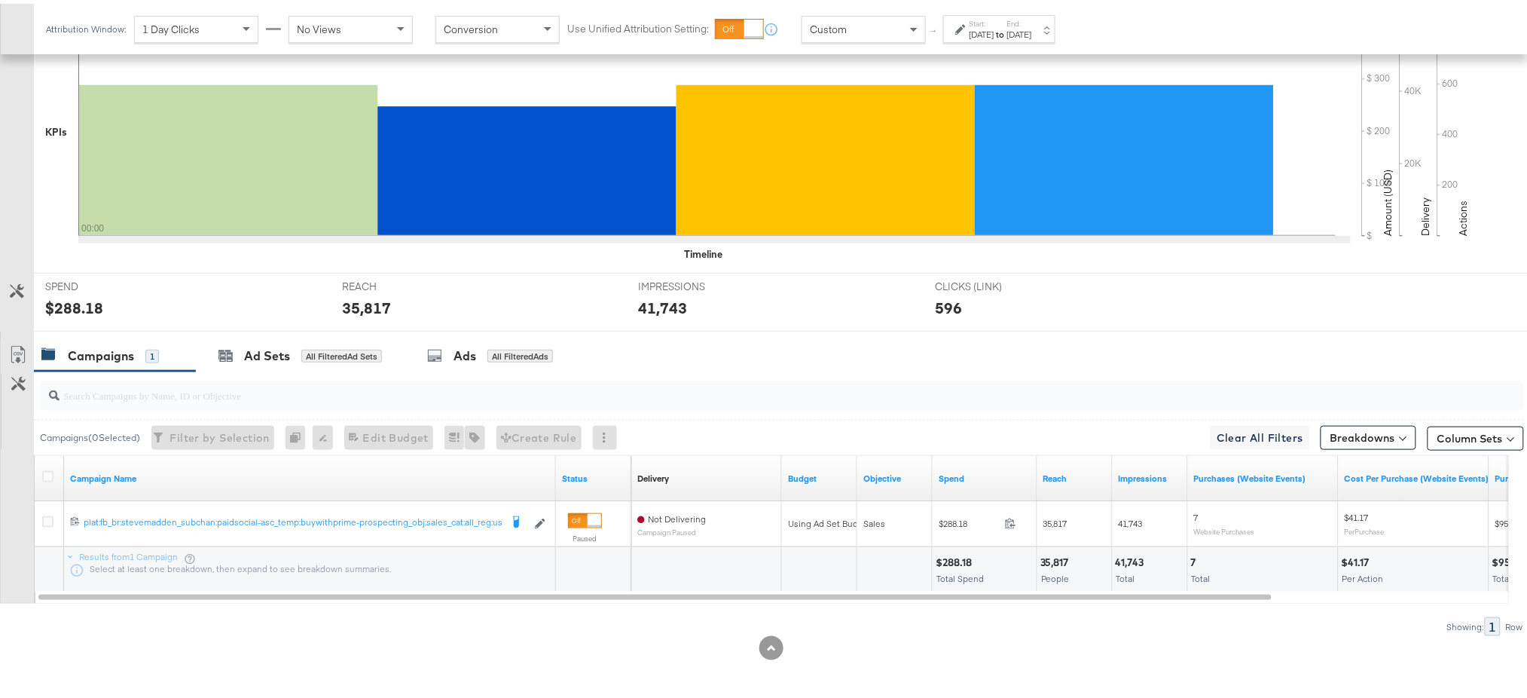
scroll to position [0, 0]
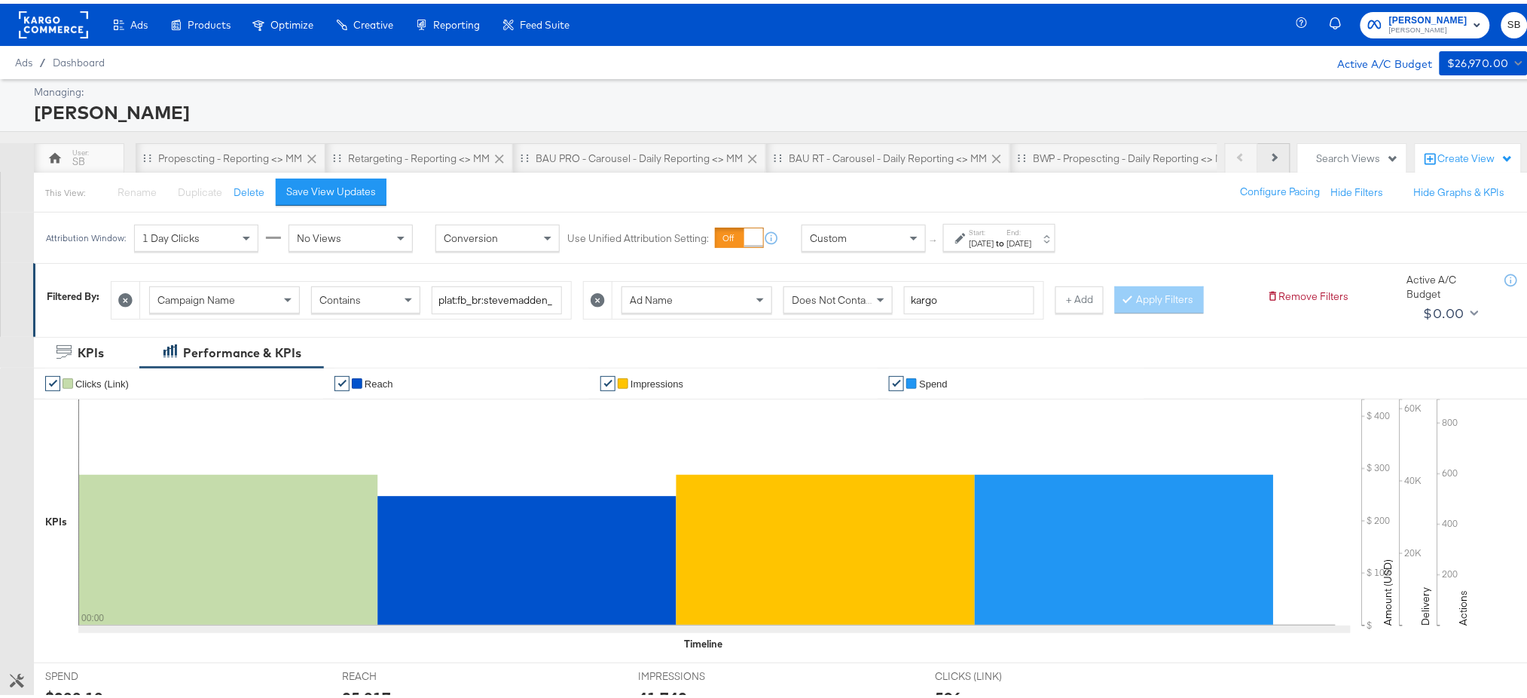
click at [1269, 163] on button "Next" at bounding box center [1274, 154] width 32 height 30
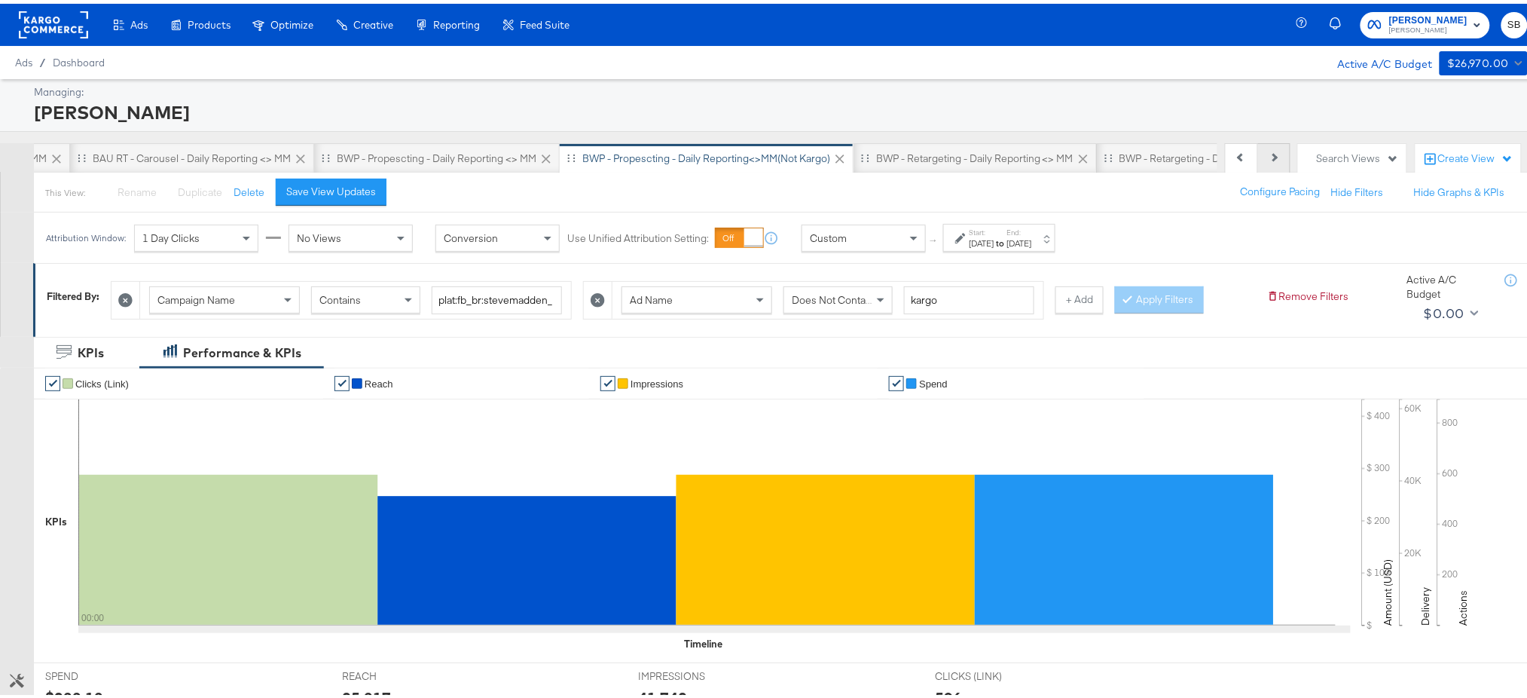
click at [1269, 163] on button "Next" at bounding box center [1274, 154] width 32 height 30
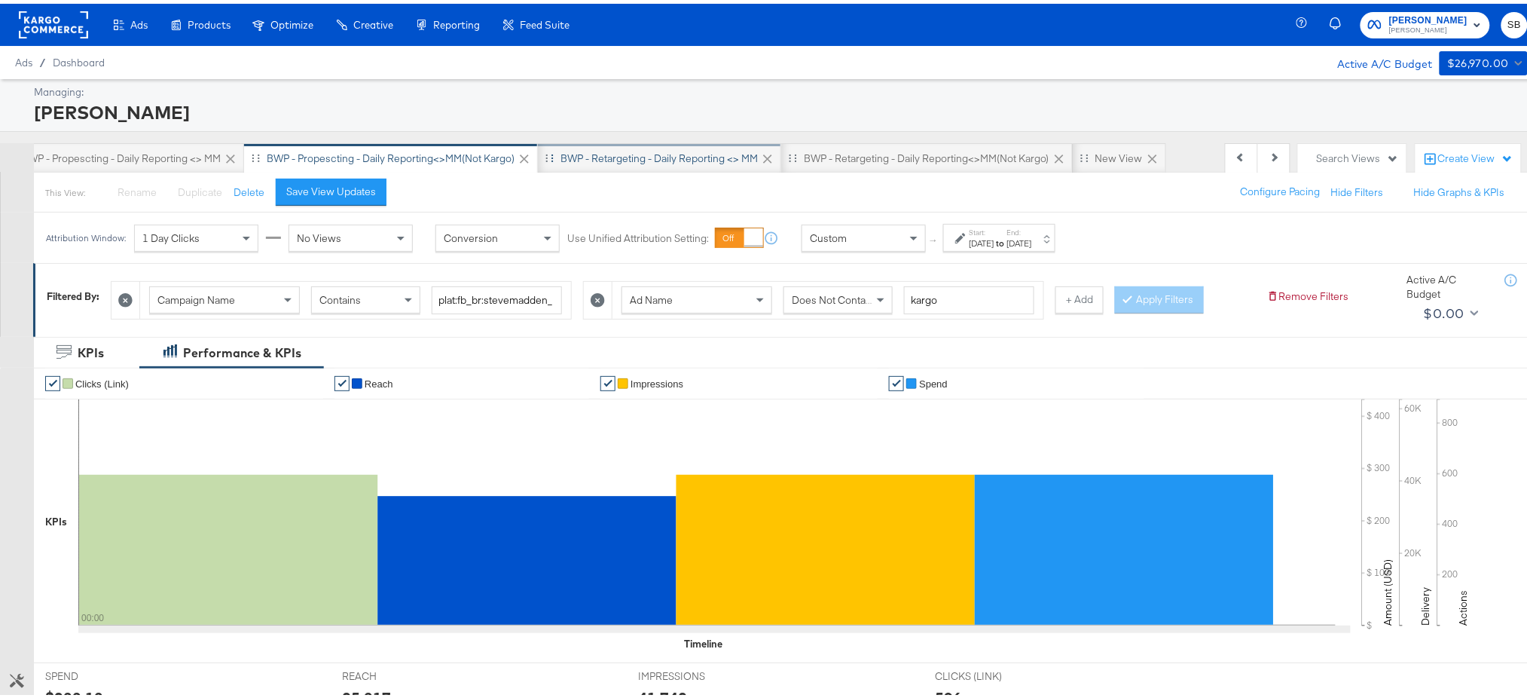
click at [667, 148] on div "BWP - Retargeting - Daily Reporting <> MM" at bounding box center [659, 155] width 197 height 14
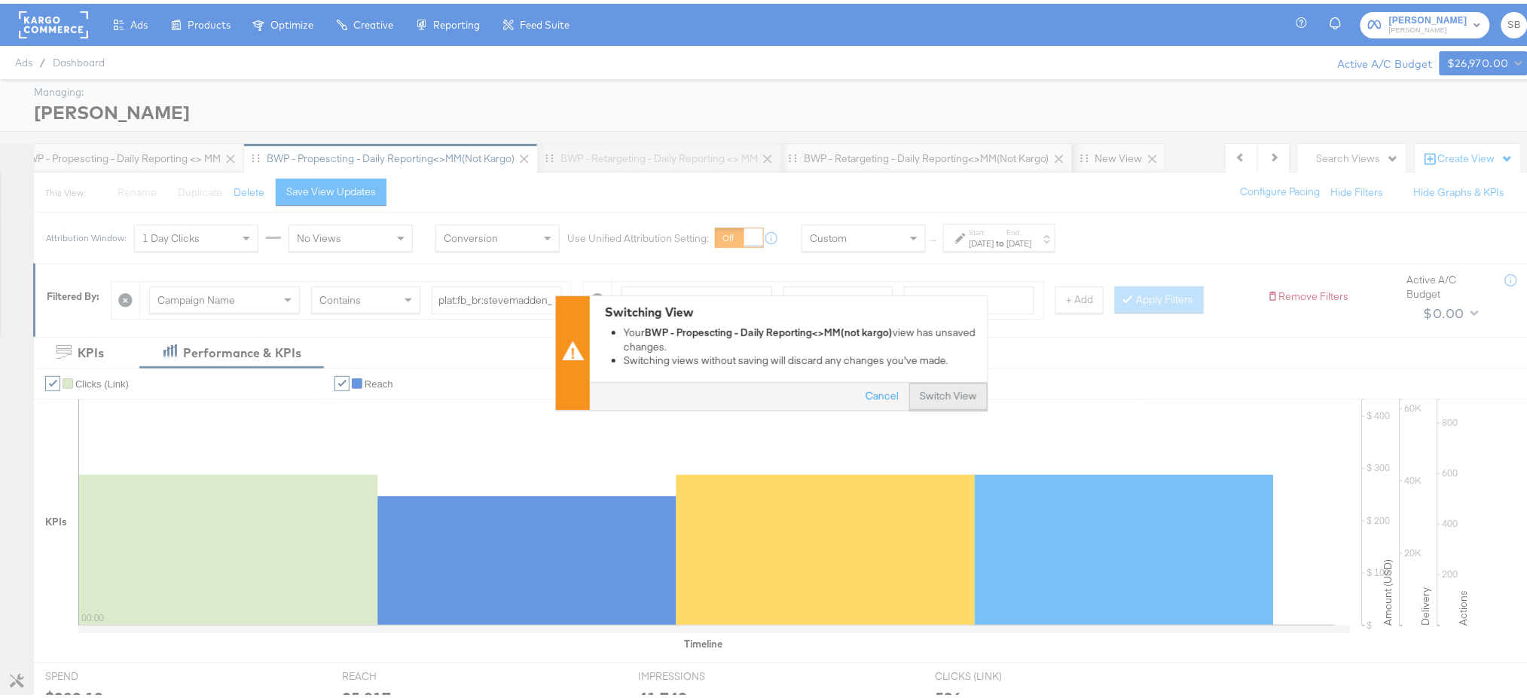
click at [932, 393] on button "Switch View" at bounding box center [948, 392] width 78 height 27
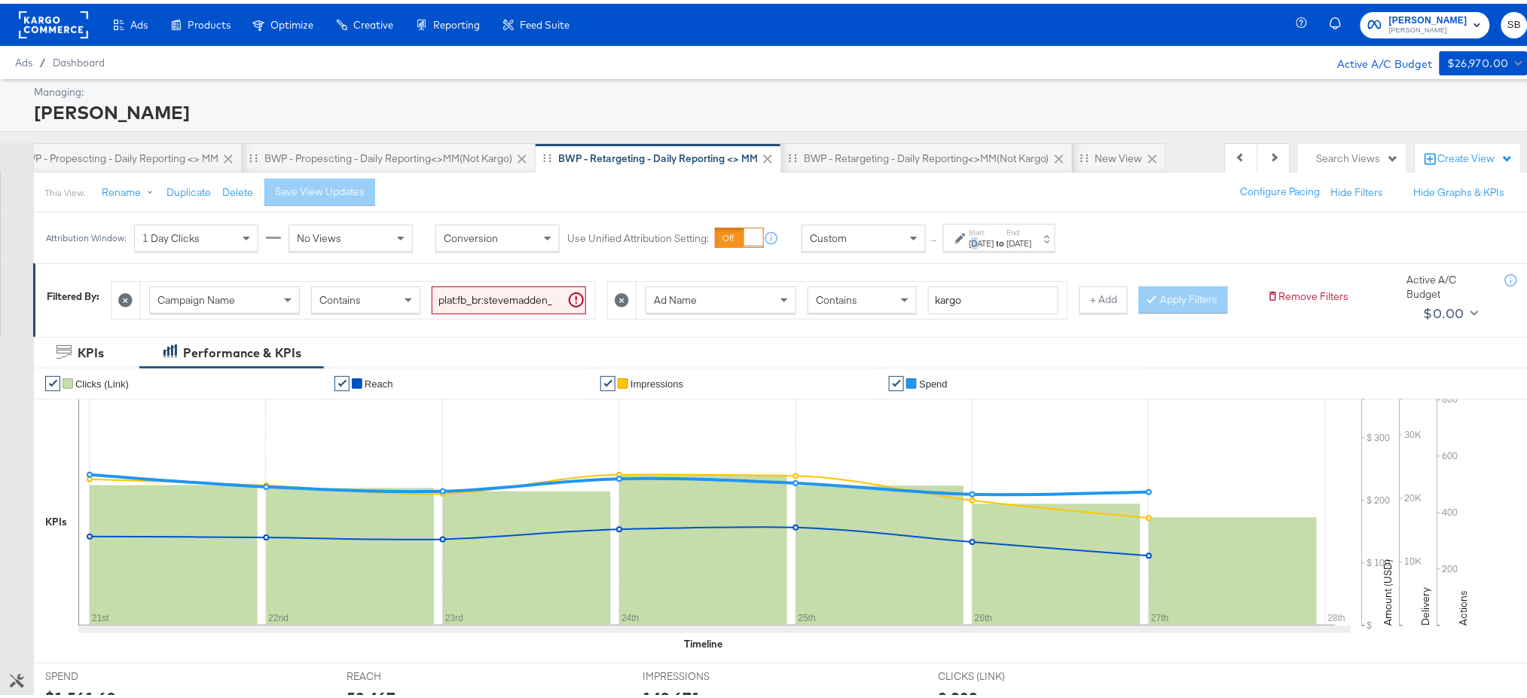
drag, startPoint x: 975, startPoint y: 249, endPoint x: 980, endPoint y: 235, distance: 14.5
click at [980, 235] on div "Attribution Window: 1 Day Clicks No Views Conversion Use Unified Attribution Se…" at bounding box center [554, 234] width 1040 height 50
click at [980, 235] on div "[DATE]" at bounding box center [982, 240] width 25 height 12
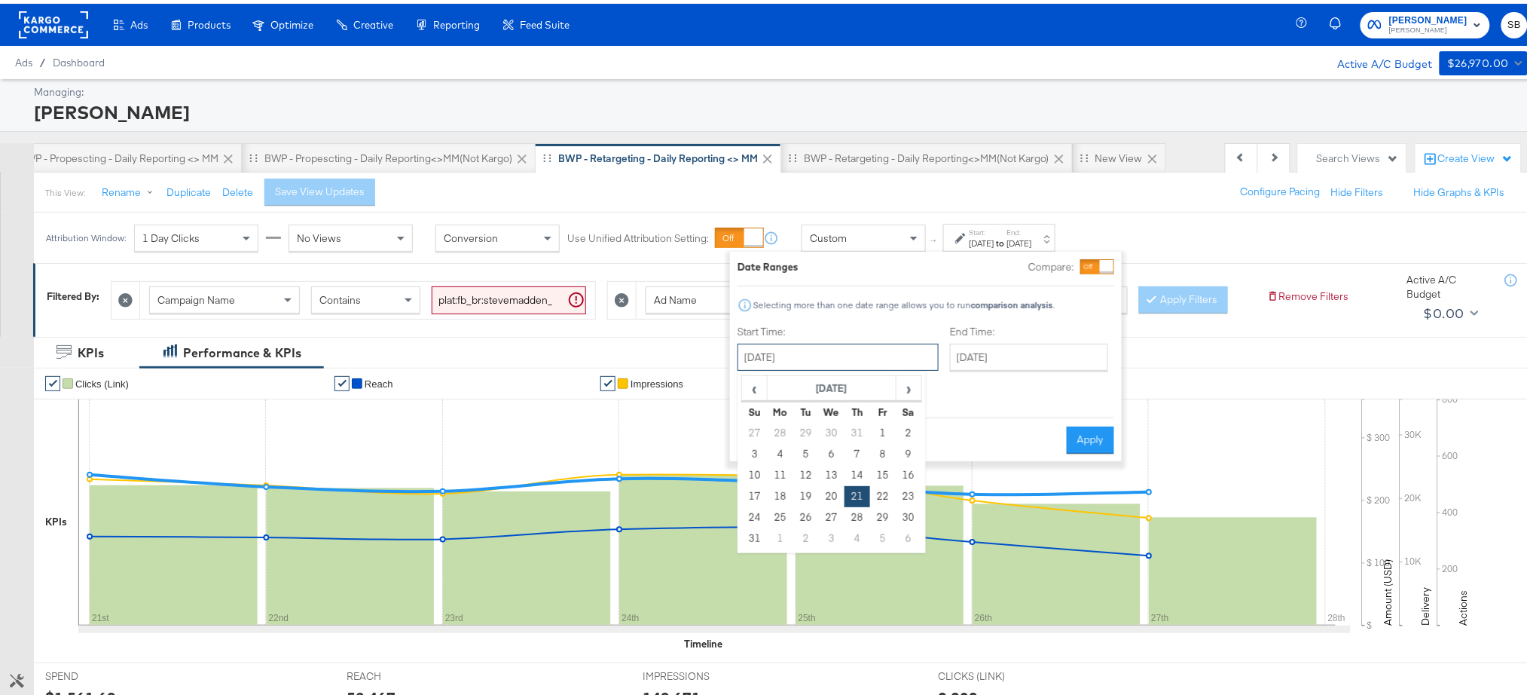
click at [842, 341] on input "[DATE]" at bounding box center [838, 353] width 201 height 27
click at [904, 389] on span "›" at bounding box center [908, 384] width 23 height 23
click at [781, 514] on td "29" at bounding box center [781, 513] width 26 height 21
type input "[DATE]"
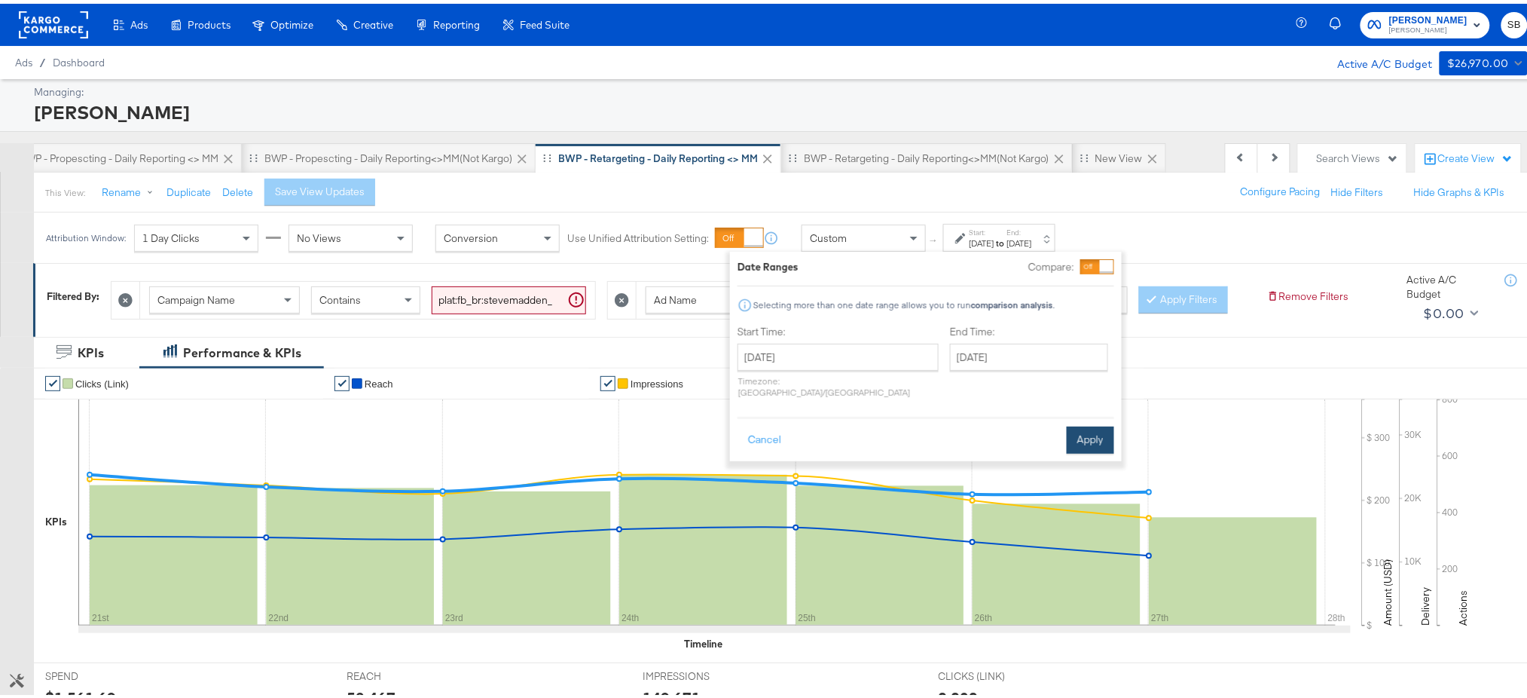
click at [1079, 430] on button "Apply" at bounding box center [1090, 436] width 47 height 27
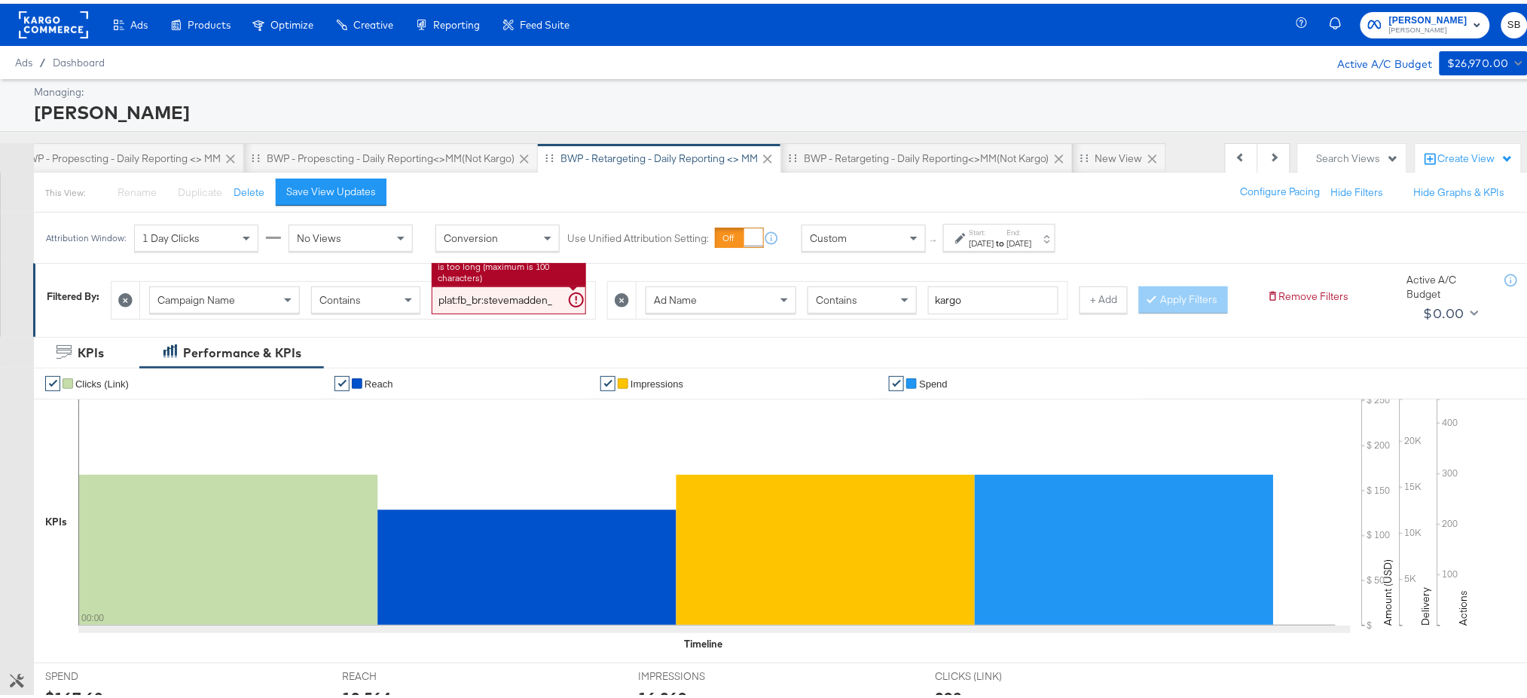
click at [507, 300] on input "plat:fb_br:stevemadden_subchan:paidsocial-asc_temp:buywithprime-retargetingDPAs…" at bounding box center [509, 297] width 154 height 28
click at [883, 160] on div "BWP - Retargeting - Daily Reporting<>MM(not kargo)" at bounding box center [927, 155] width 246 height 14
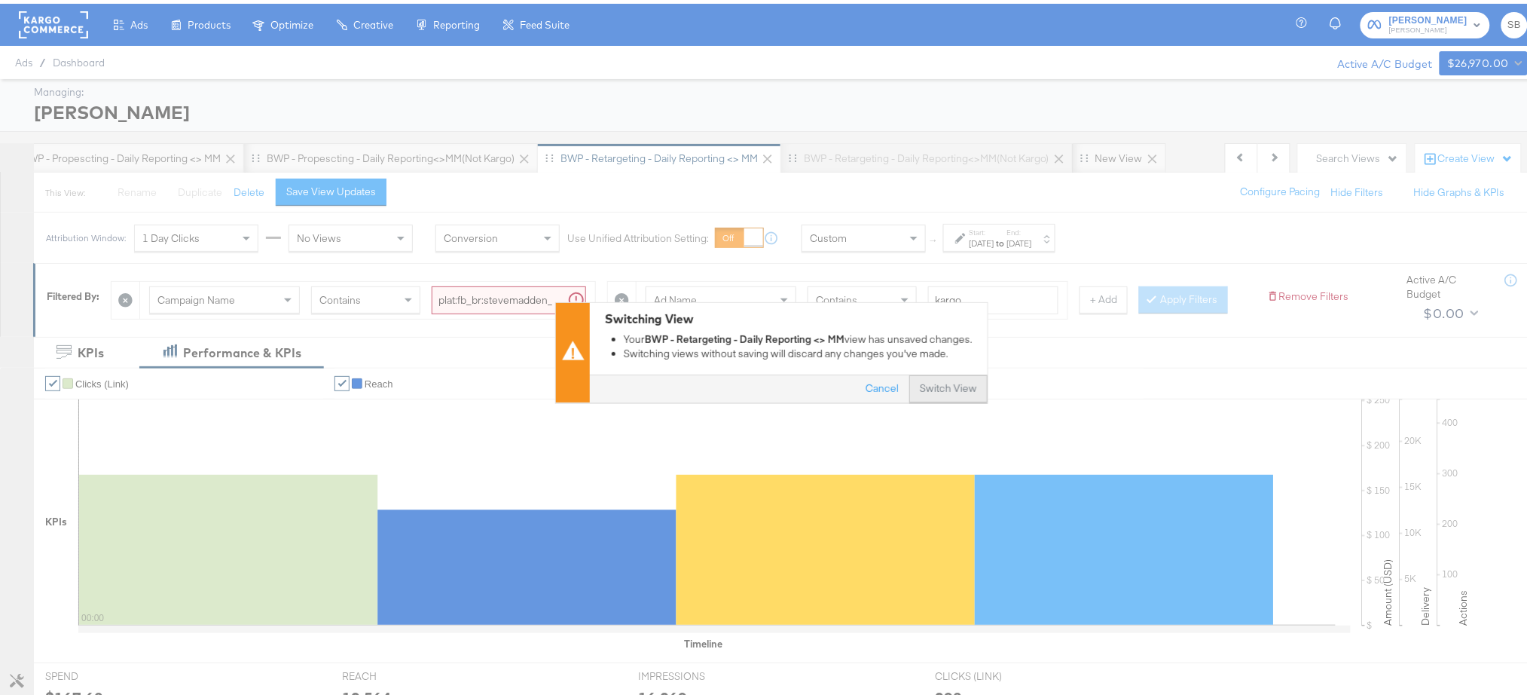
click at [933, 380] on button "Switch View" at bounding box center [948, 385] width 78 height 27
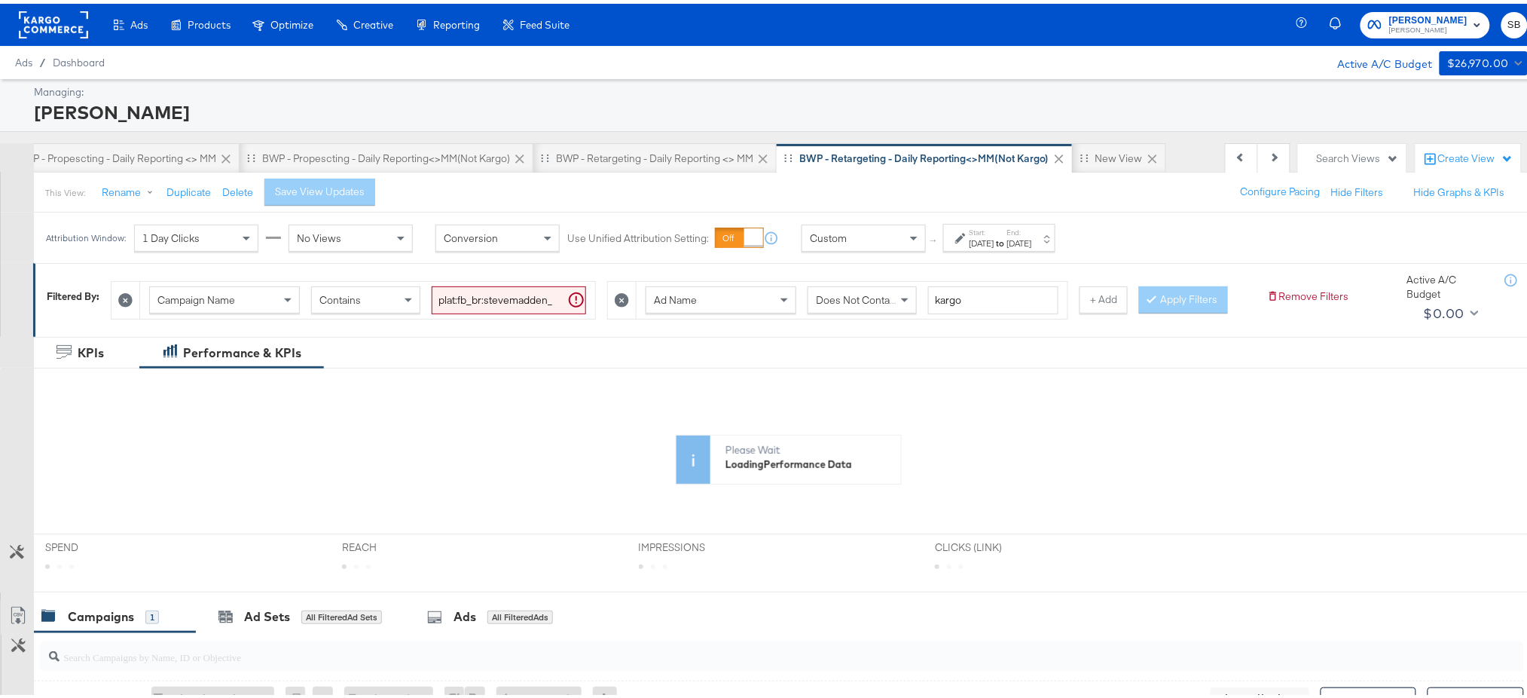
click at [1007, 243] on strong "to" at bounding box center [1000, 239] width 13 height 11
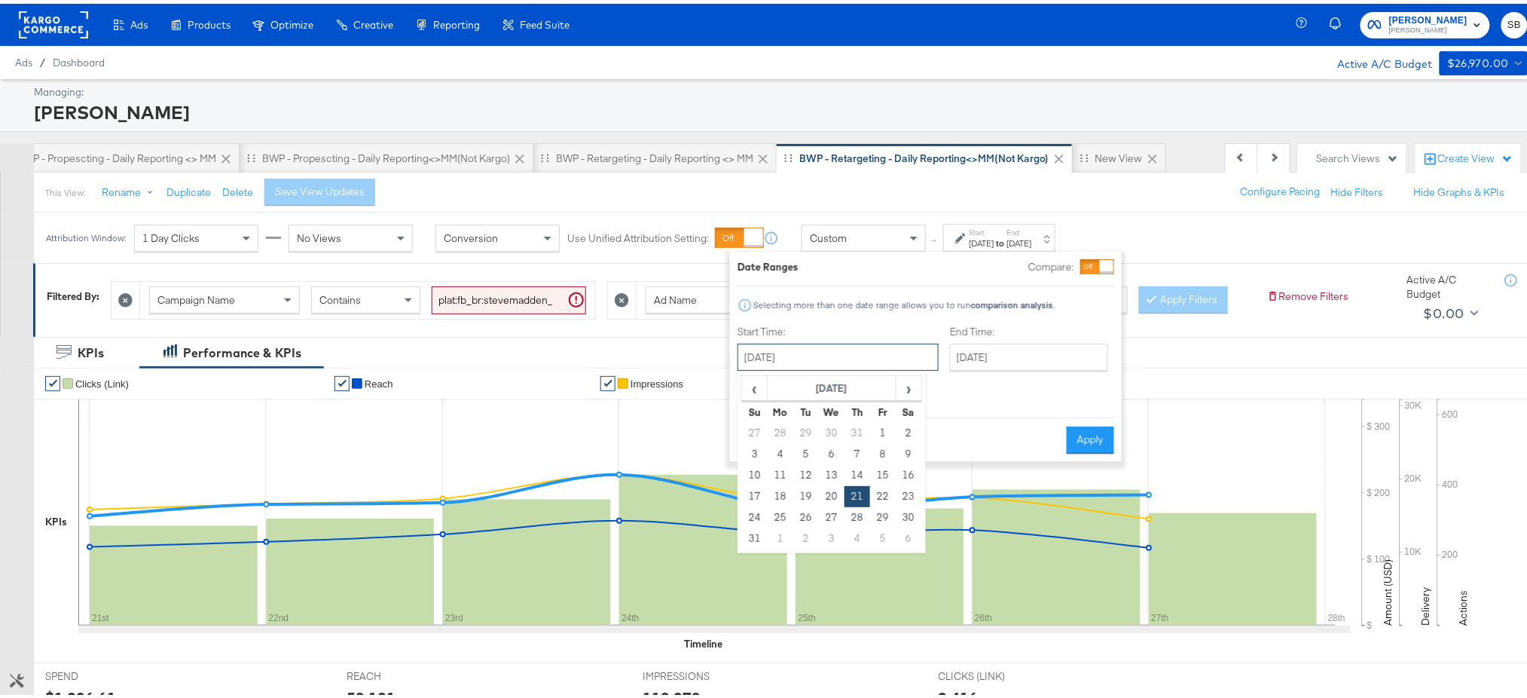
drag, startPoint x: 848, startPoint y: 358, endPoint x: 922, endPoint y: 389, distance: 80.0
click at [922, 367] on div "[DATE] ‹ [DATE] › Su Mo Tu We Th Fr Sa 27 28 29 30 31 1 2 3 4 5 6 7 8 9 10 11 1…" at bounding box center [838, 353] width 201 height 27
click at [903, 385] on span "›" at bounding box center [908, 384] width 23 height 23
click at [777, 517] on td "29" at bounding box center [781, 513] width 26 height 21
type input "[DATE]"
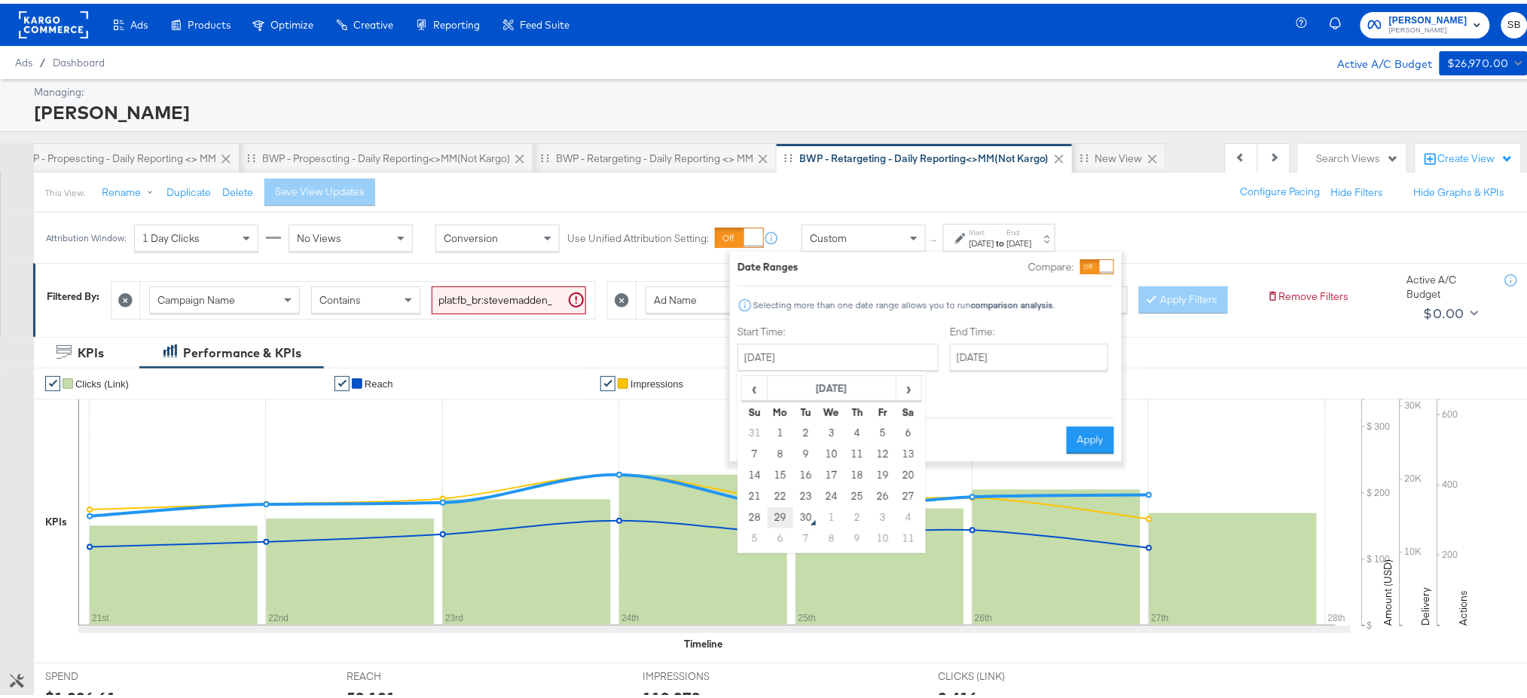
type input "[DATE]"
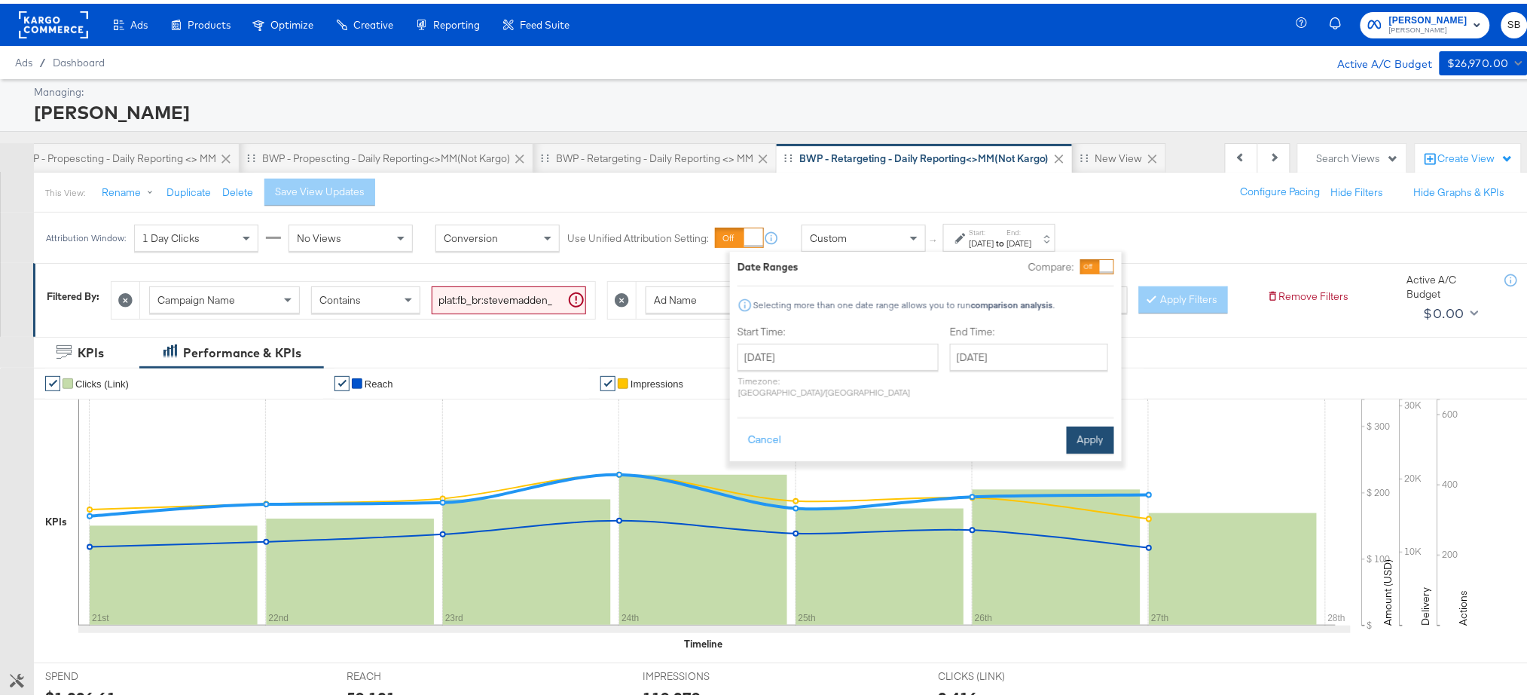
click at [1079, 423] on button "Apply" at bounding box center [1090, 436] width 47 height 27
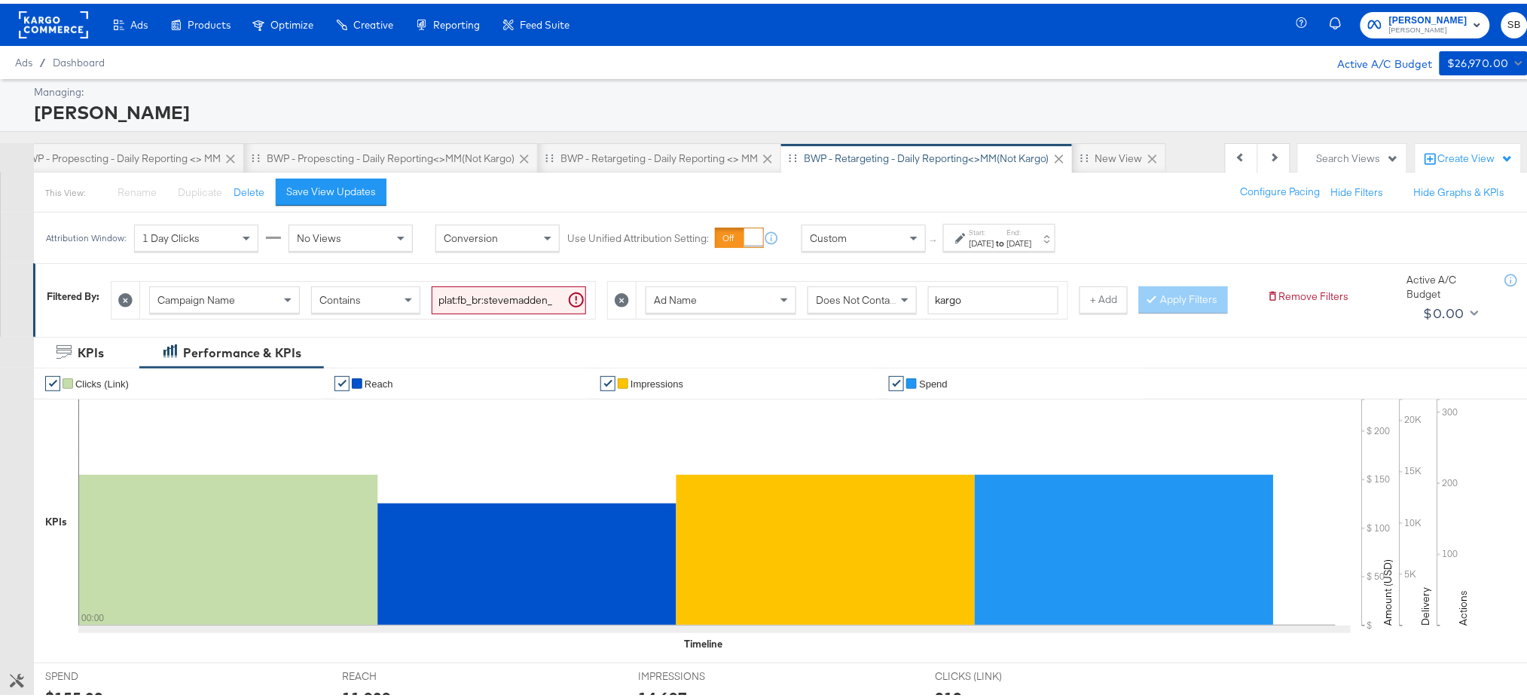
scroll to position [389, 0]
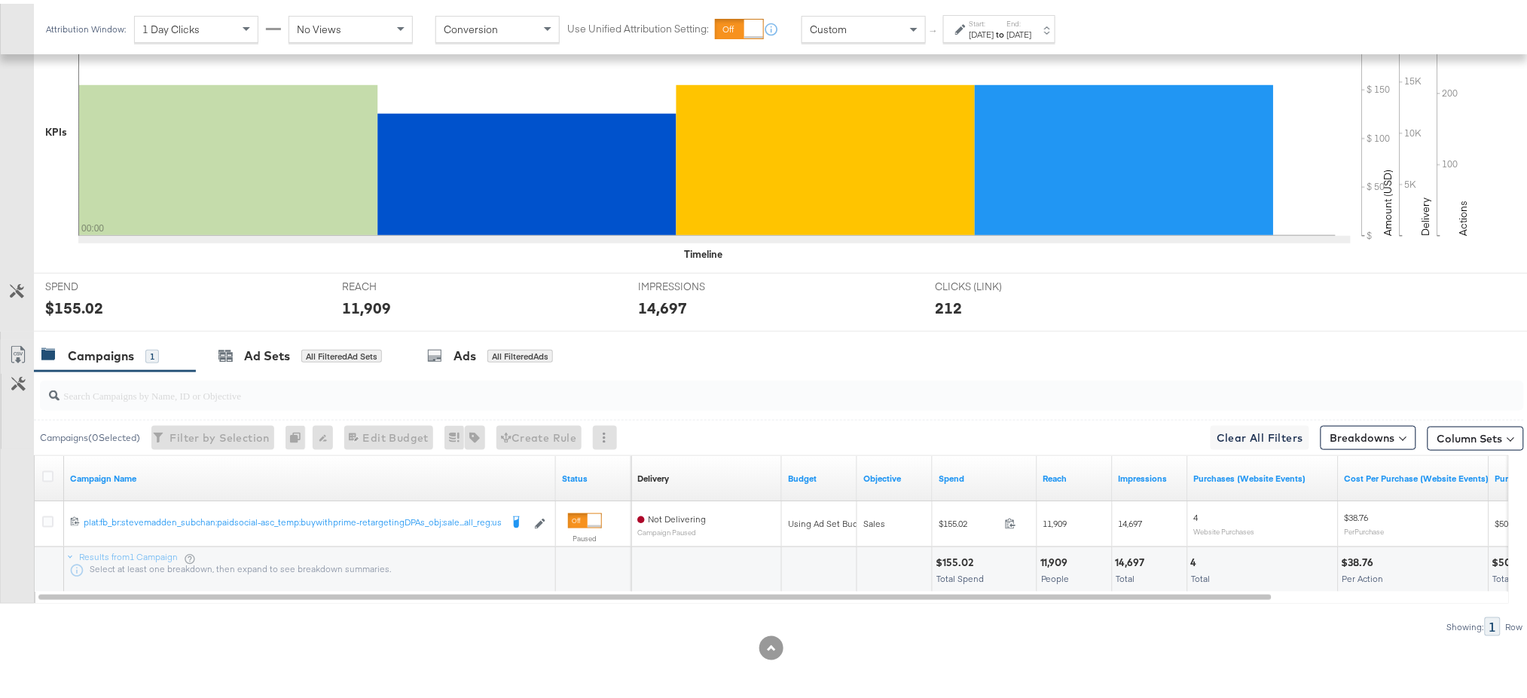
click at [850, 553] on div at bounding box center [819, 565] width 75 height 45
